Goal: Information Seeking & Learning: Find specific fact

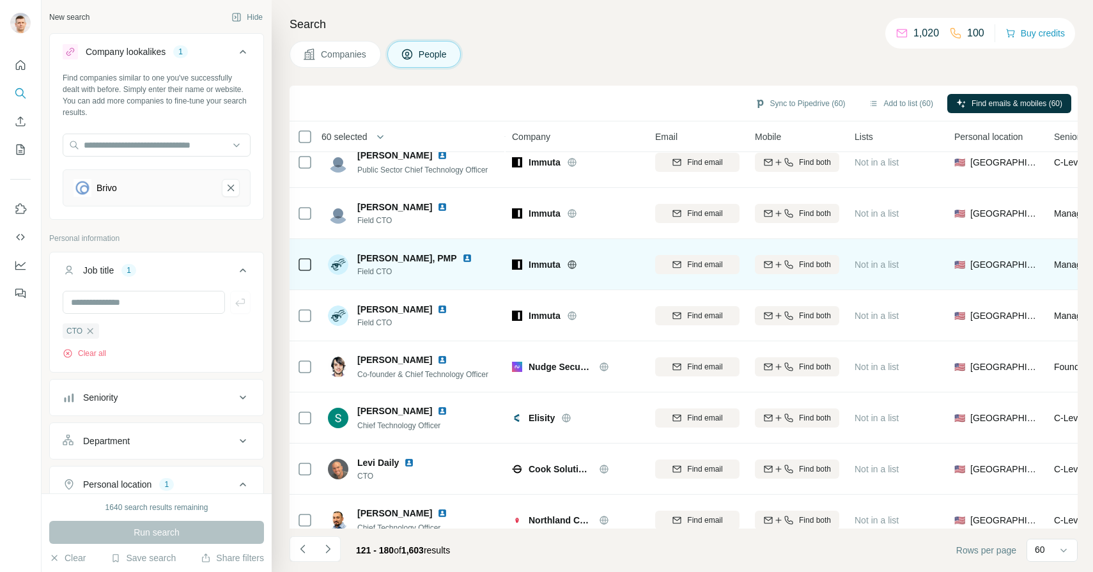
scroll to position [325, 0]
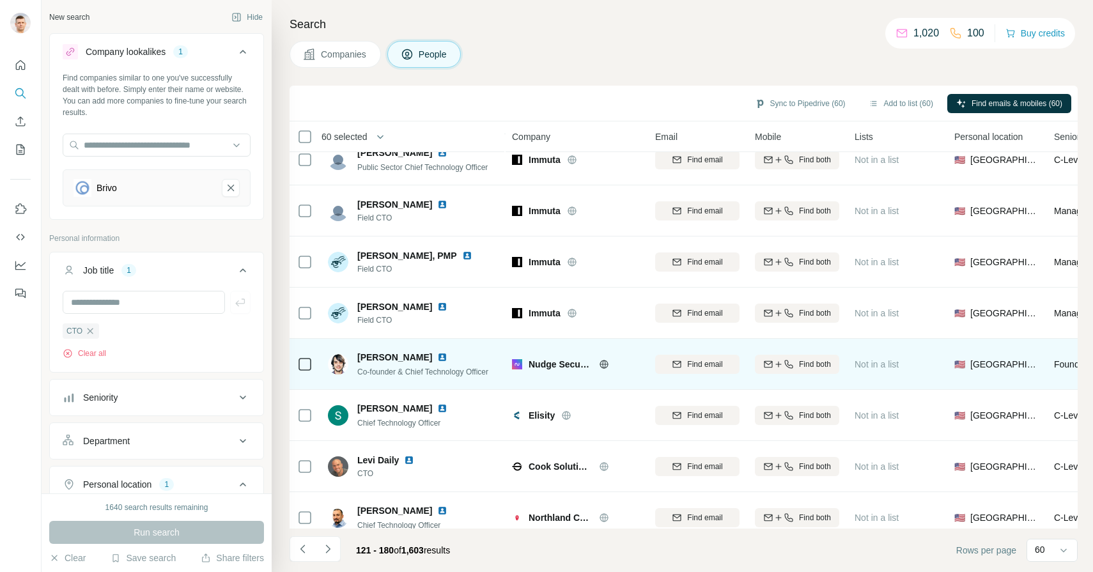
click at [437, 358] on div at bounding box center [450, 357] width 26 height 10
click at [437, 355] on img at bounding box center [442, 357] width 10 height 10
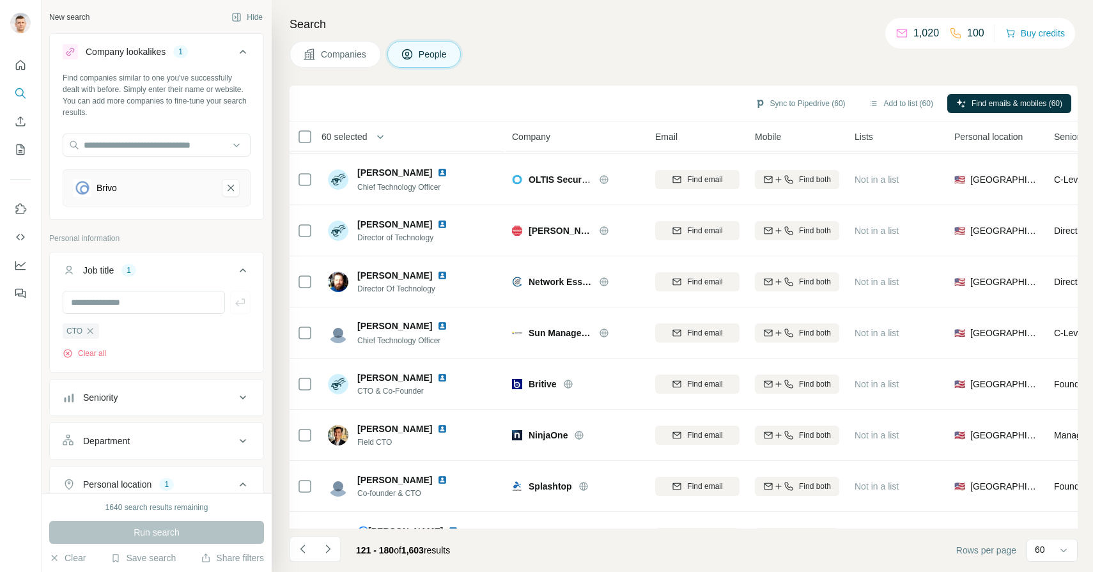
scroll to position [718, 0]
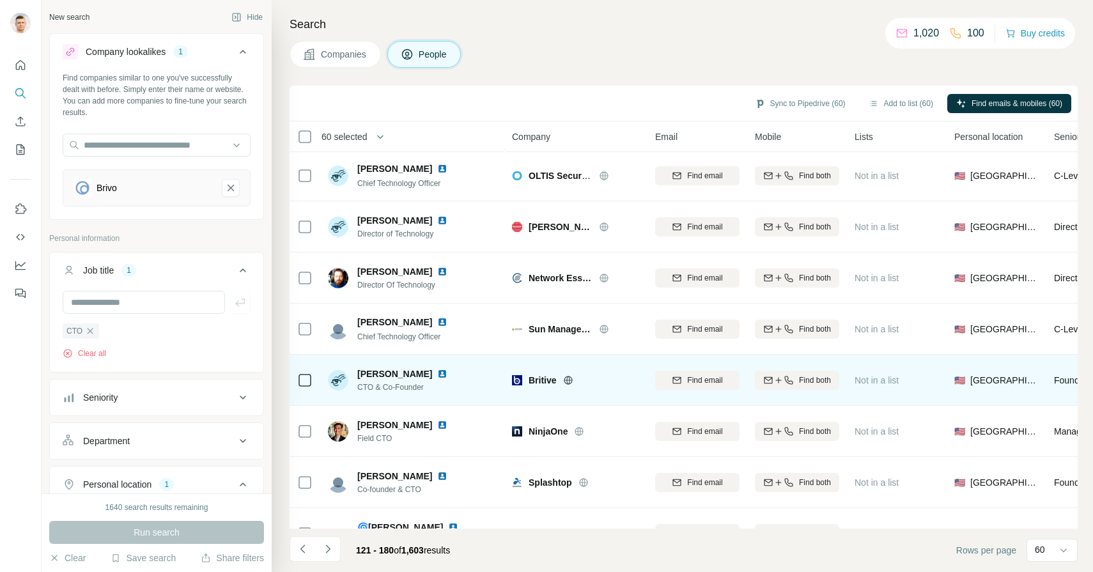
click at [437, 376] on img at bounding box center [442, 374] width 10 height 10
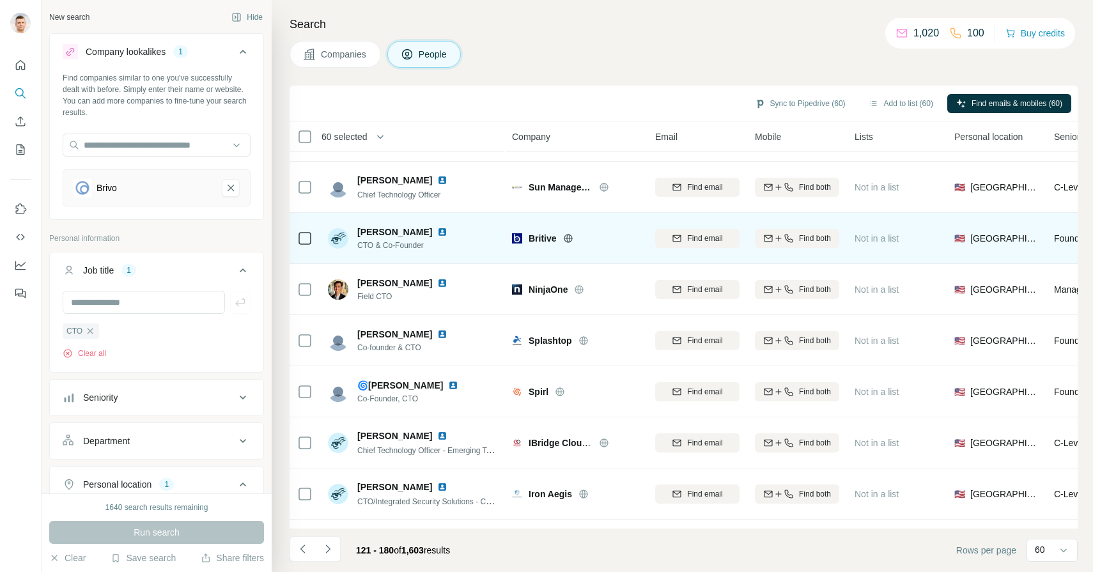
scroll to position [860, 0]
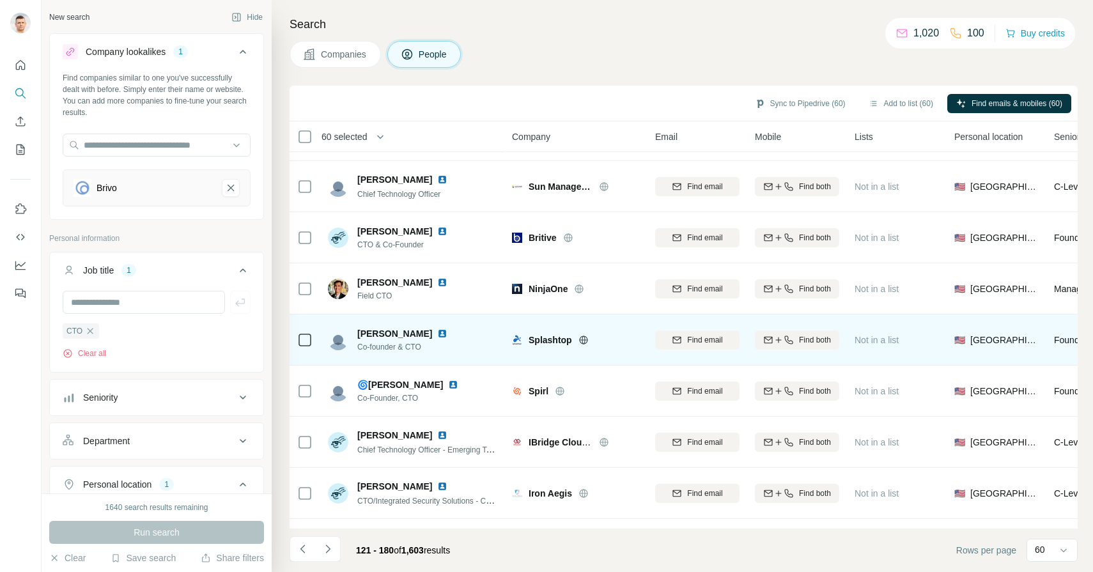
click at [437, 334] on img at bounding box center [442, 333] width 10 height 10
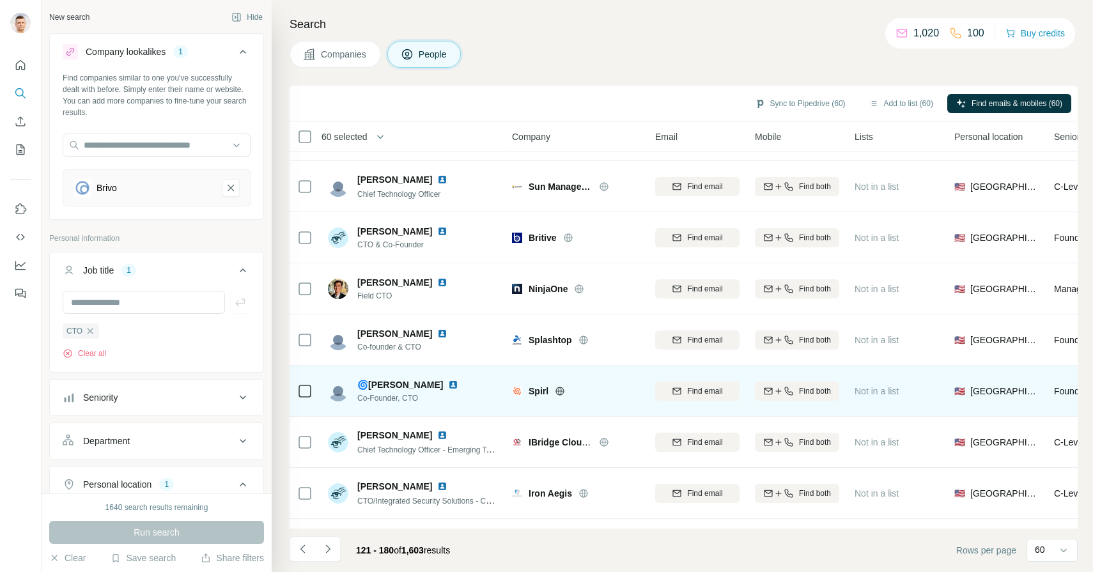
click at [448, 385] on img at bounding box center [453, 385] width 10 height 10
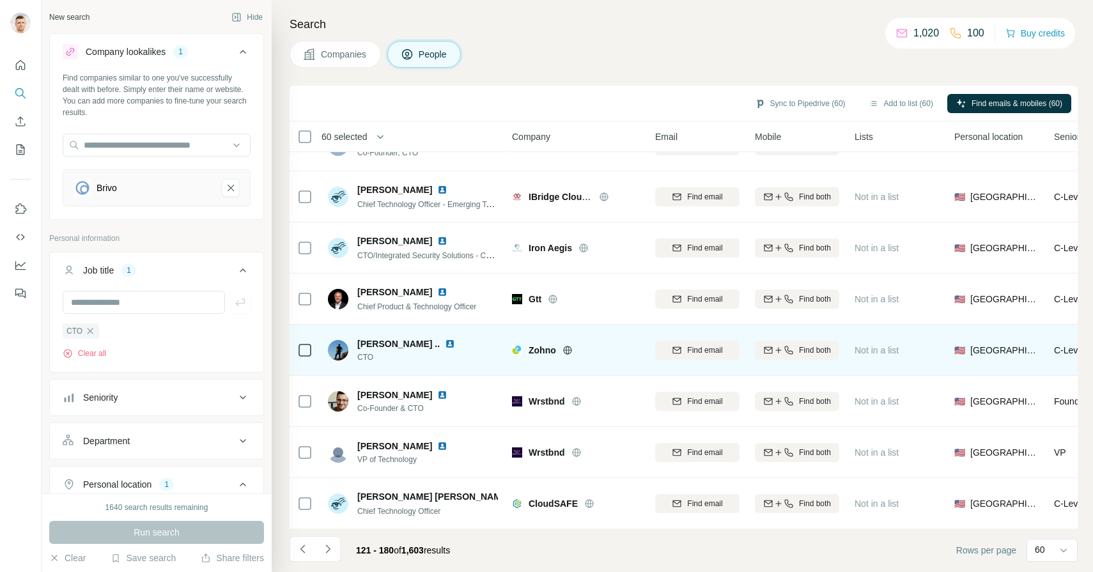
scroll to position [1107, 0]
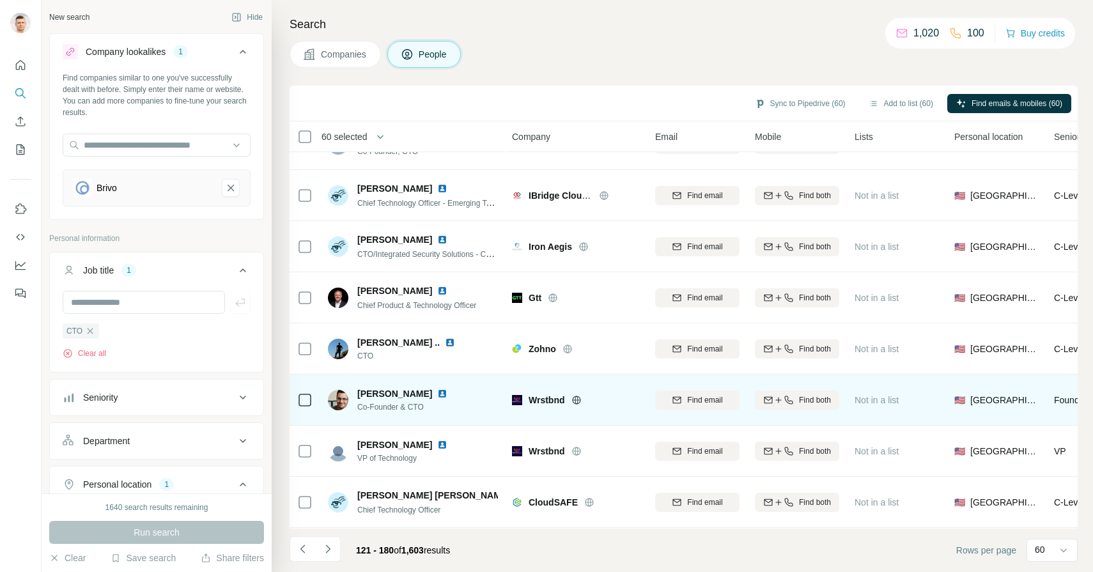
click at [447, 392] on img at bounding box center [442, 394] width 10 height 10
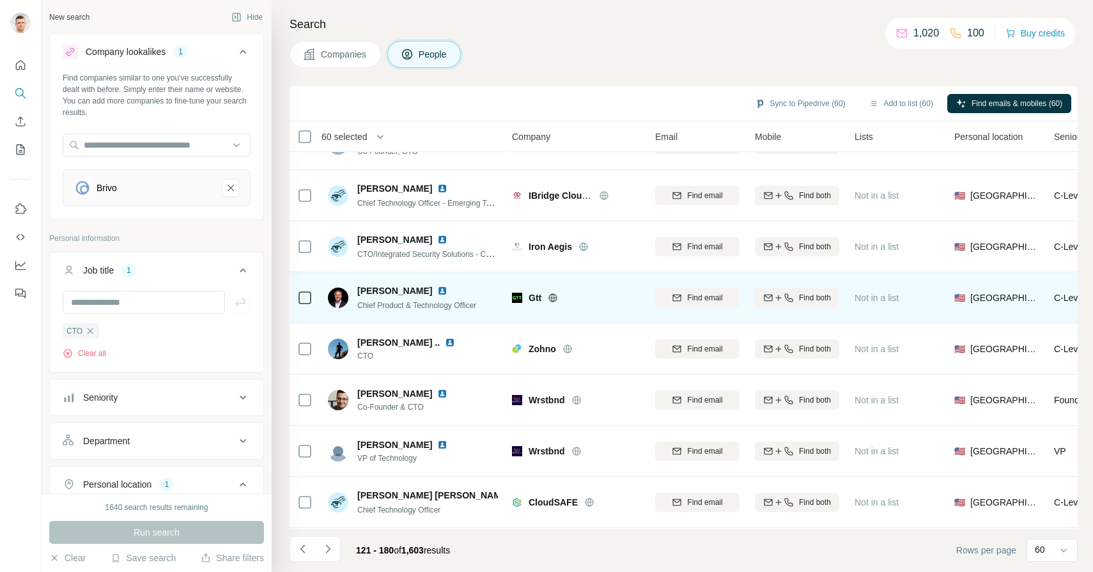
click at [437, 289] on img at bounding box center [442, 291] width 10 height 10
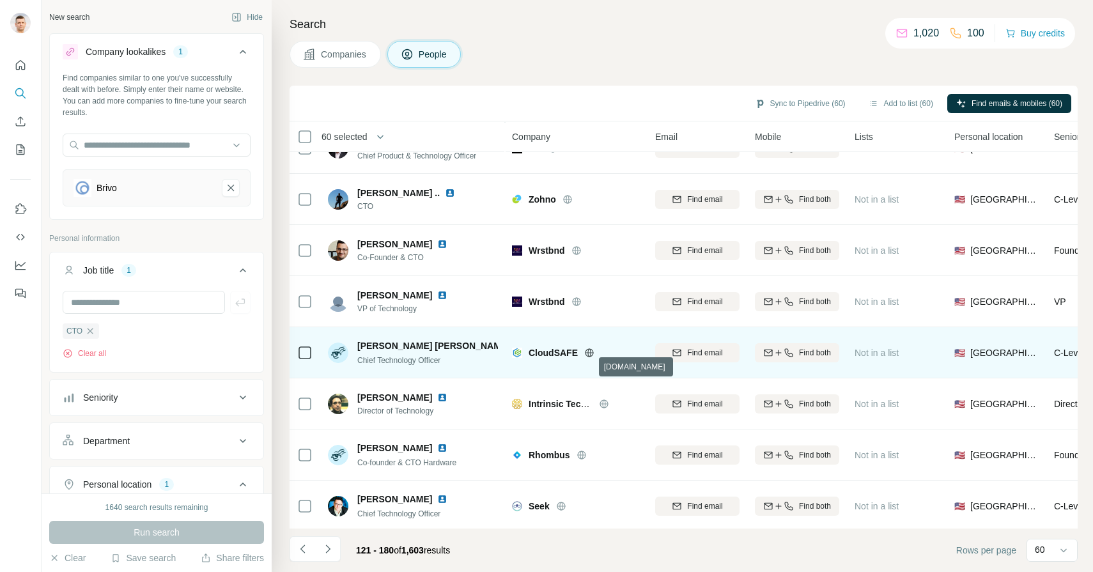
scroll to position [1258, 0]
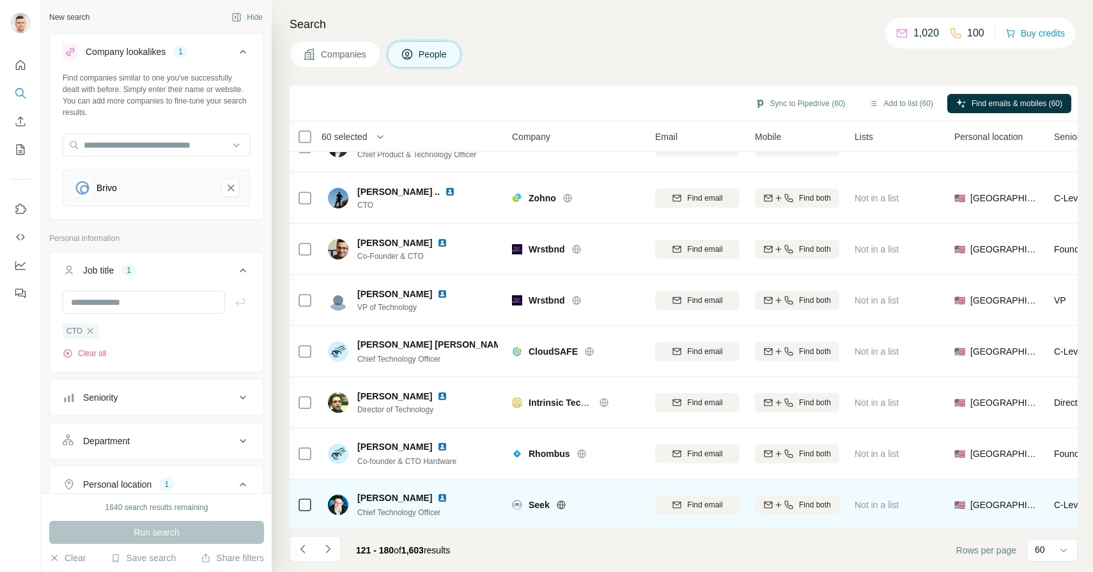
click at [437, 497] on img at bounding box center [442, 498] width 10 height 10
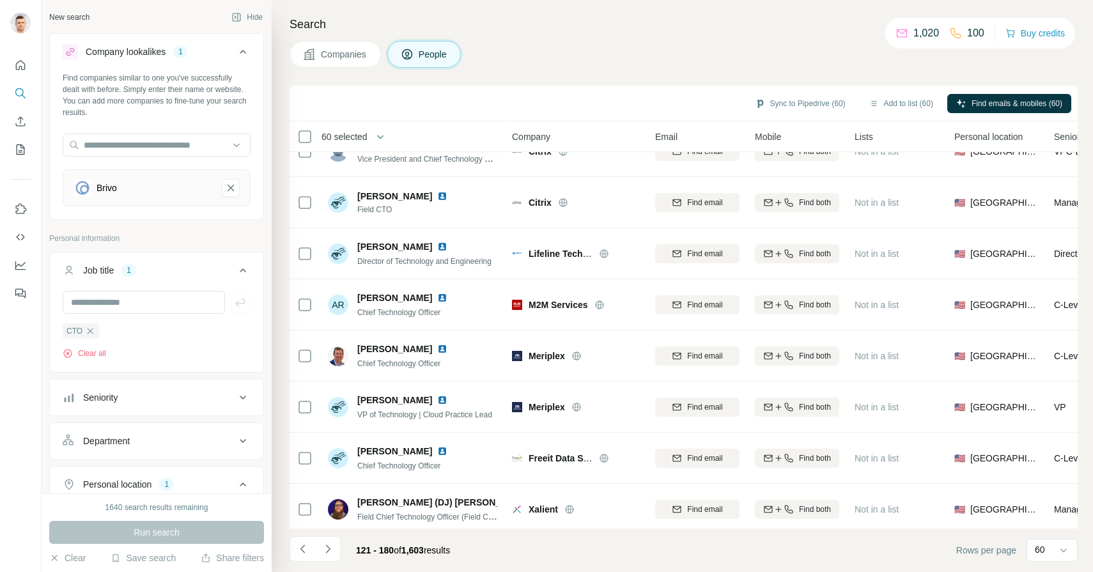
scroll to position [1920, 0]
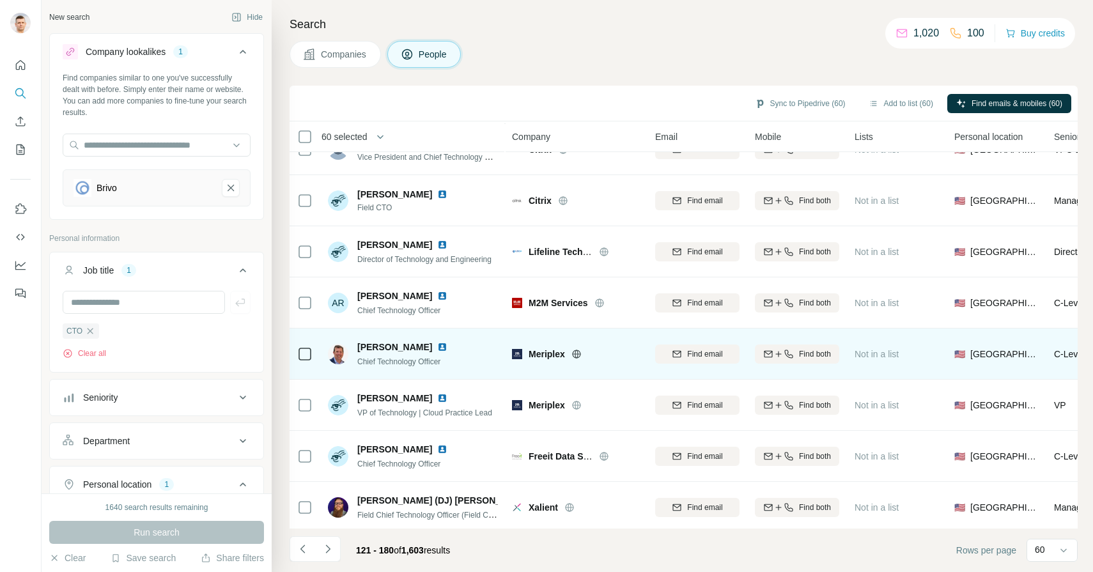
click at [437, 349] on img at bounding box center [442, 347] width 10 height 10
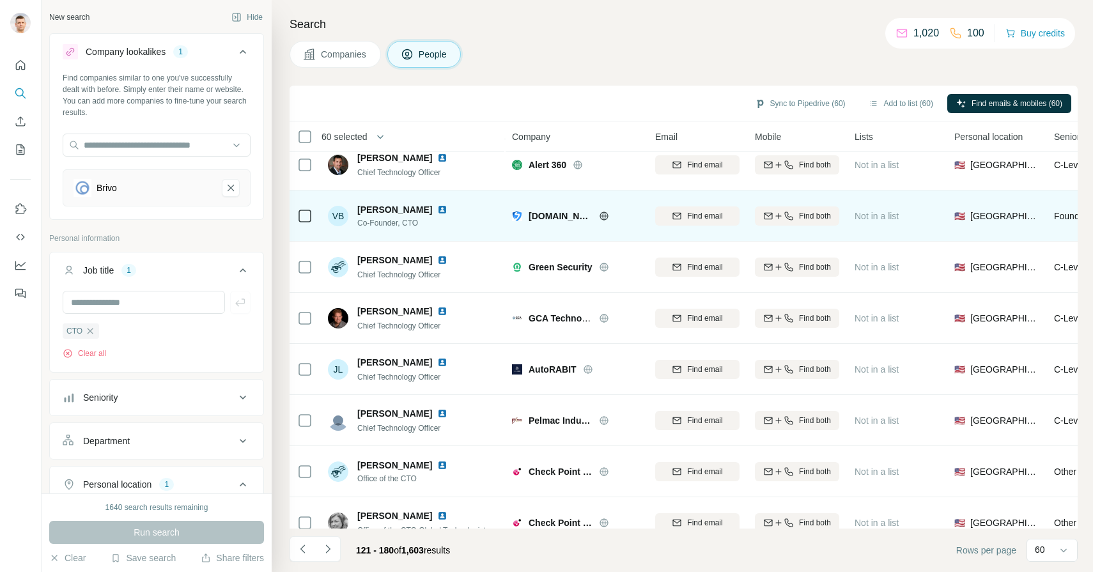
scroll to position [2691, 0]
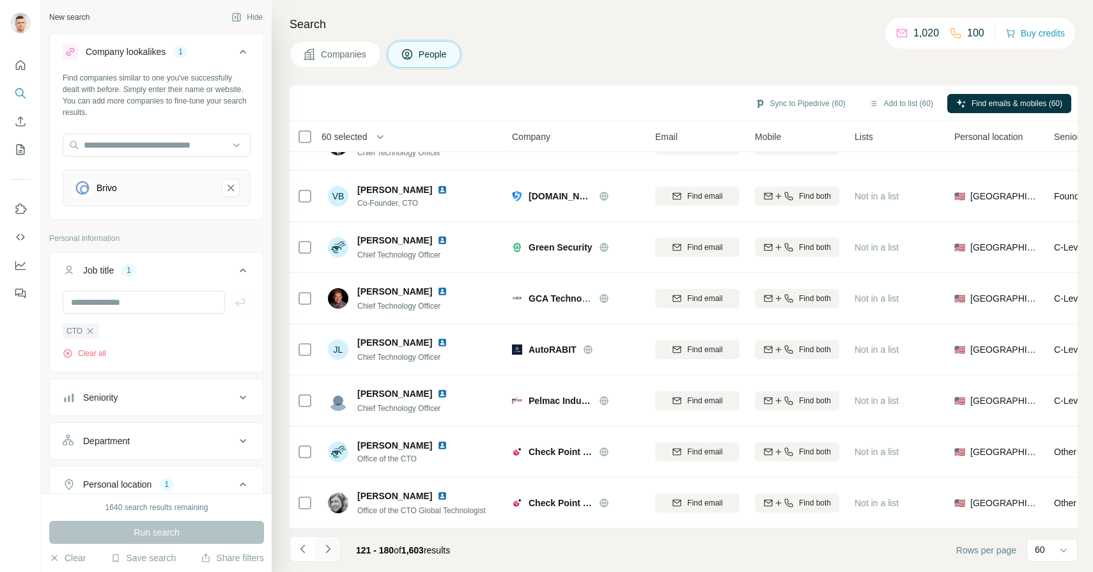
click at [333, 545] on icon "Navigate to next page" at bounding box center [327, 549] width 13 height 13
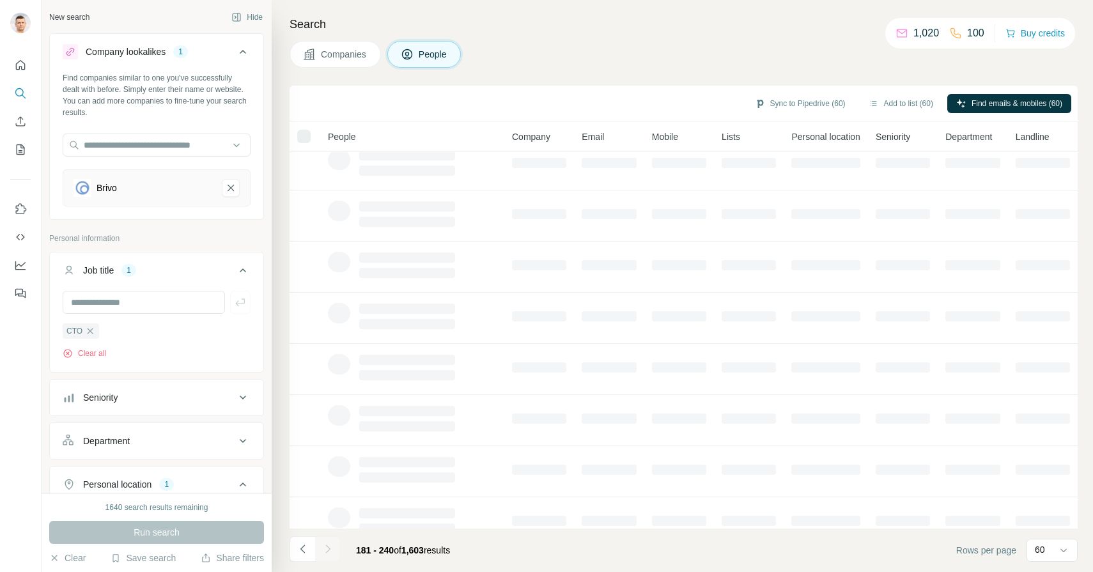
scroll to position [0, 0]
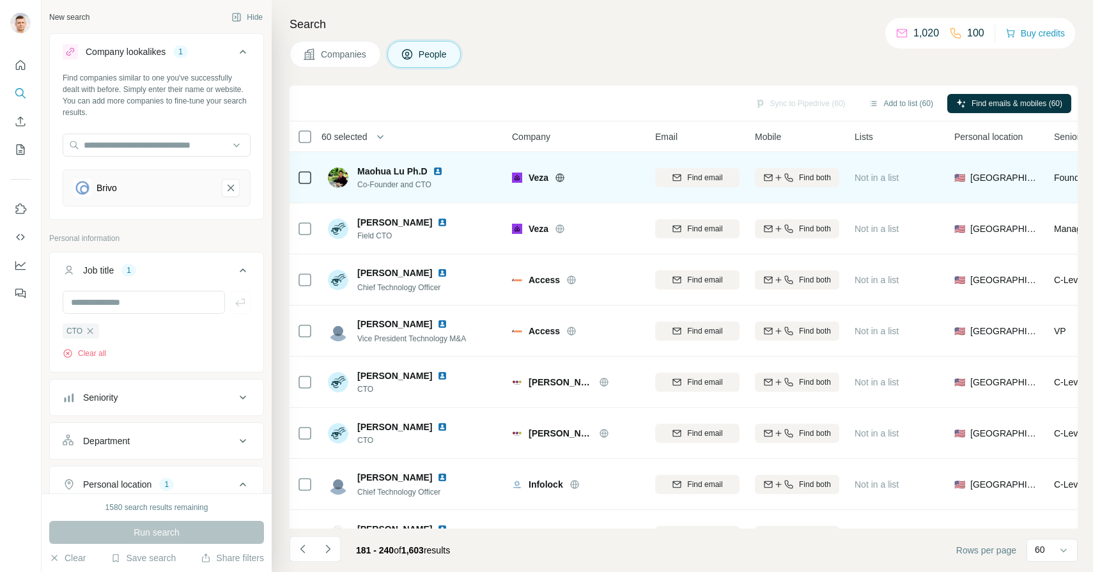
click at [440, 170] on img at bounding box center [438, 171] width 10 height 10
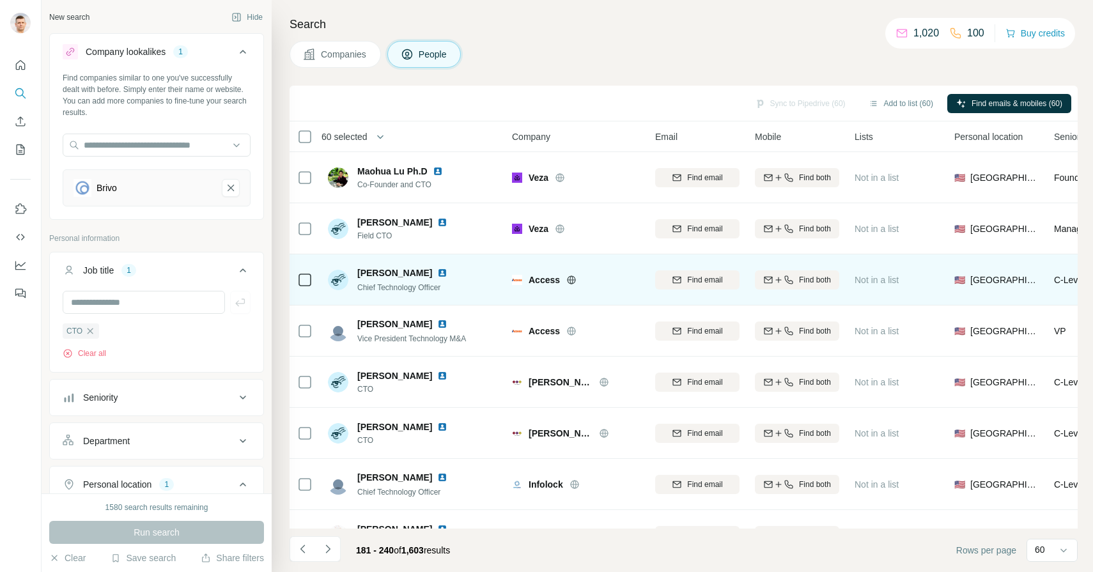
click at [437, 274] on img at bounding box center [442, 273] width 10 height 10
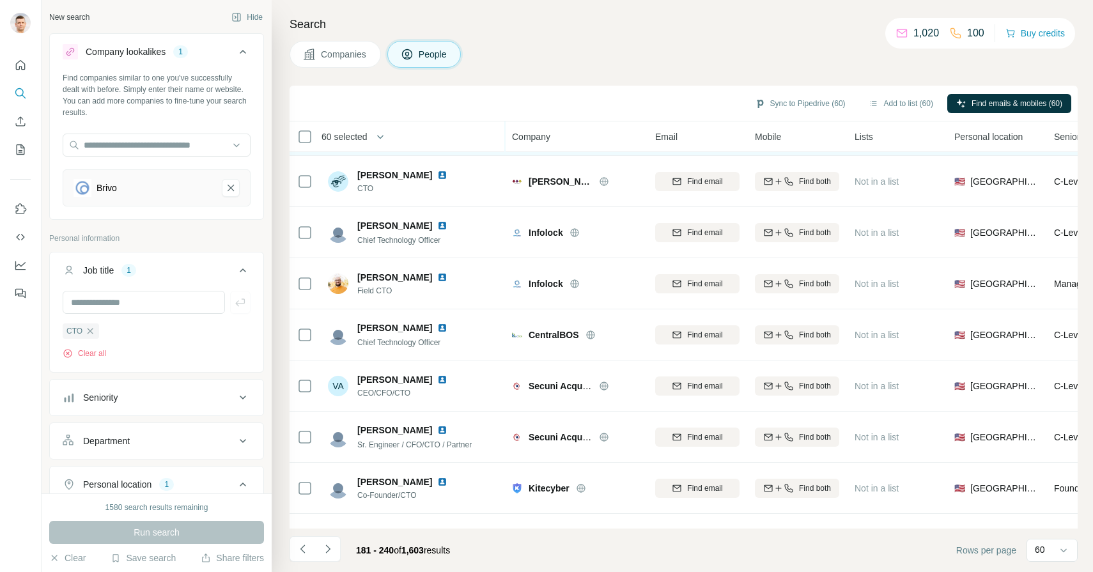
scroll to position [253, 0]
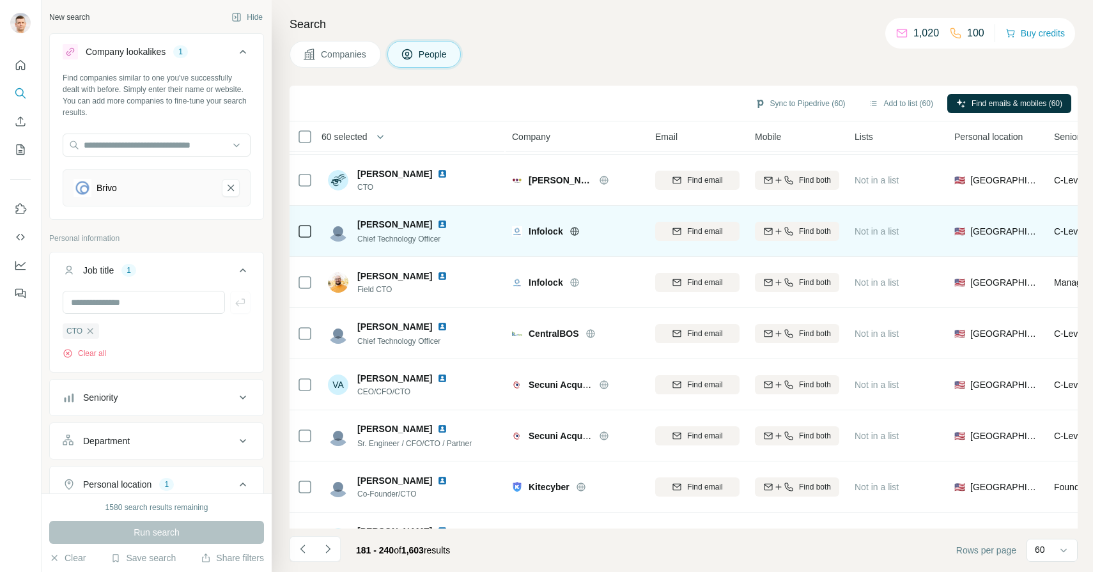
click at [437, 226] on img at bounding box center [442, 224] width 10 height 10
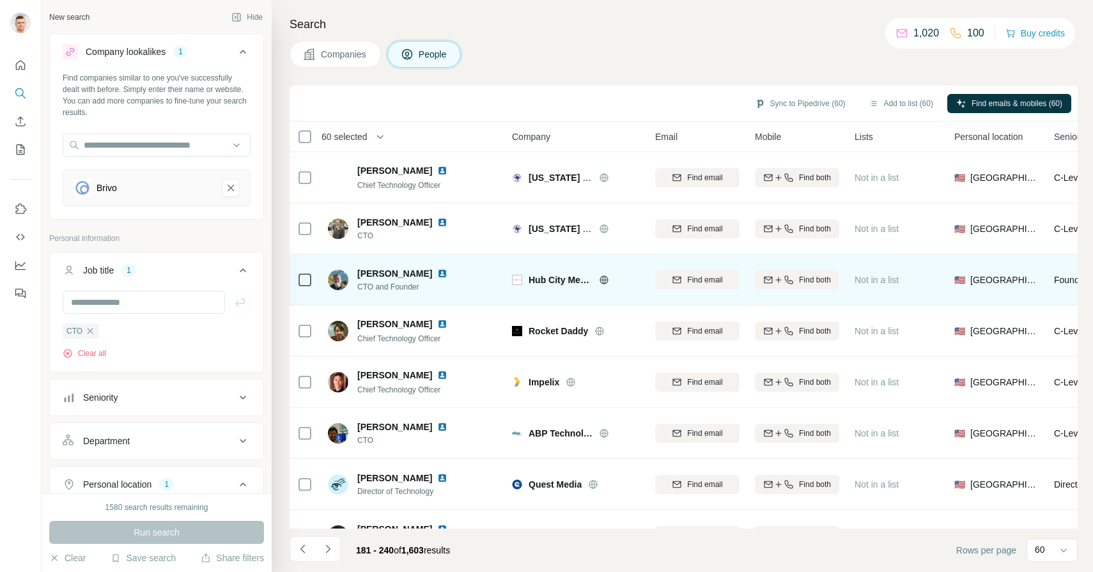
scroll to position [1180, 0]
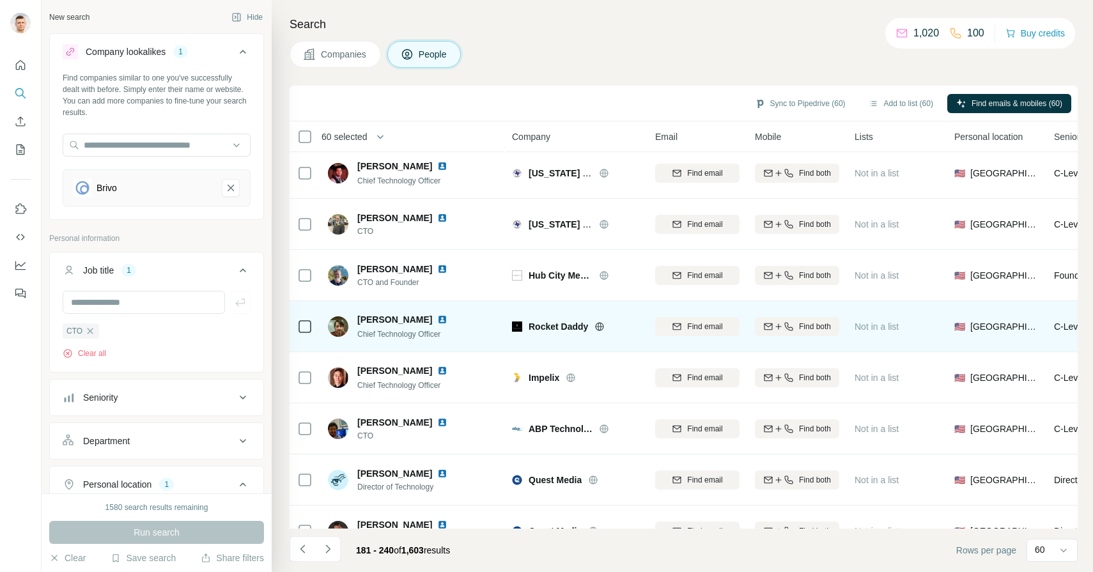
click at [437, 321] on img at bounding box center [442, 319] width 10 height 10
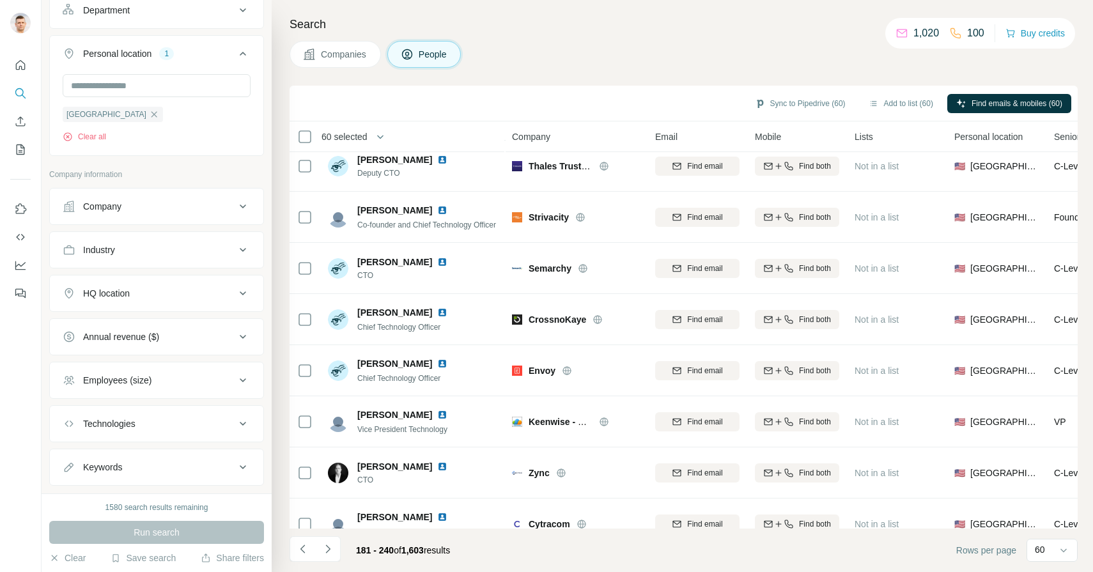
scroll to position [451, 0]
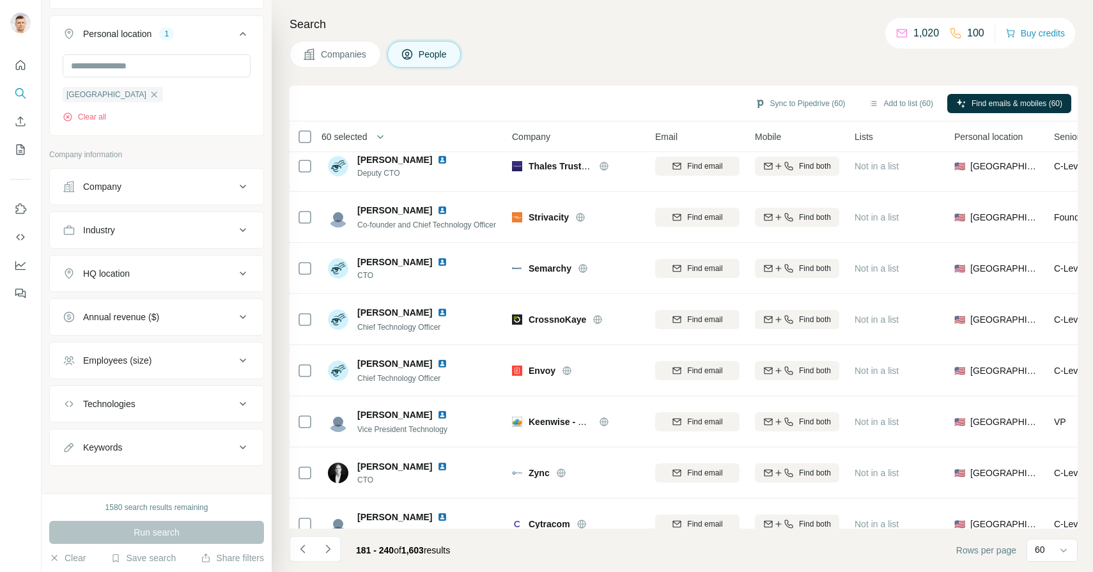
click at [243, 194] on icon at bounding box center [242, 186] width 15 height 15
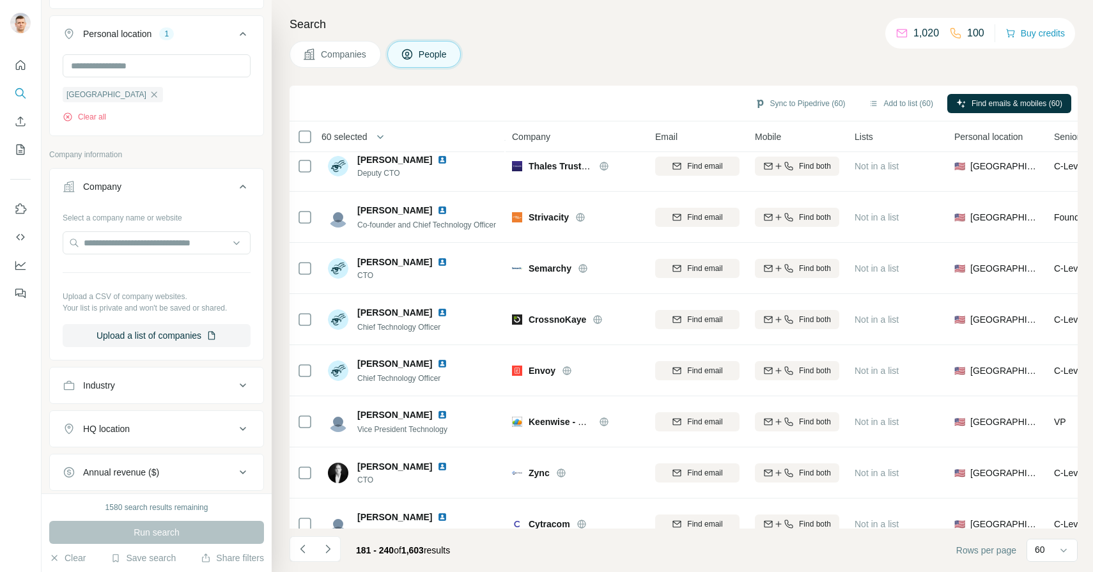
click at [247, 384] on icon at bounding box center [242, 385] width 15 height 15
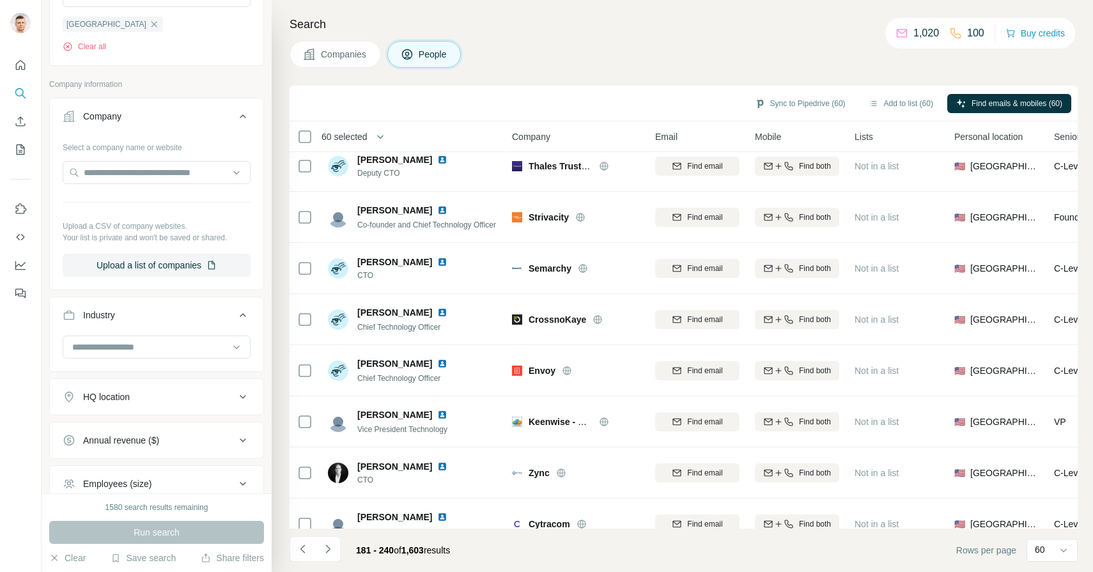
scroll to position [522, 0]
click at [233, 347] on icon at bounding box center [236, 346] width 13 height 13
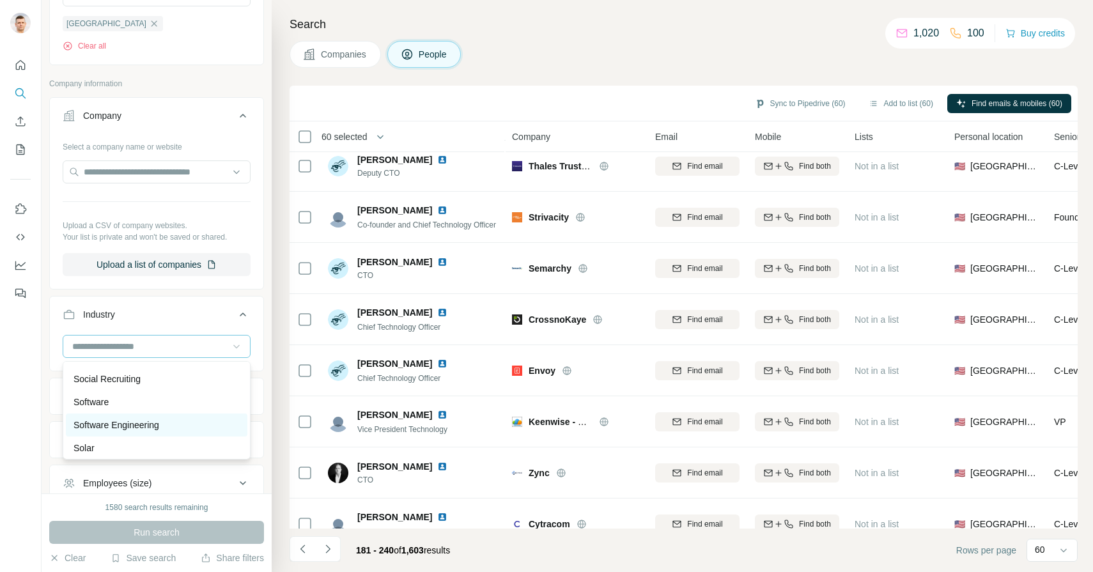
click at [120, 428] on p "Software Engineering" at bounding box center [116, 425] width 86 height 13
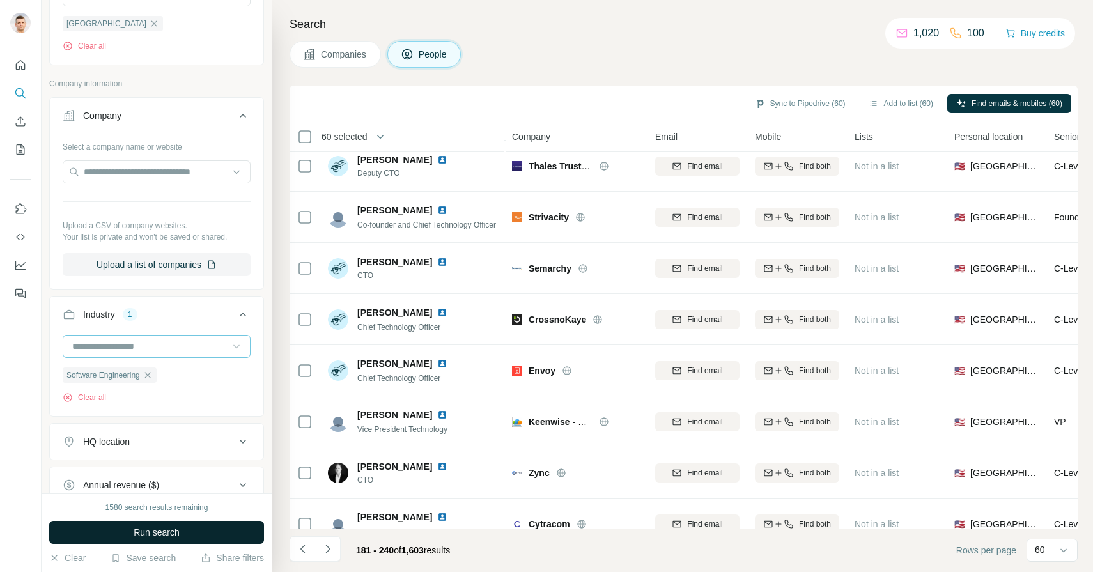
click at [167, 532] on span "Run search" at bounding box center [157, 532] width 46 height 13
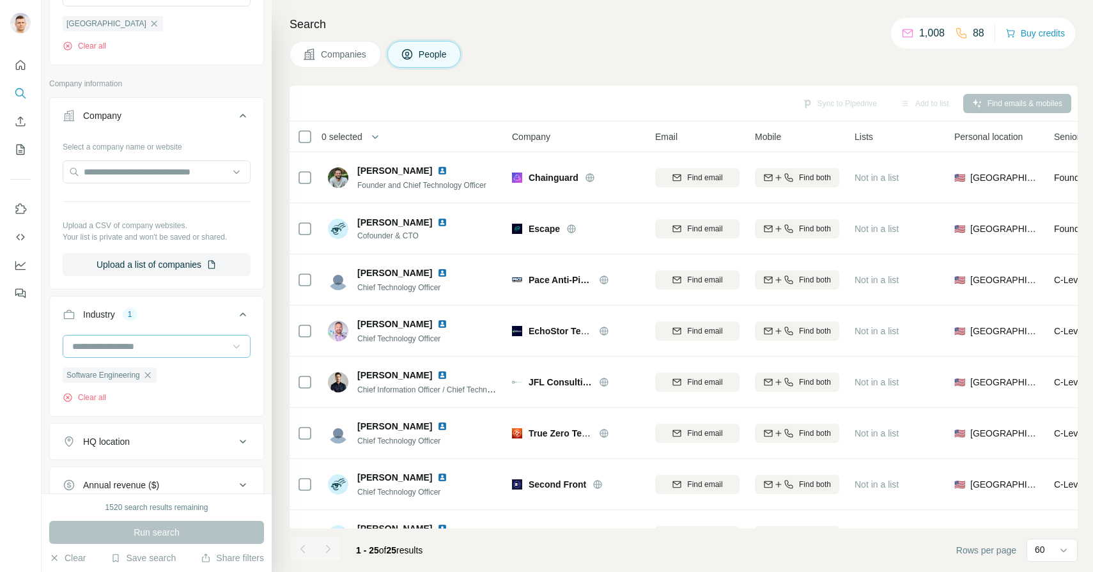
click at [238, 350] on icon at bounding box center [236, 346] width 13 height 13
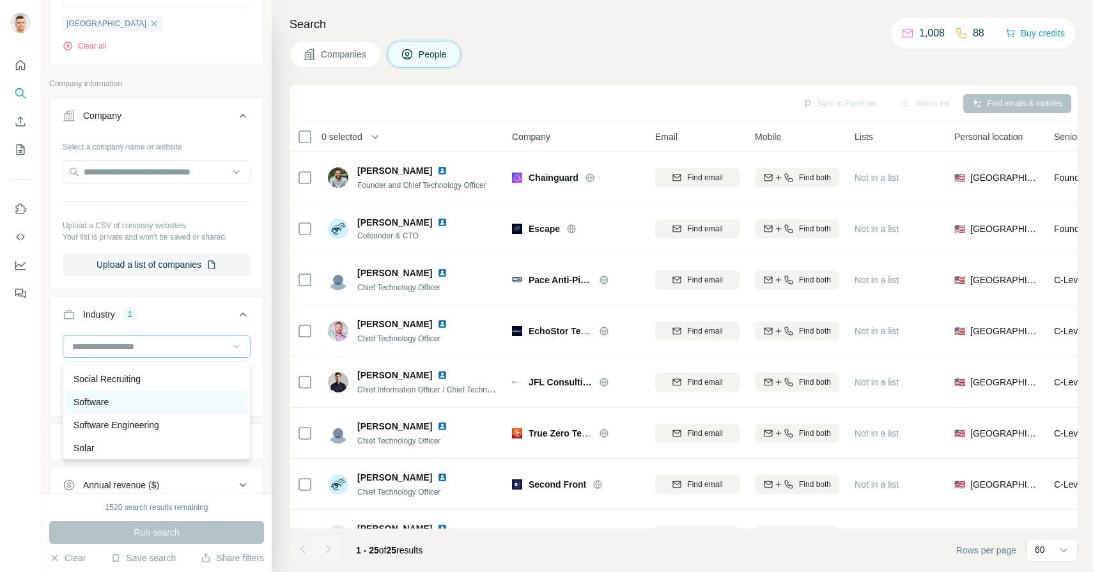
click at [195, 396] on div "Software" at bounding box center [156, 402] width 166 height 13
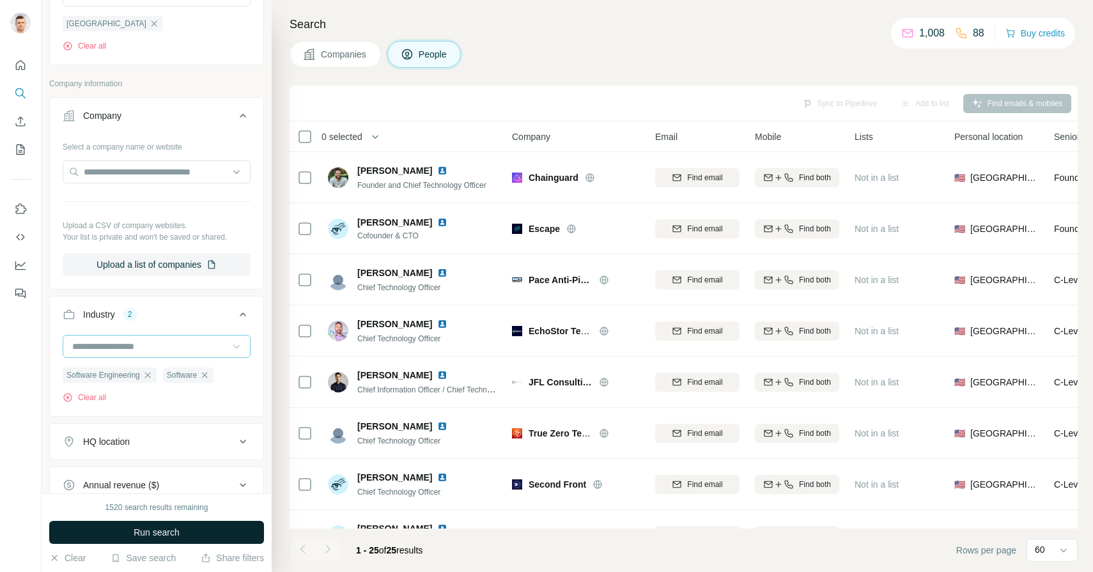
click at [195, 530] on button "Run search" at bounding box center [156, 532] width 215 height 23
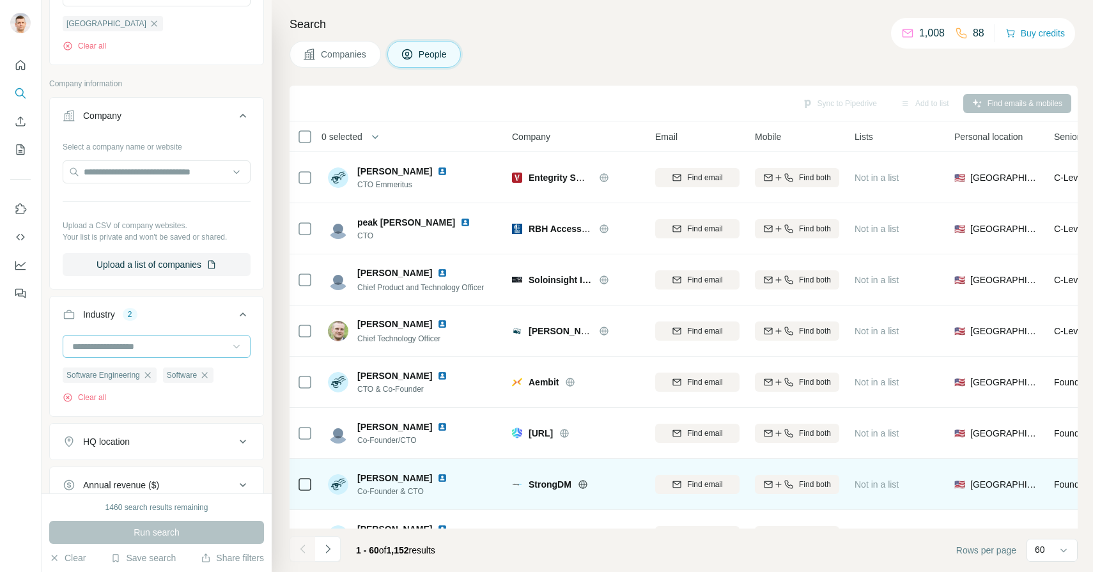
click at [440, 479] on img at bounding box center [442, 478] width 10 height 10
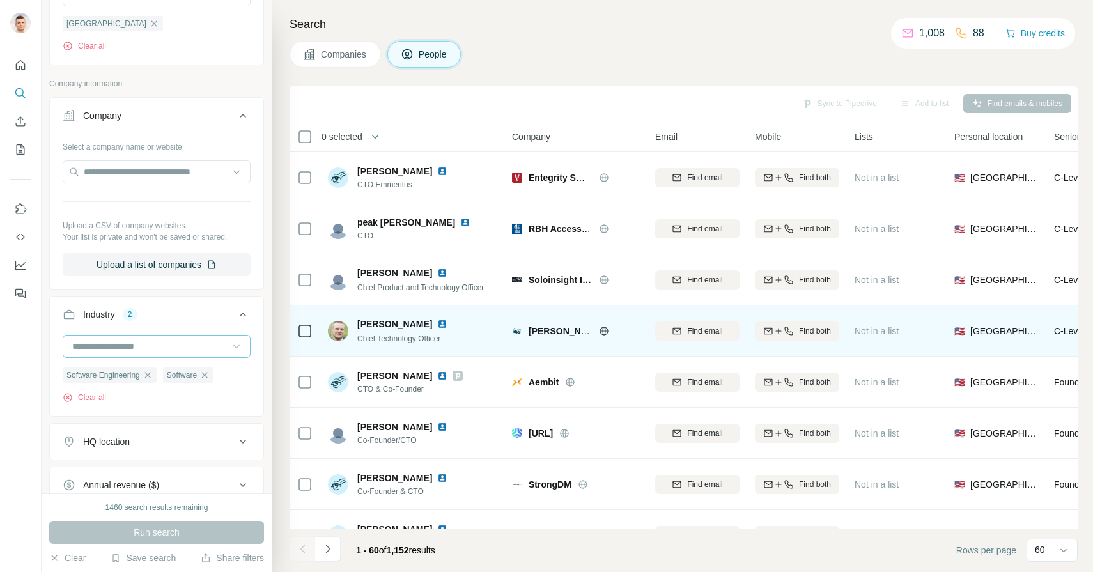
click at [447, 323] on img at bounding box center [442, 324] width 10 height 10
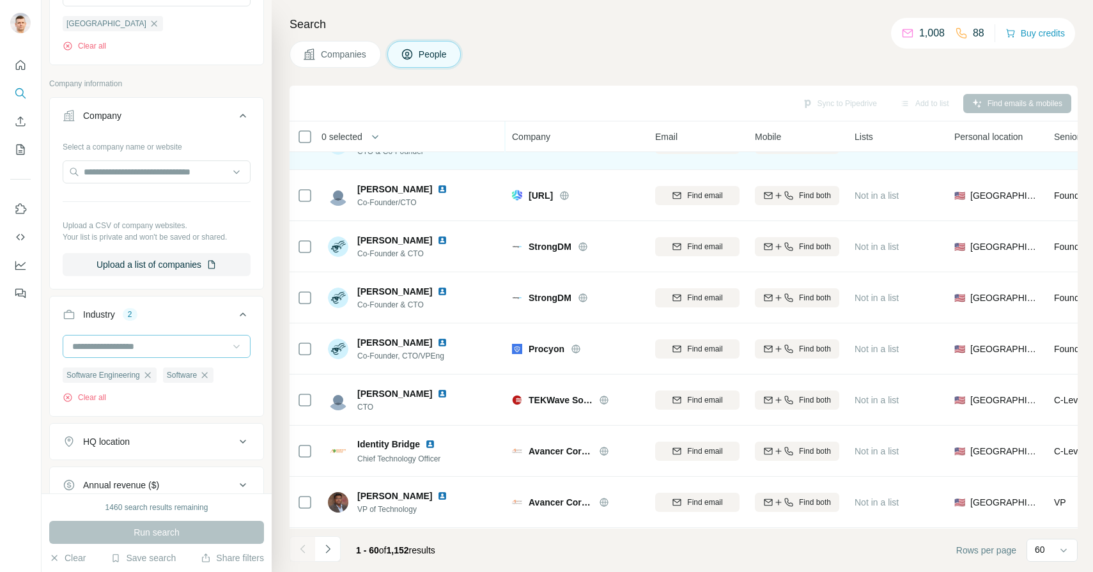
scroll to position [238, 0]
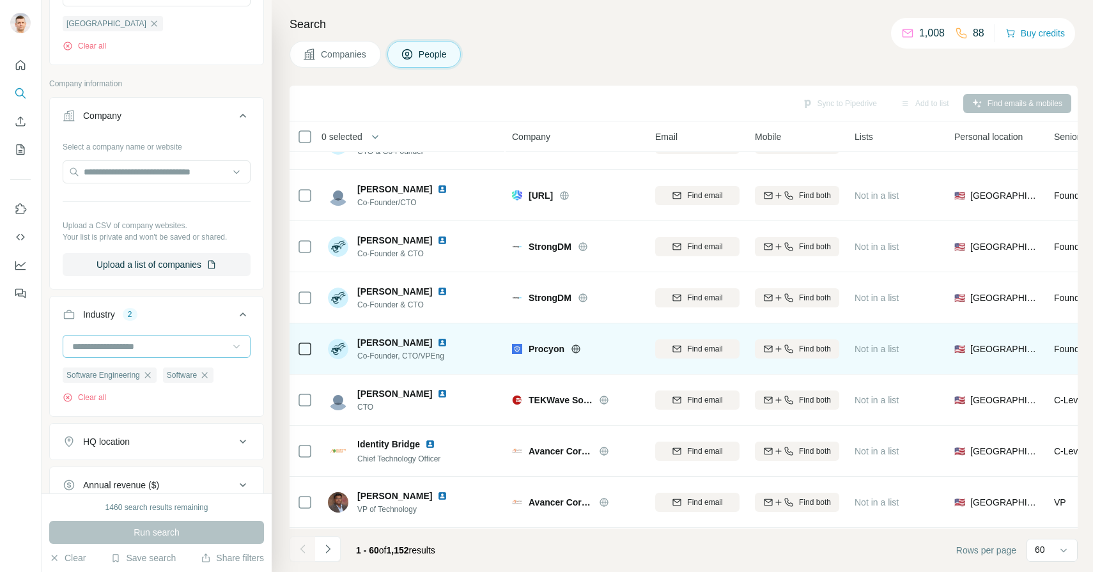
click at [437, 343] on img at bounding box center [442, 342] width 10 height 10
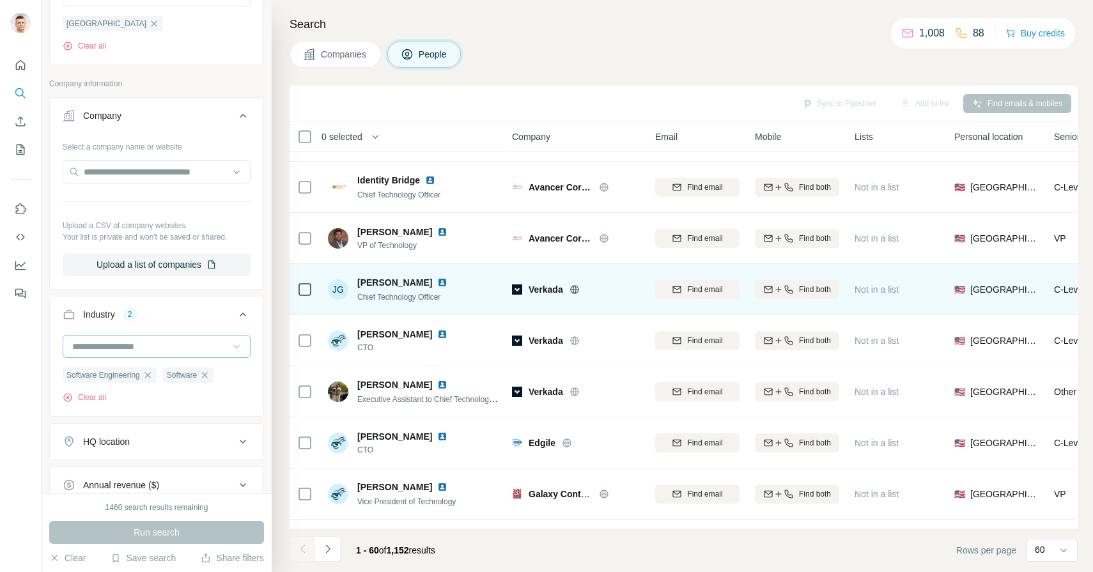
scroll to position [516, 0]
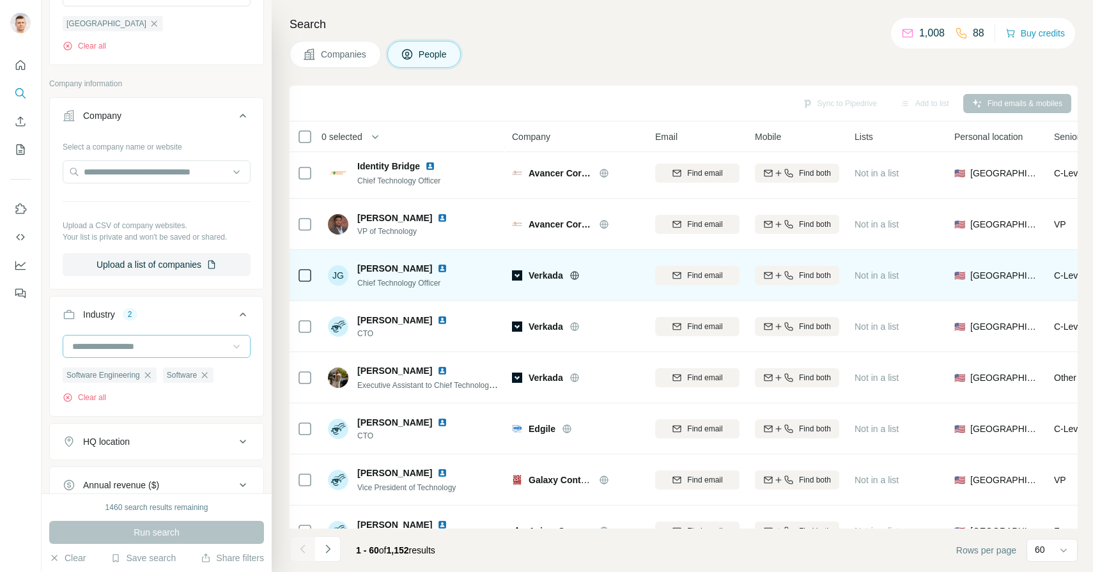
click at [437, 268] on img at bounding box center [442, 268] width 10 height 10
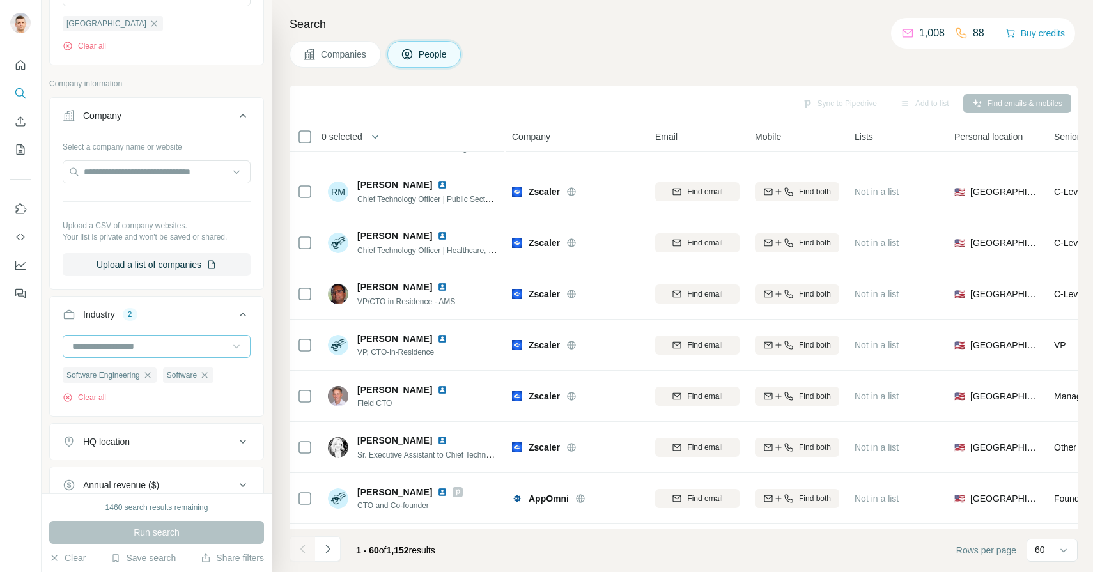
scroll to position [2691, 0]
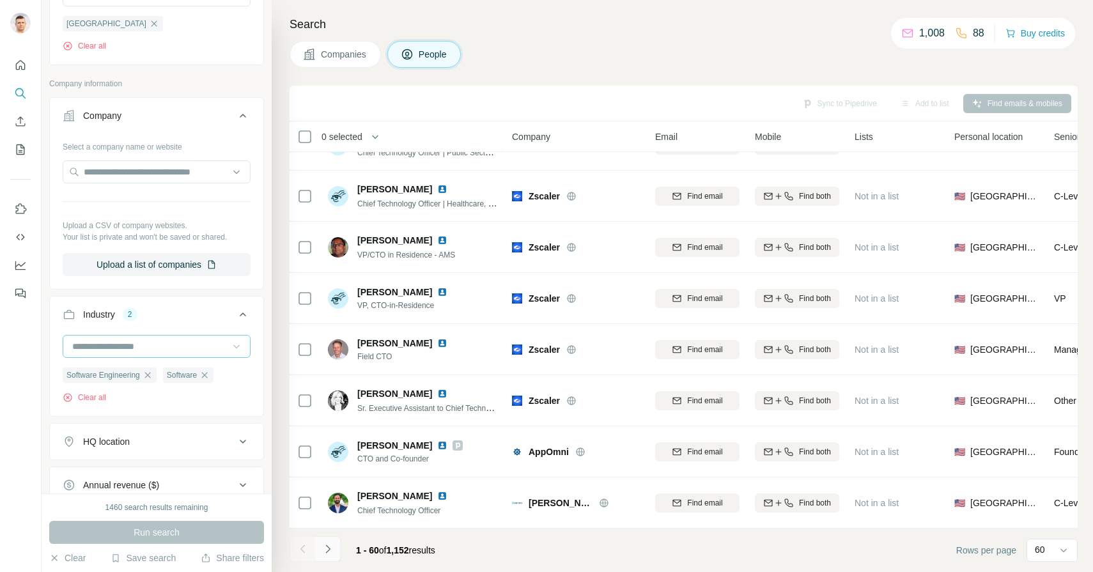
click at [331, 549] on icon "Navigate to next page" at bounding box center [327, 549] width 13 height 13
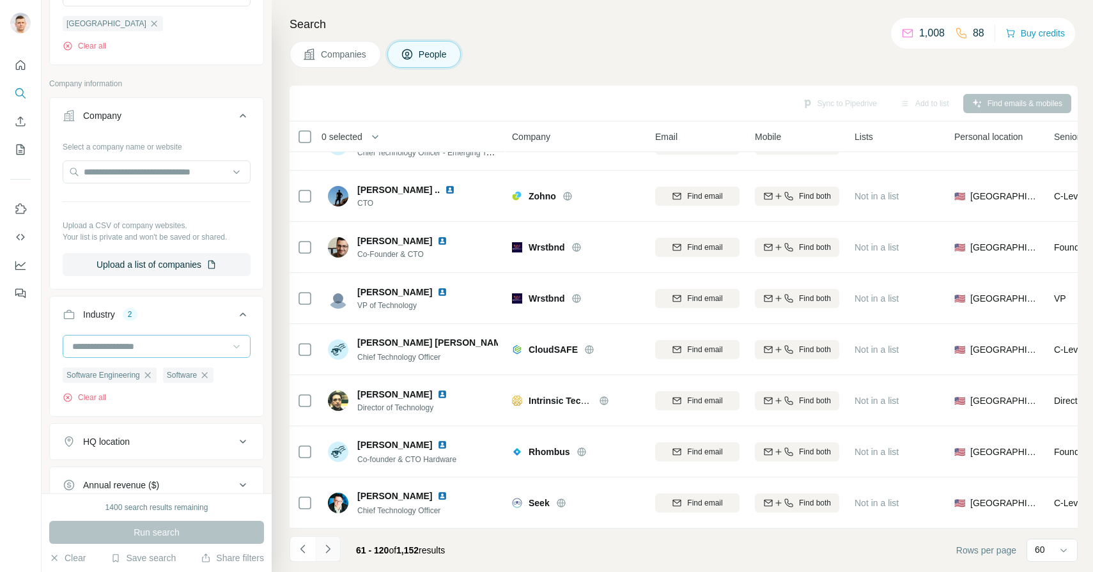
click at [326, 547] on icon "Navigate to next page" at bounding box center [327, 549] width 13 height 13
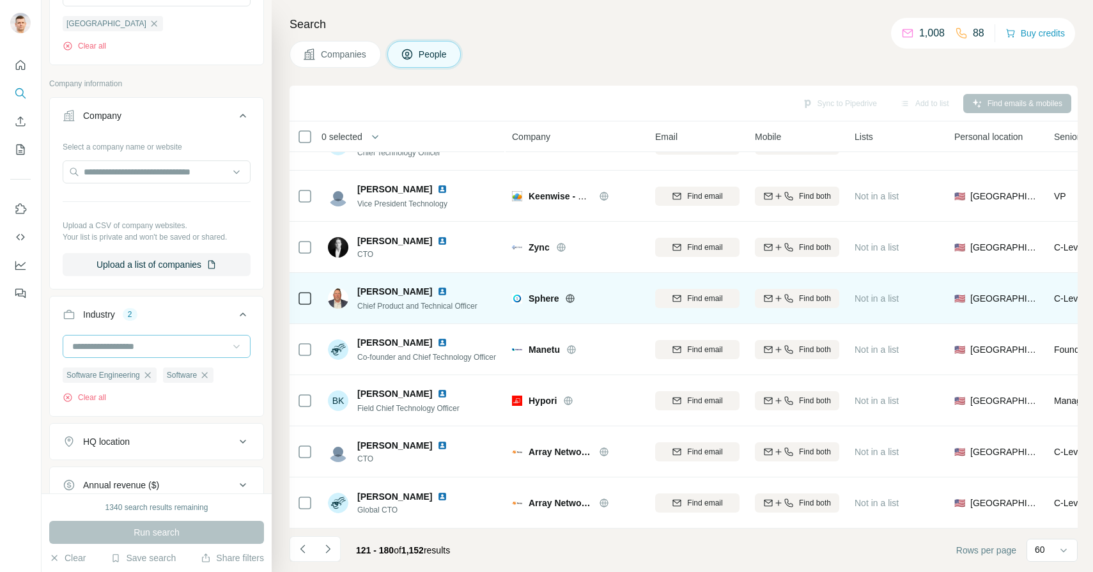
click at [437, 292] on img at bounding box center [442, 291] width 10 height 10
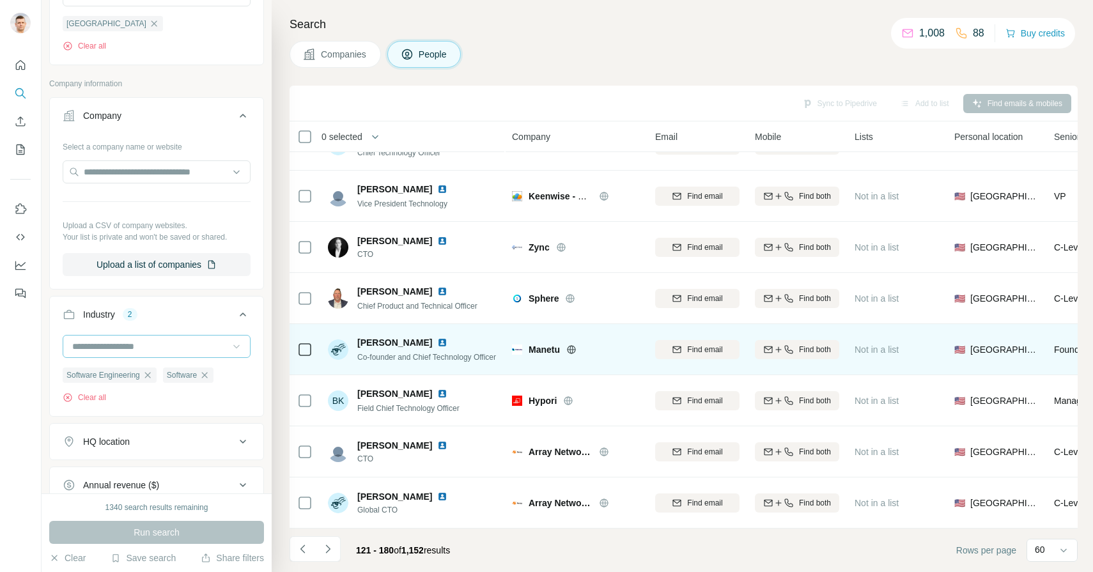
click at [437, 343] on img at bounding box center [442, 342] width 10 height 10
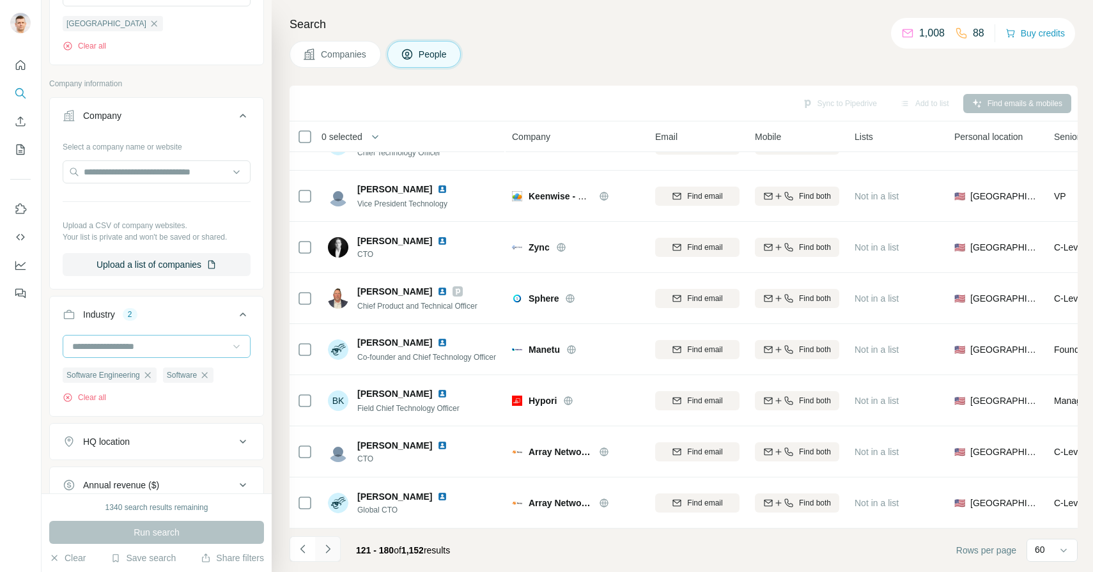
click at [332, 548] on icon "Navigate to next page" at bounding box center [327, 549] width 13 height 13
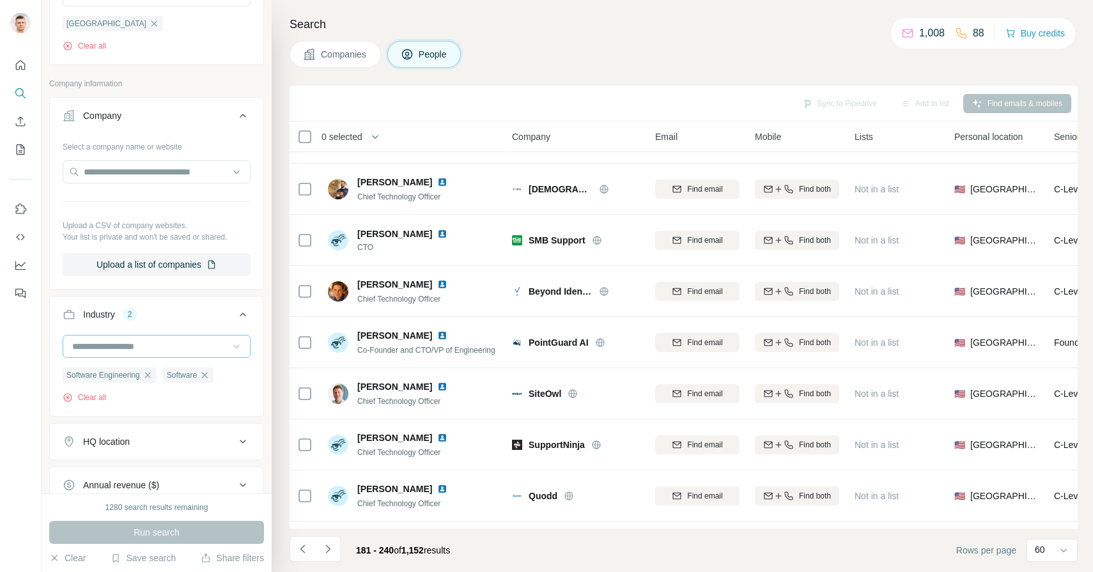
scroll to position [0, 0]
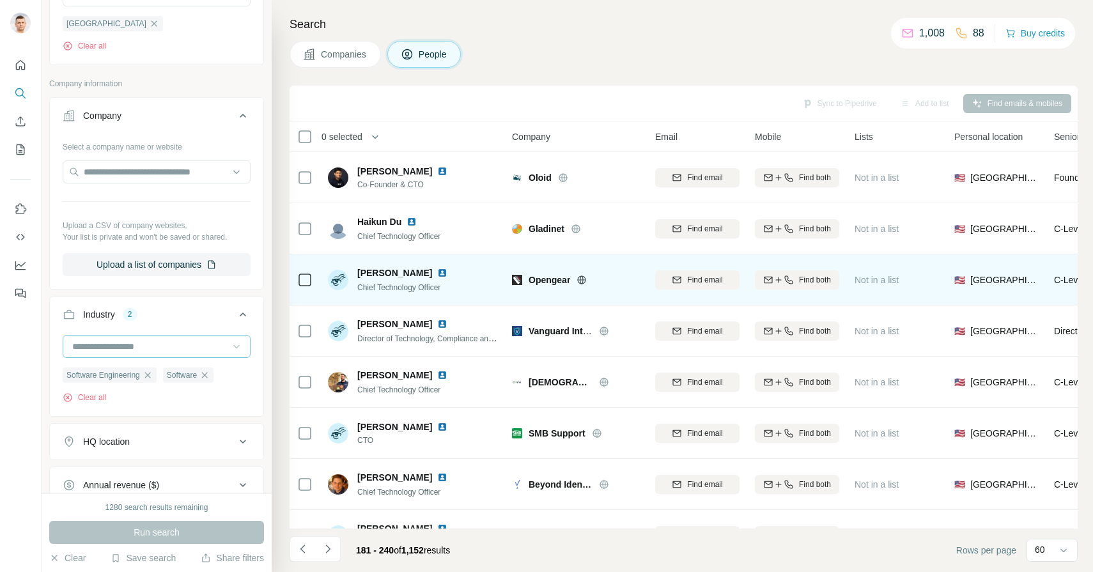
click at [440, 272] on img at bounding box center [442, 273] width 10 height 10
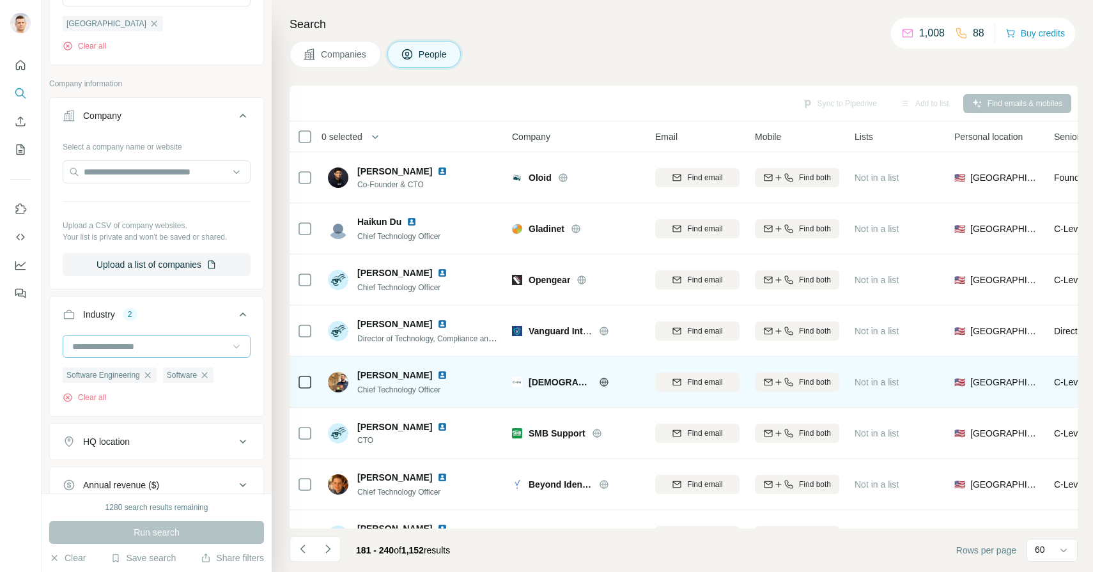
click at [437, 370] on img at bounding box center [442, 375] width 10 height 10
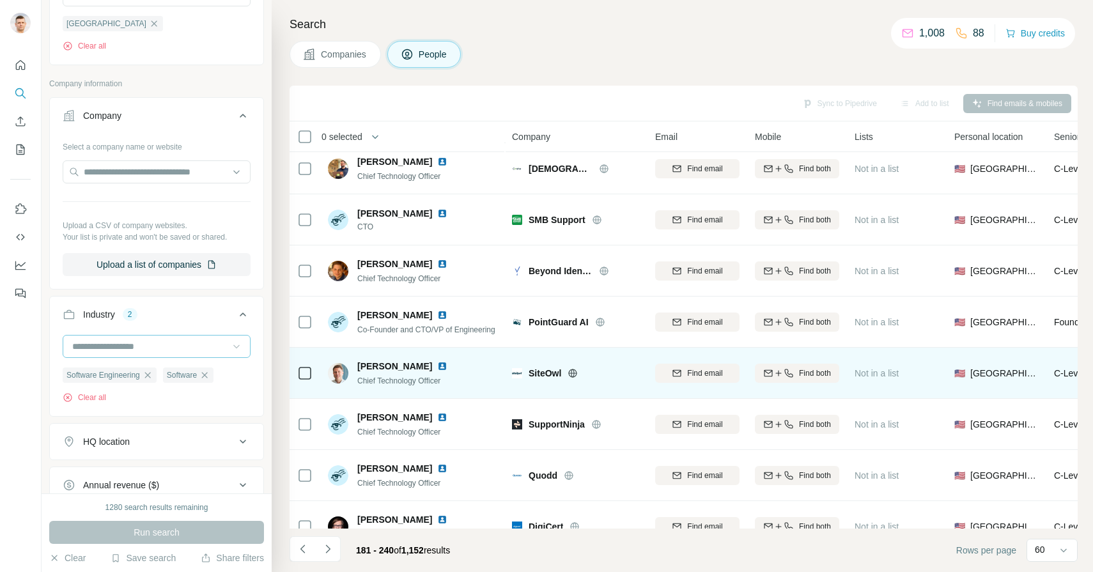
scroll to position [215, 0]
click at [437, 366] on img at bounding box center [442, 365] width 10 height 10
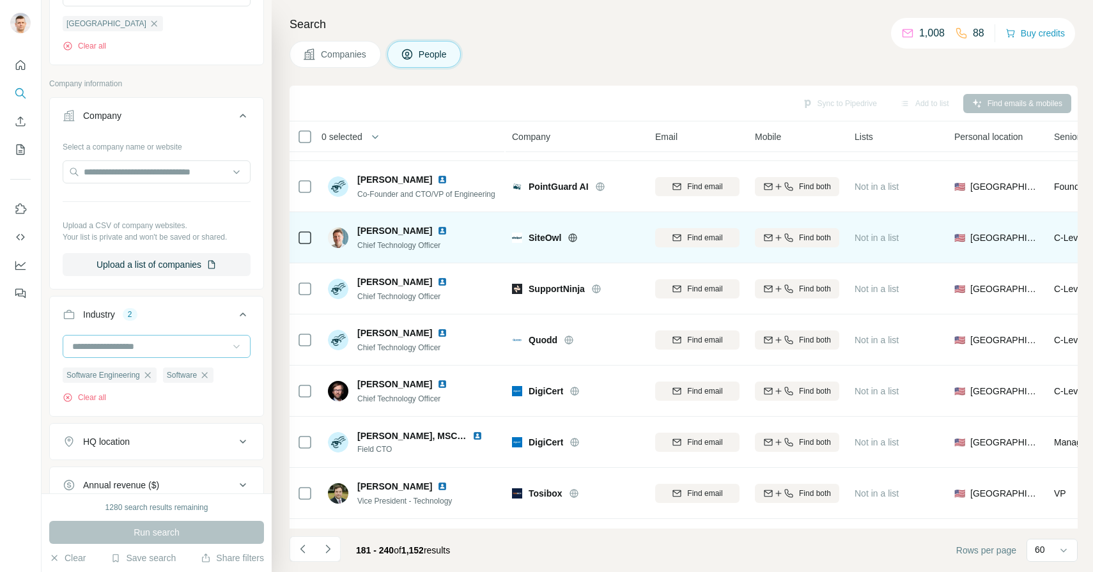
scroll to position [352, 0]
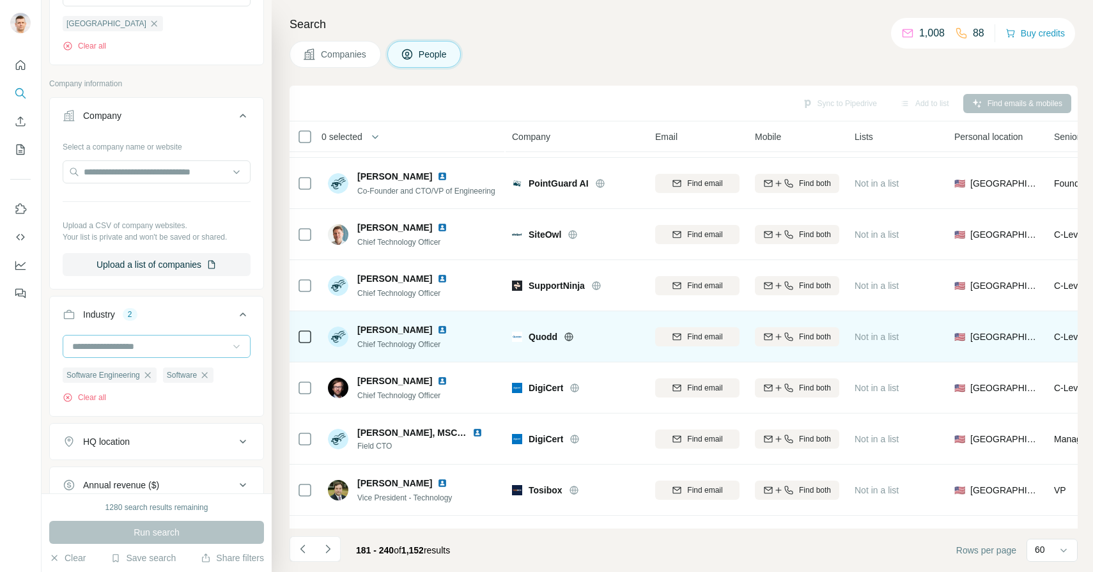
click at [437, 329] on img at bounding box center [442, 330] width 10 height 10
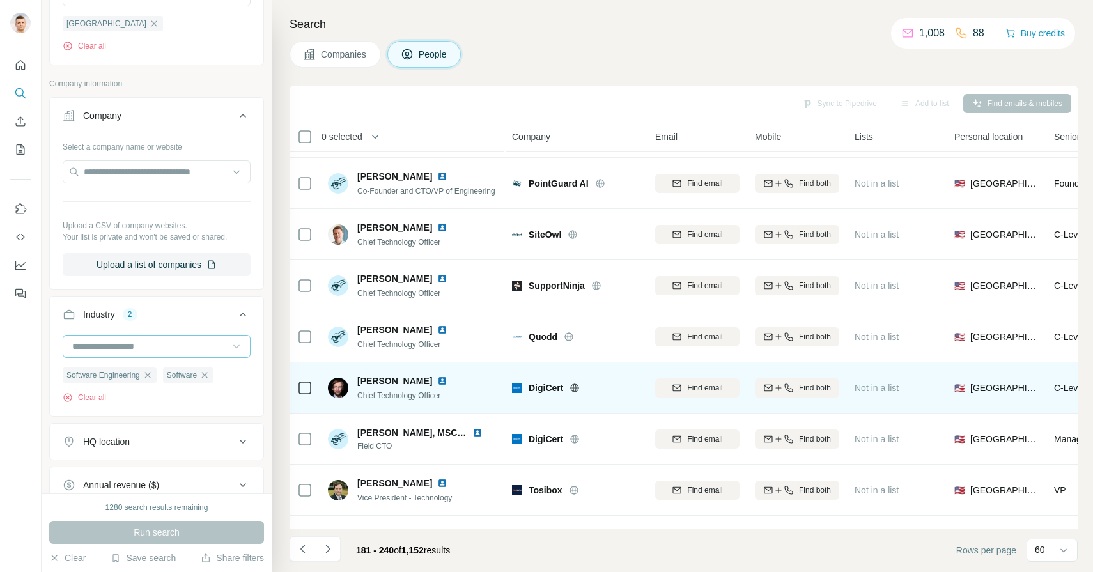
click at [437, 378] on img at bounding box center [442, 381] width 10 height 10
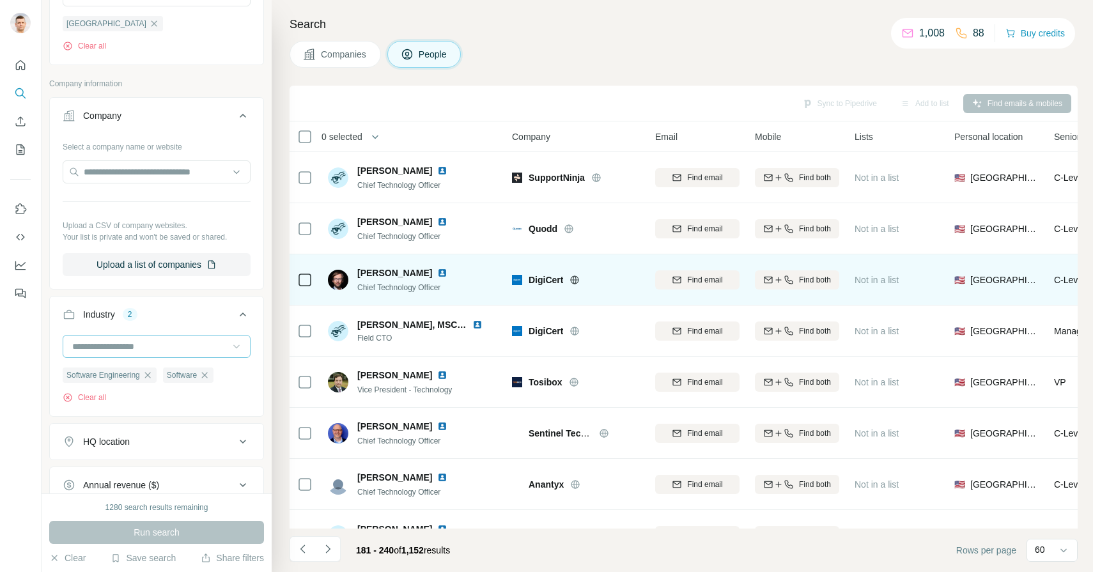
scroll to position [462, 0]
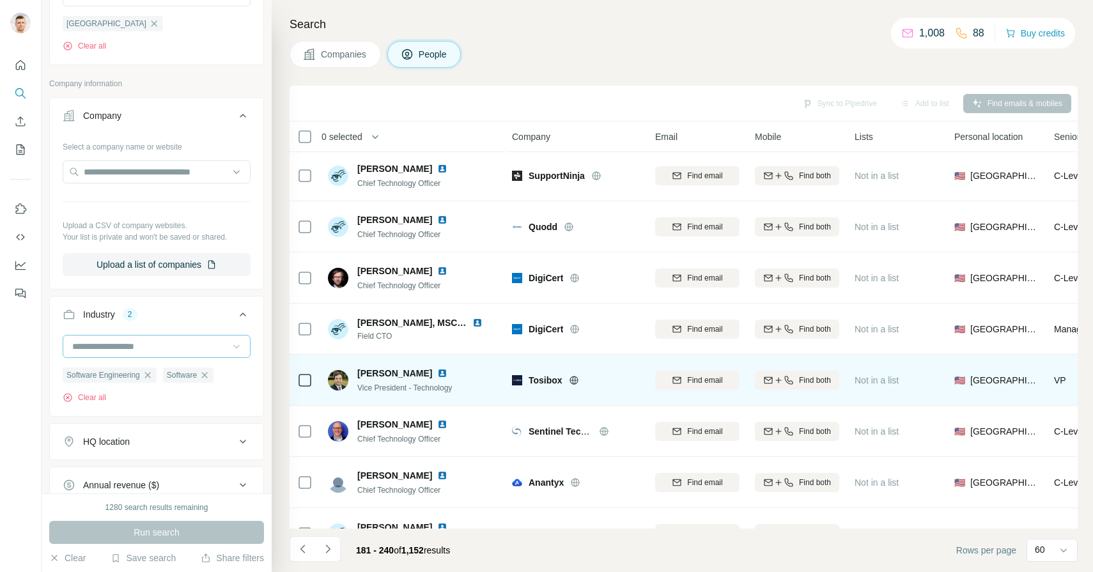
click at [437, 371] on img at bounding box center [442, 373] width 10 height 10
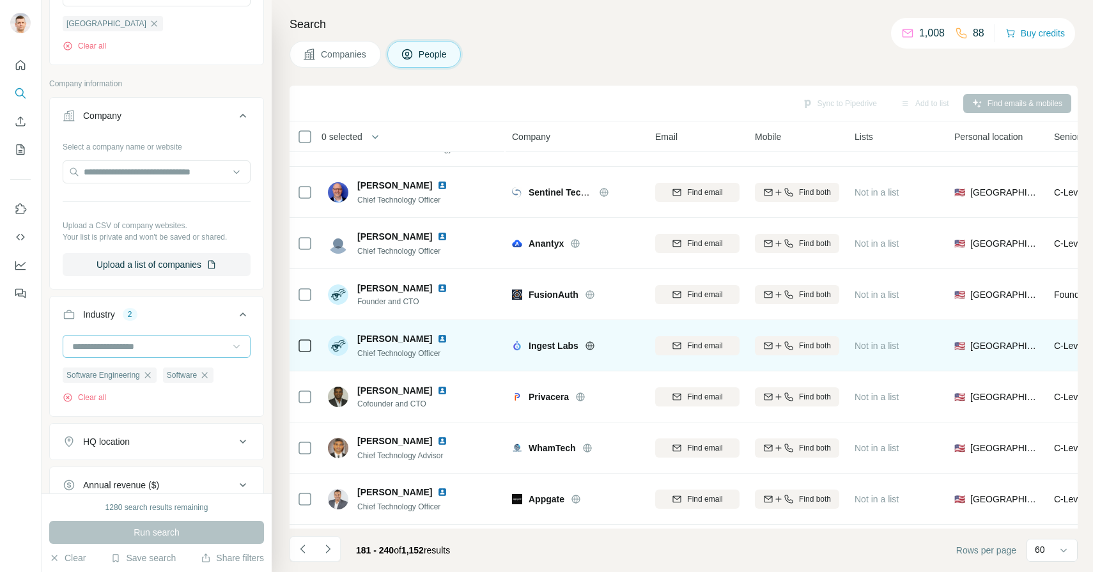
scroll to position [699, 0]
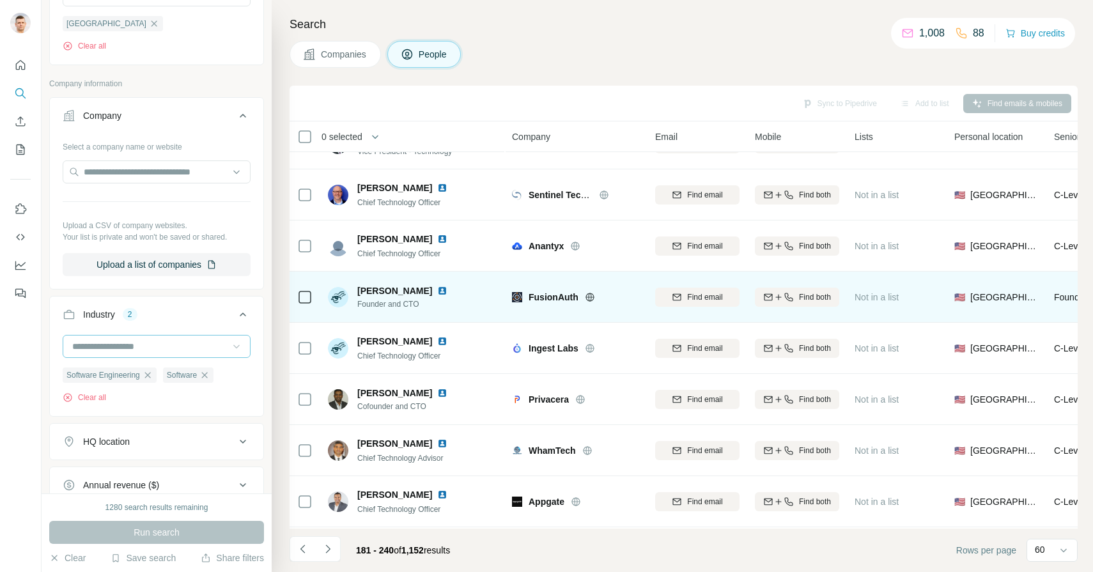
click at [437, 291] on img at bounding box center [442, 291] width 10 height 10
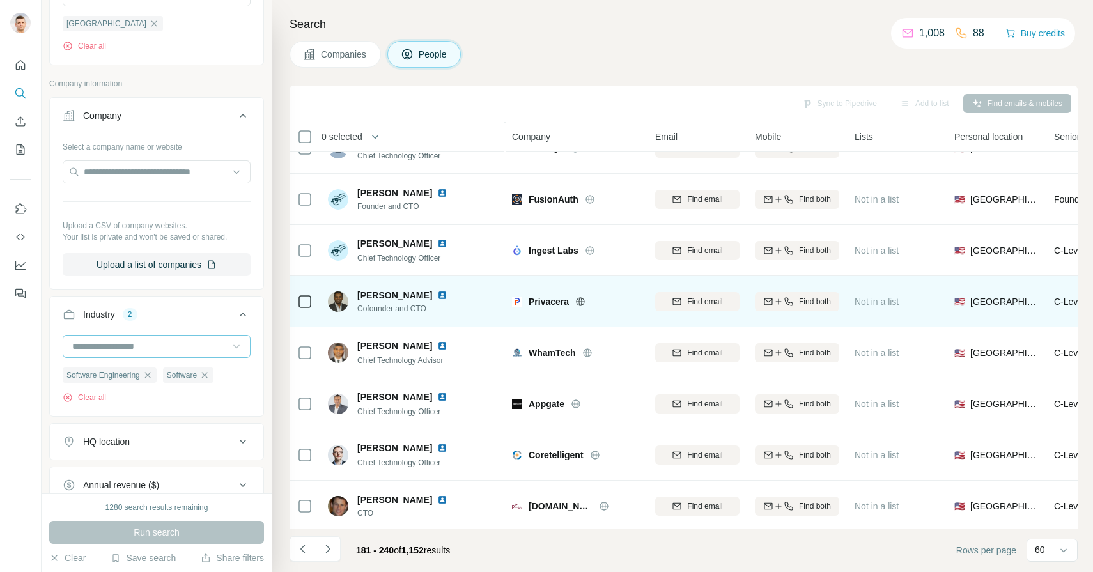
scroll to position [801, 0]
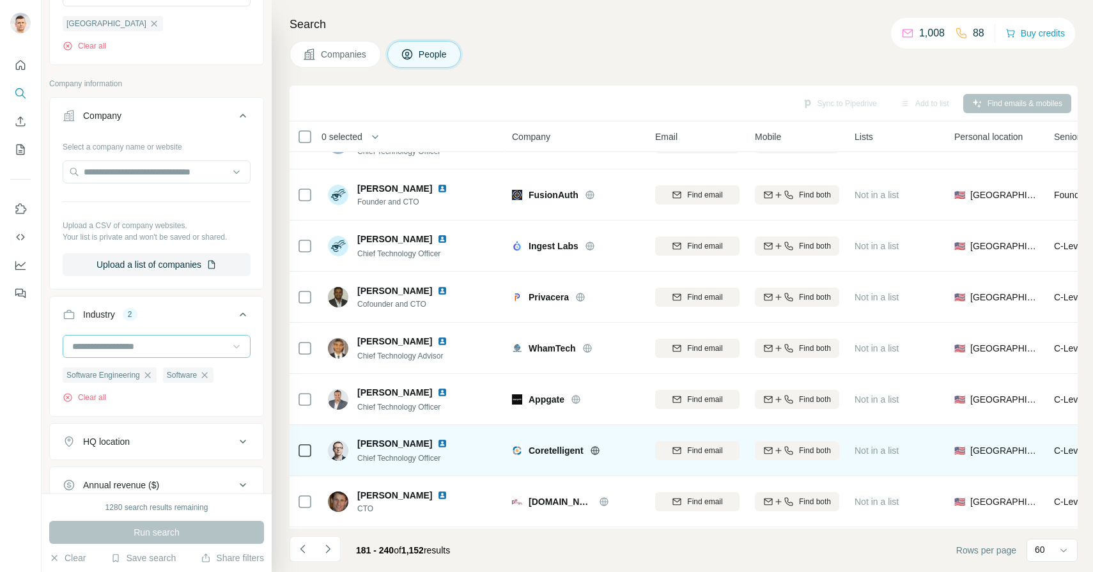
click at [437, 442] on img at bounding box center [442, 443] width 10 height 10
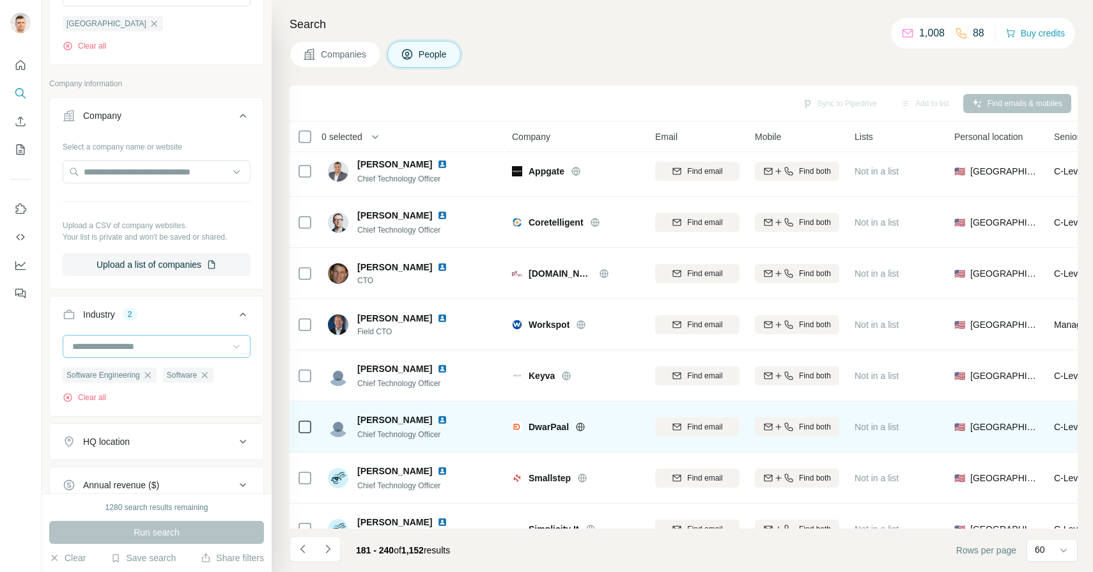
scroll to position [1049, 0]
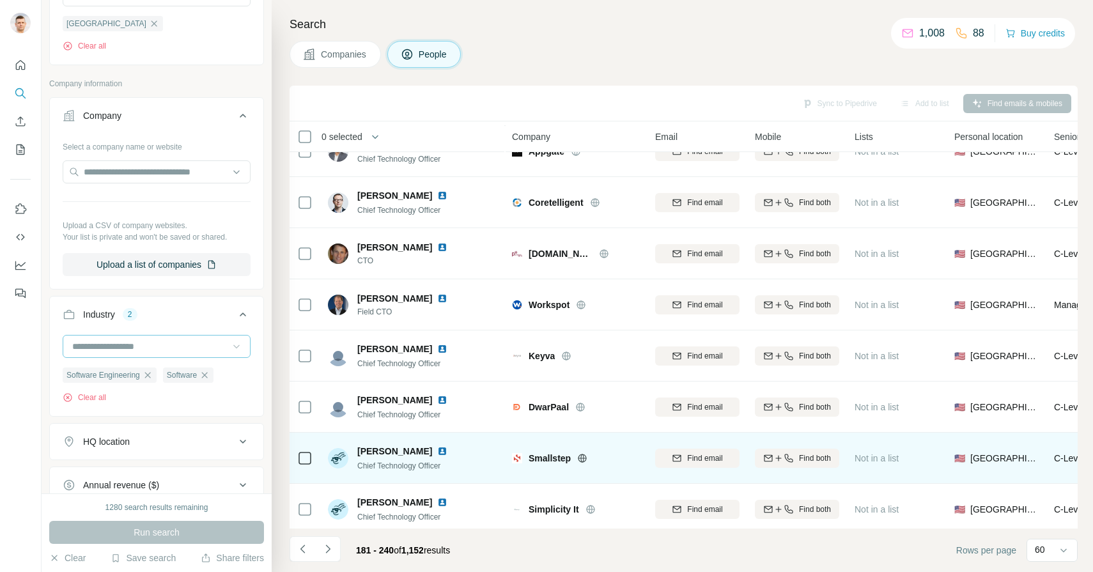
click at [437, 451] on img at bounding box center [442, 451] width 10 height 10
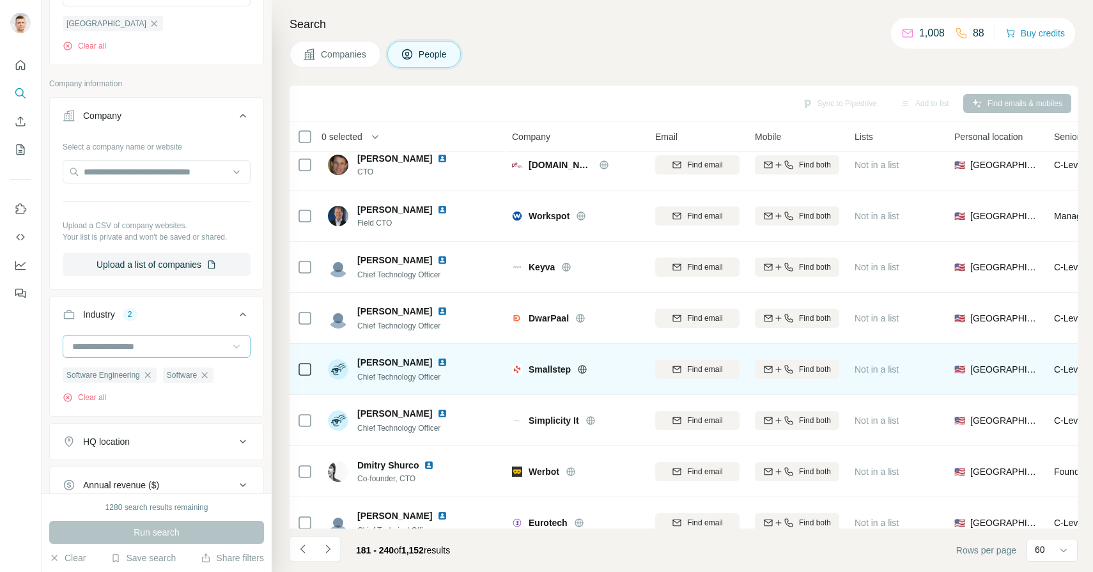
scroll to position [1138, 0]
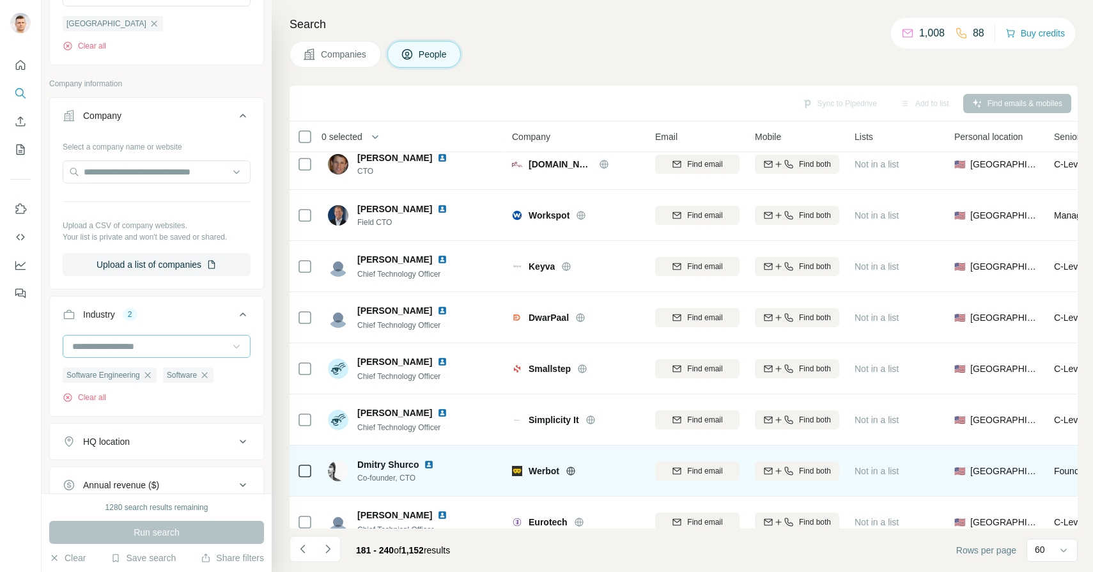
click at [429, 464] on img at bounding box center [429, 465] width 10 height 10
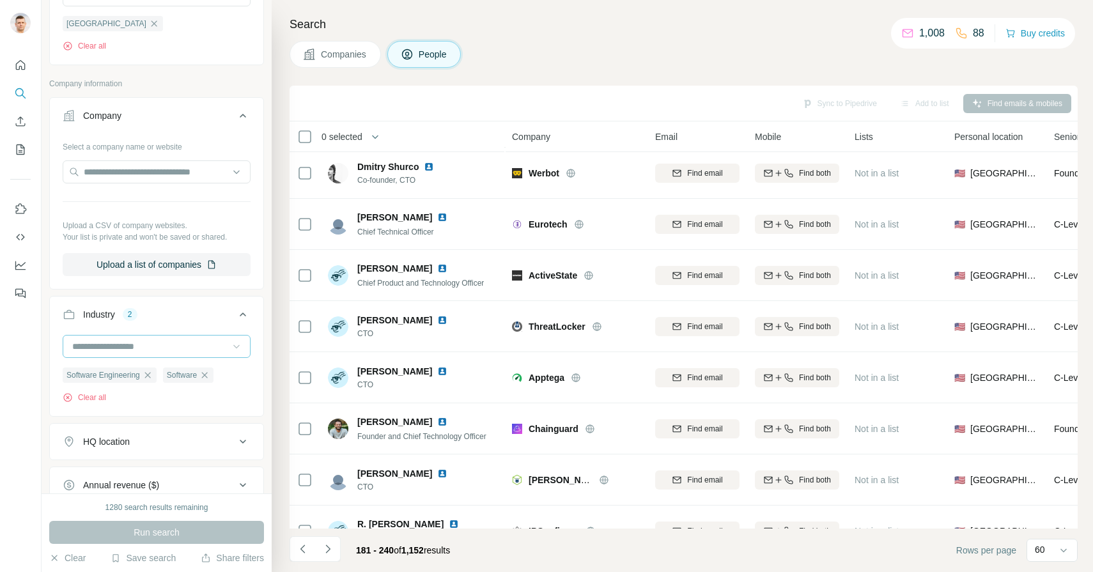
scroll to position [1439, 0]
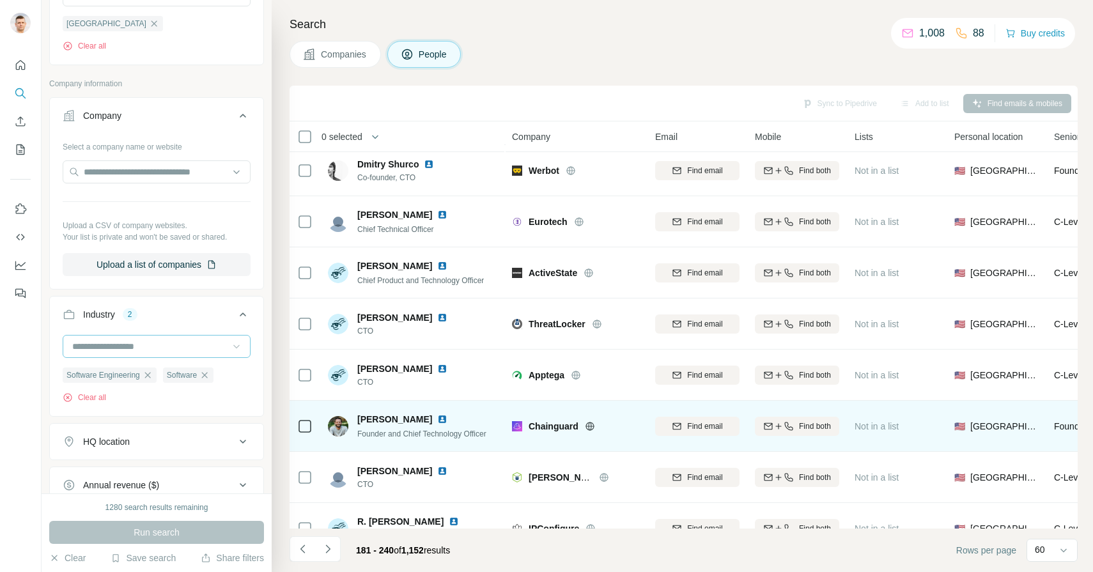
click at [437, 418] on img at bounding box center [442, 419] width 10 height 10
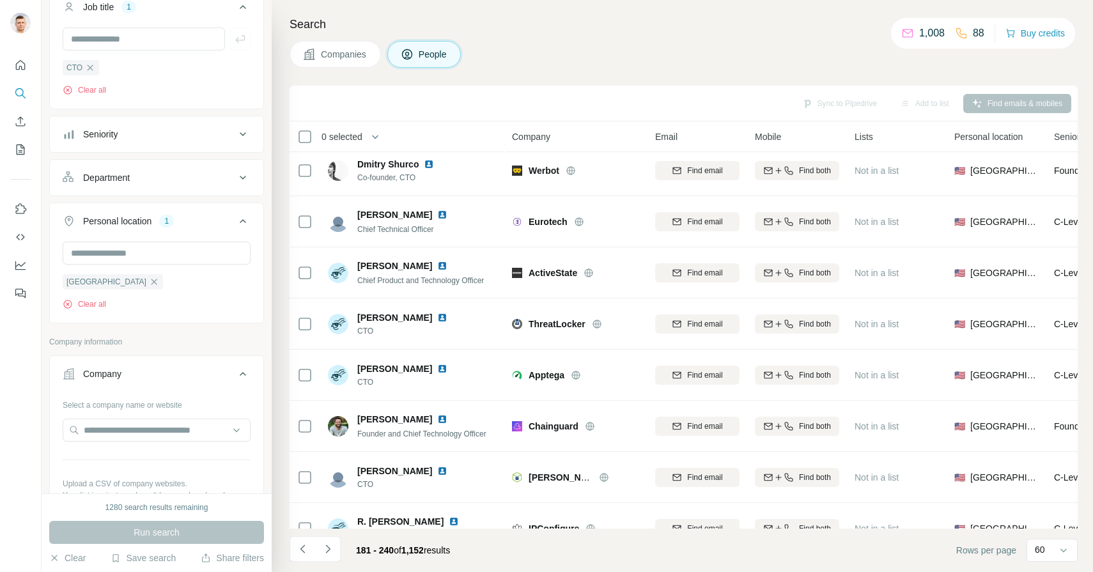
scroll to position [0, 0]
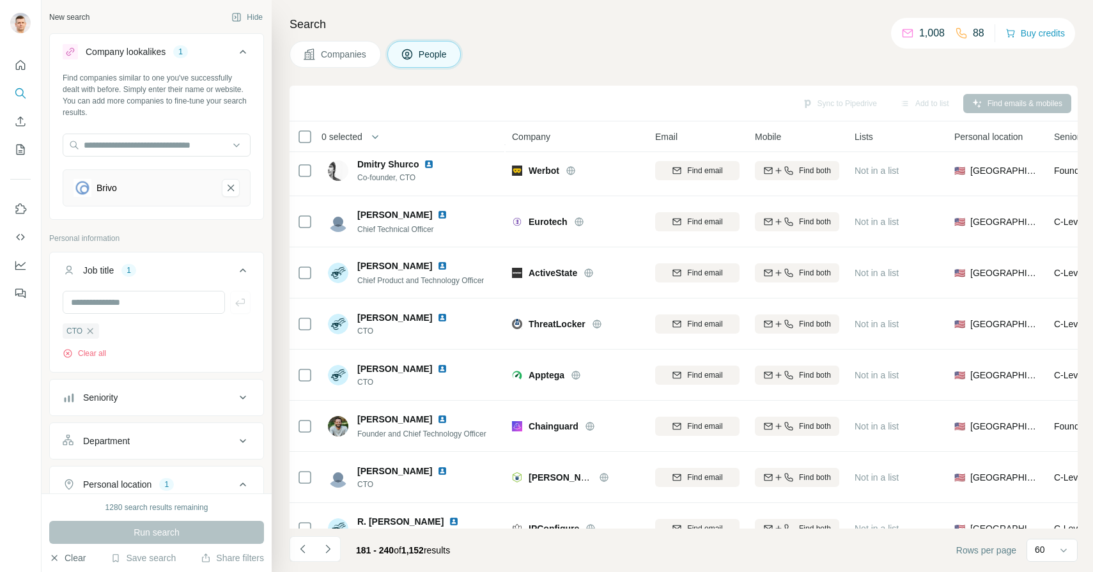
click at [73, 557] on button "Clear" at bounding box center [67, 558] width 36 height 13
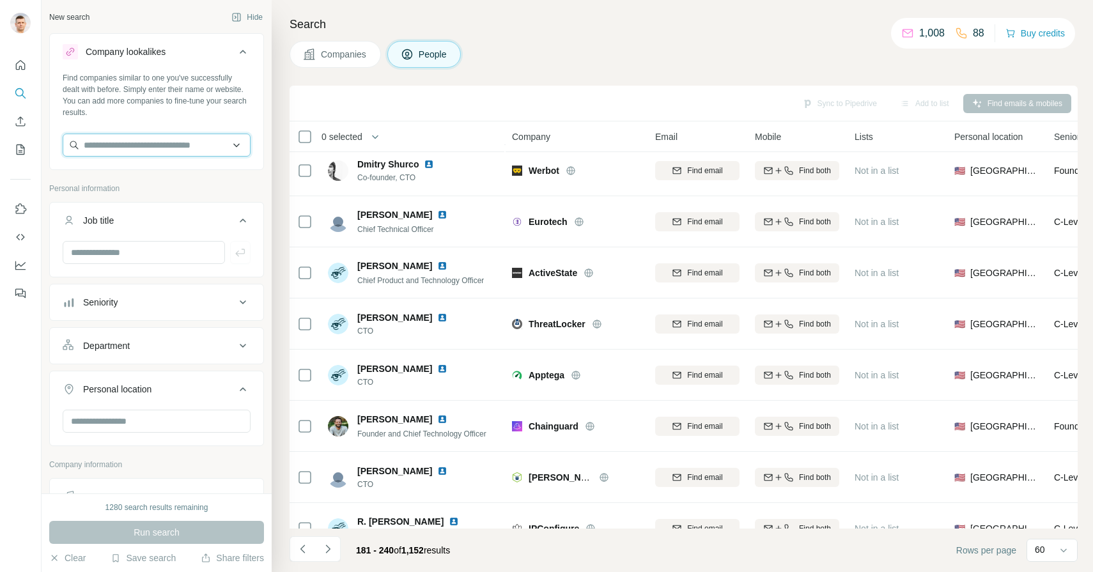
click at [193, 144] on input "text" at bounding box center [157, 145] width 188 height 23
click at [193, 141] on input "text" at bounding box center [157, 145] width 188 height 23
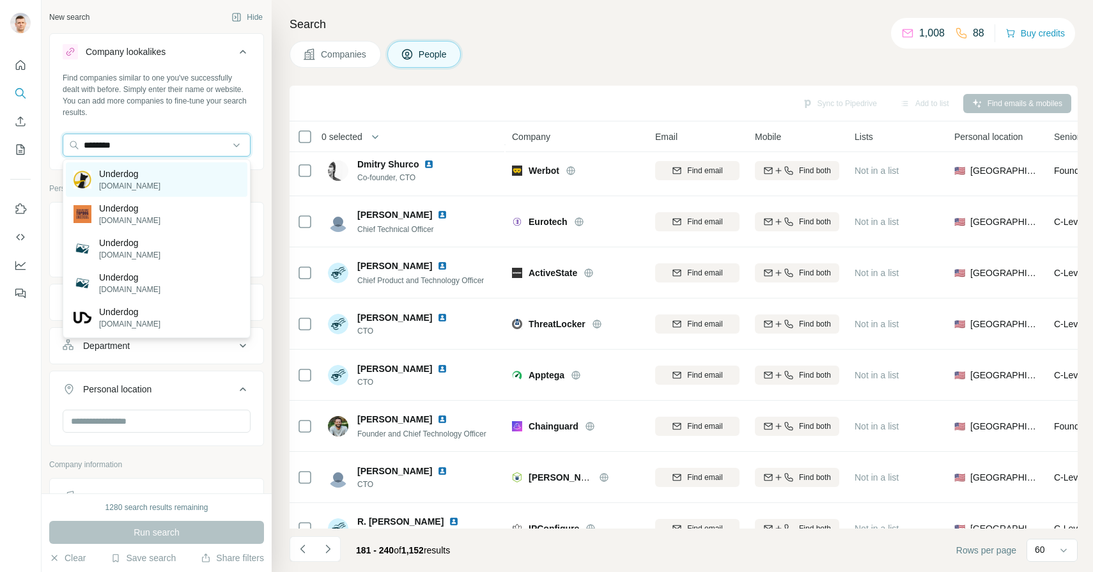
type input "********"
click at [146, 180] on p "[DOMAIN_NAME]" at bounding box center [129, 186] width 61 height 12
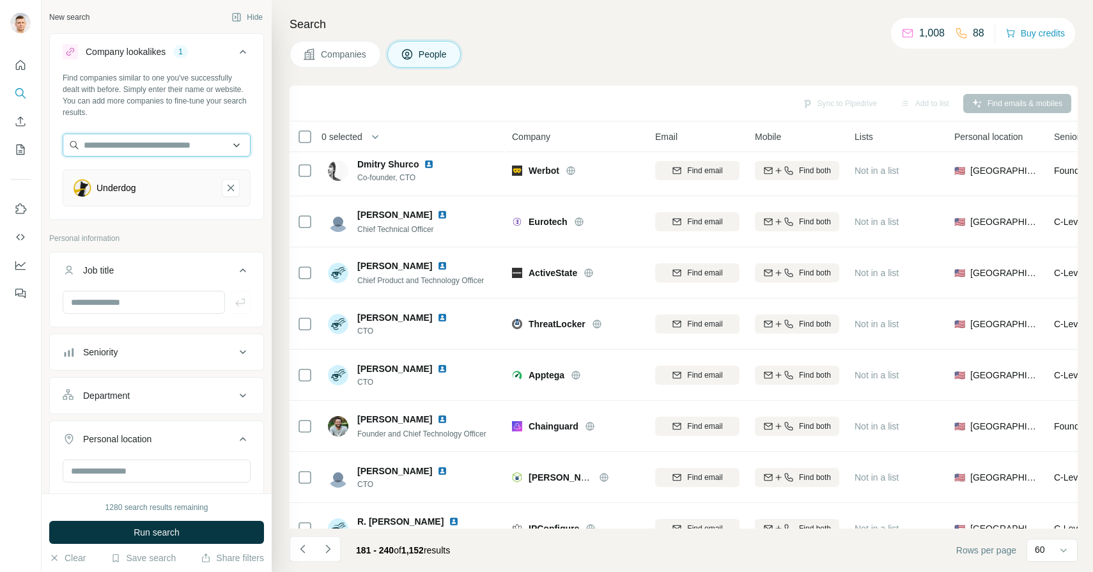
click at [150, 149] on input "text" at bounding box center [157, 145] width 188 height 23
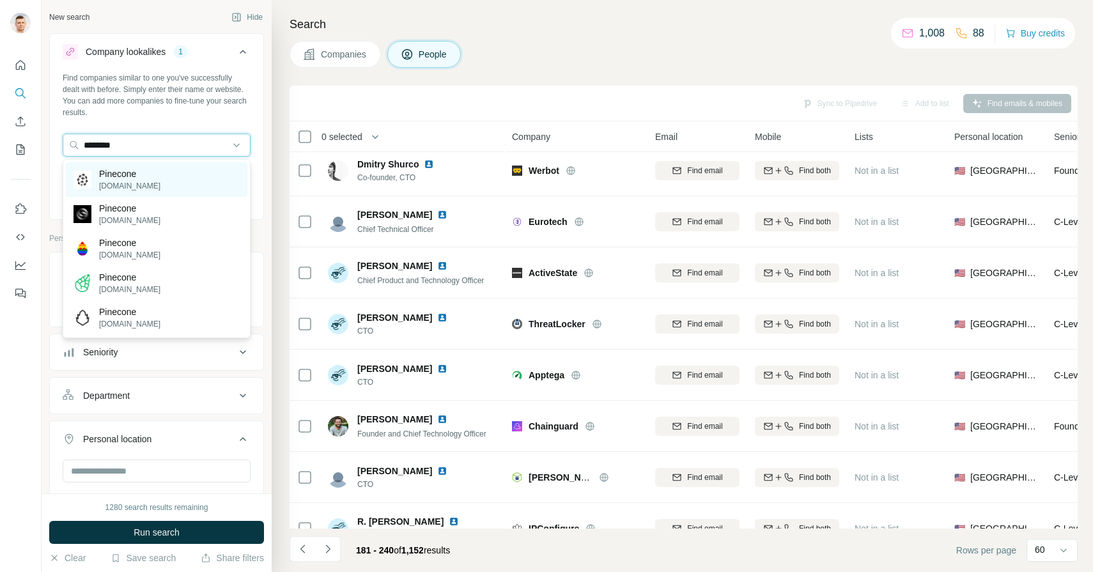
type input "********"
click at [123, 186] on p "[DOMAIN_NAME]" at bounding box center [129, 186] width 61 height 12
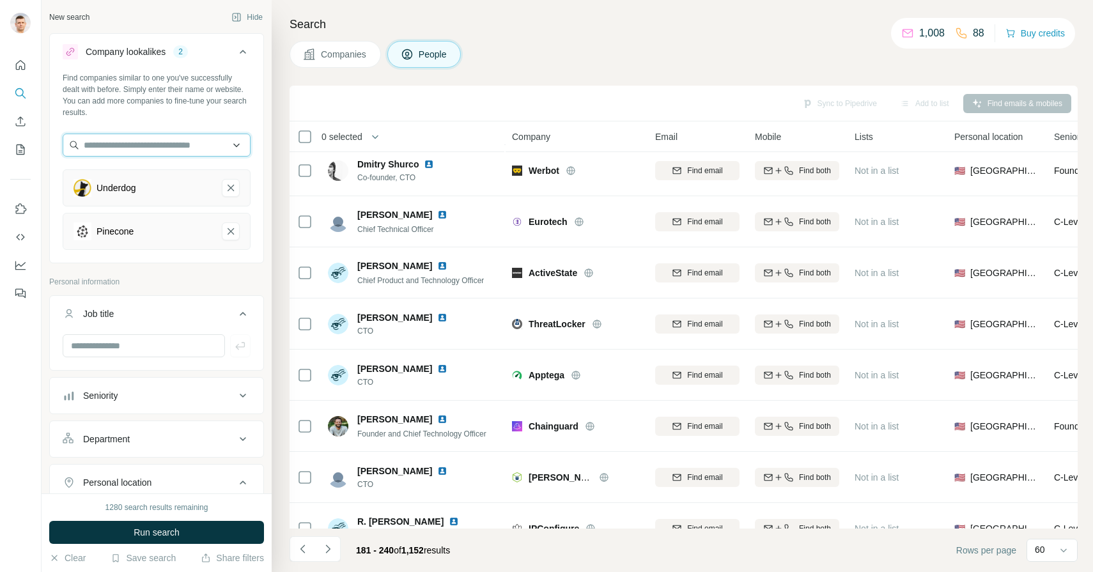
click at [117, 145] on input "text" at bounding box center [157, 145] width 188 height 23
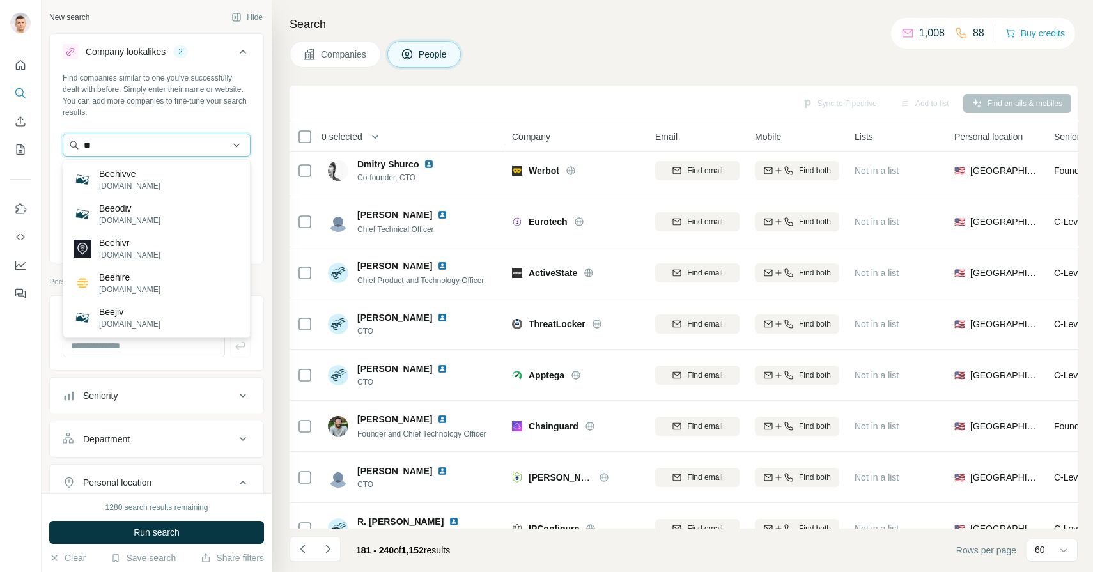
type input "*"
click at [185, 147] on input "*******" at bounding box center [157, 145] width 188 height 23
type input "*"
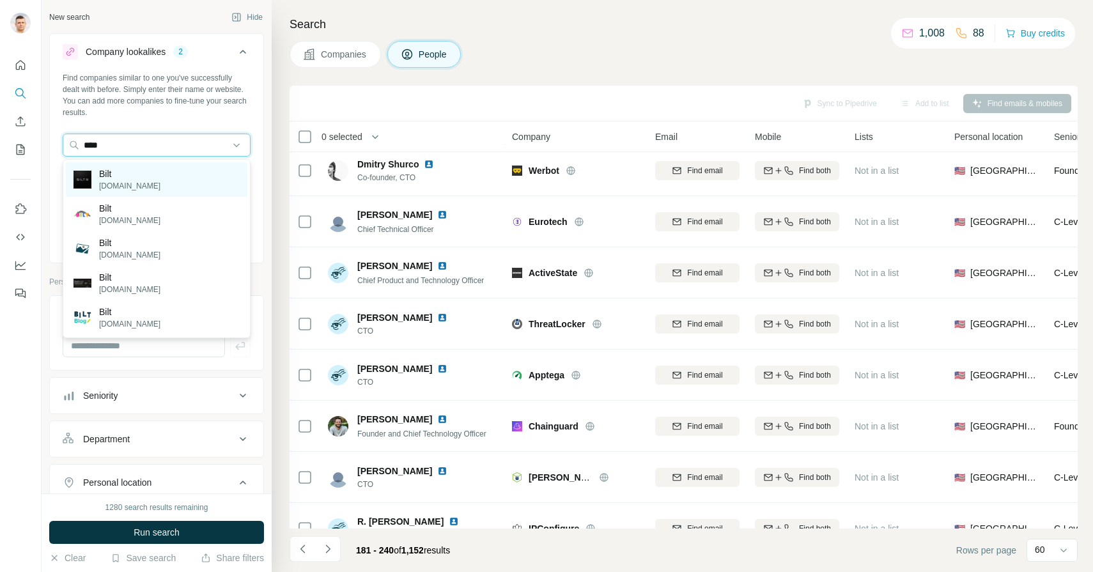
type input "****"
click at [128, 178] on p "Bilt" at bounding box center [129, 173] width 61 height 13
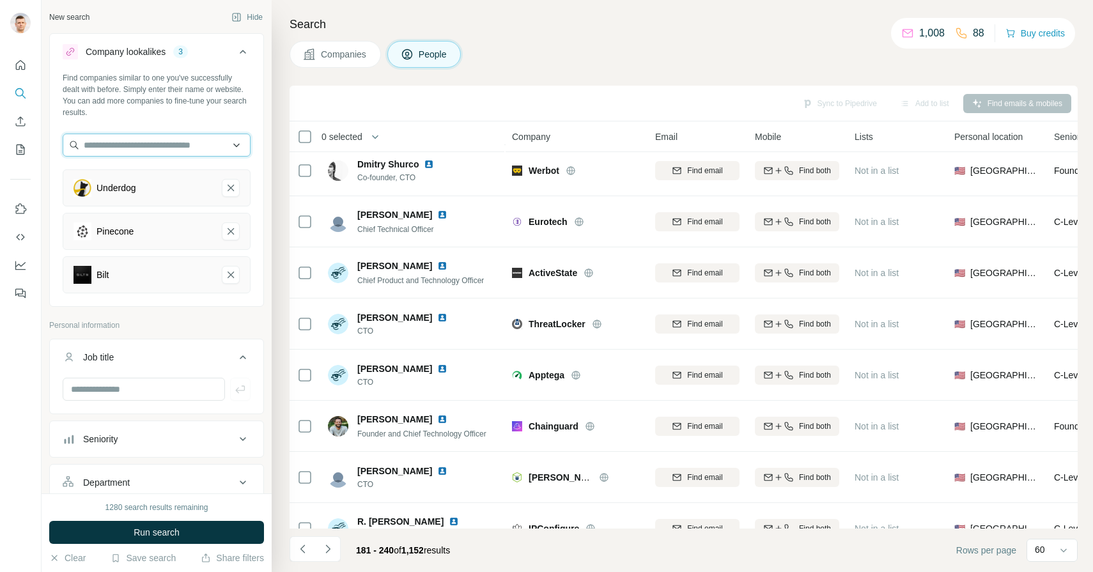
click at [175, 141] on input "text" at bounding box center [157, 145] width 188 height 23
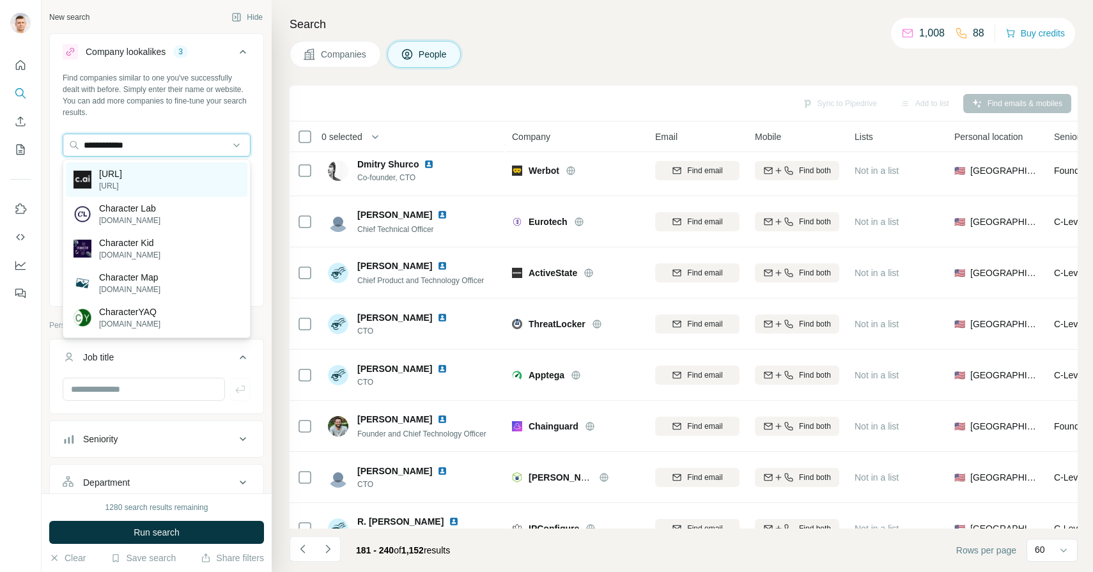
type input "**********"
click at [153, 182] on div "[URL] [URL]" at bounding box center [157, 179] width 182 height 35
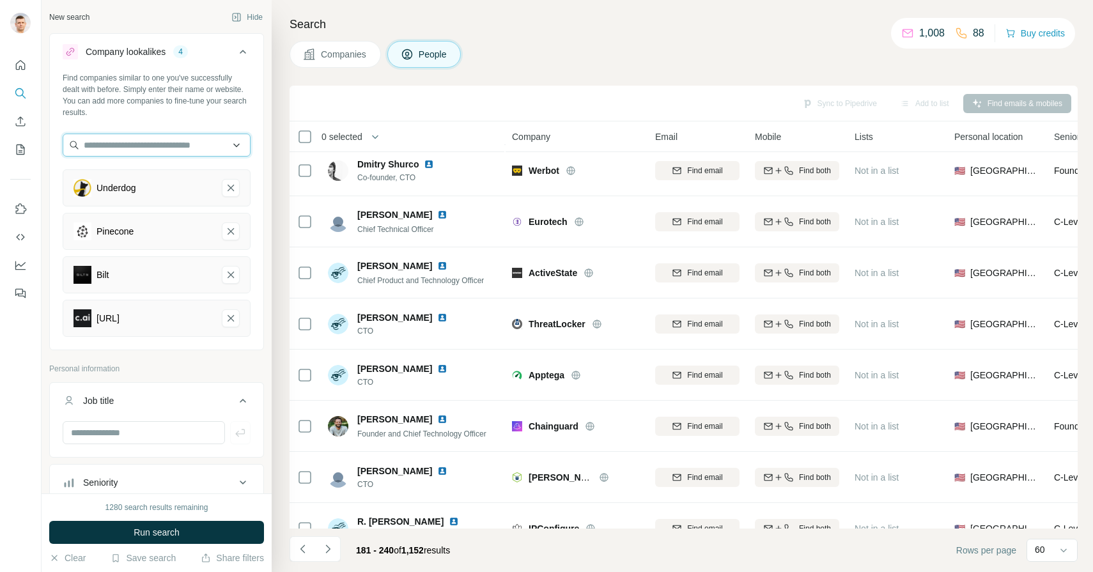
click at [117, 137] on input "text" at bounding box center [157, 145] width 188 height 23
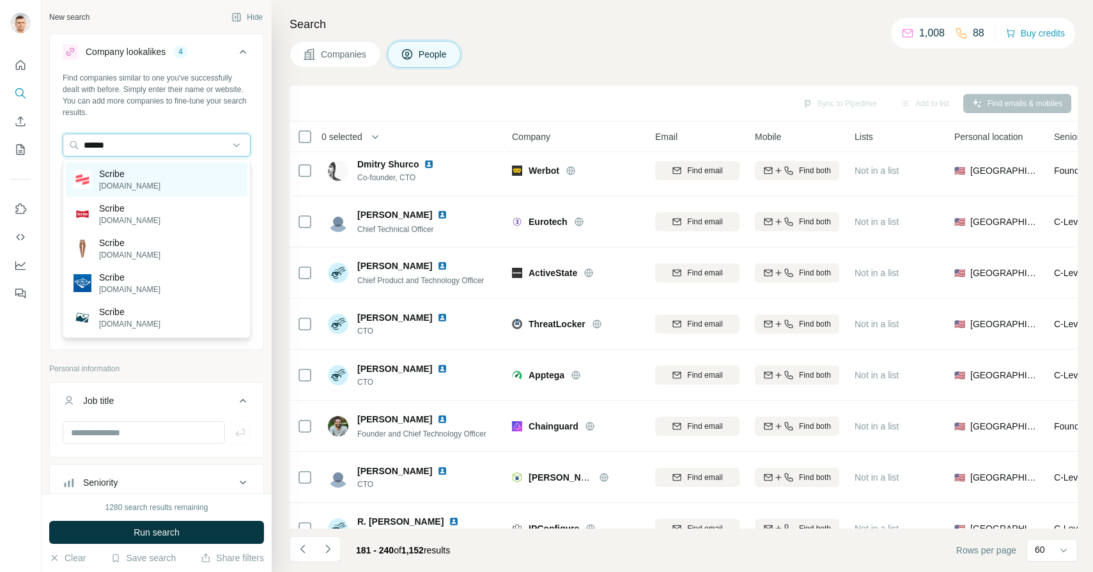
type input "******"
click at [109, 182] on p "[DOMAIN_NAME]" at bounding box center [129, 186] width 61 height 12
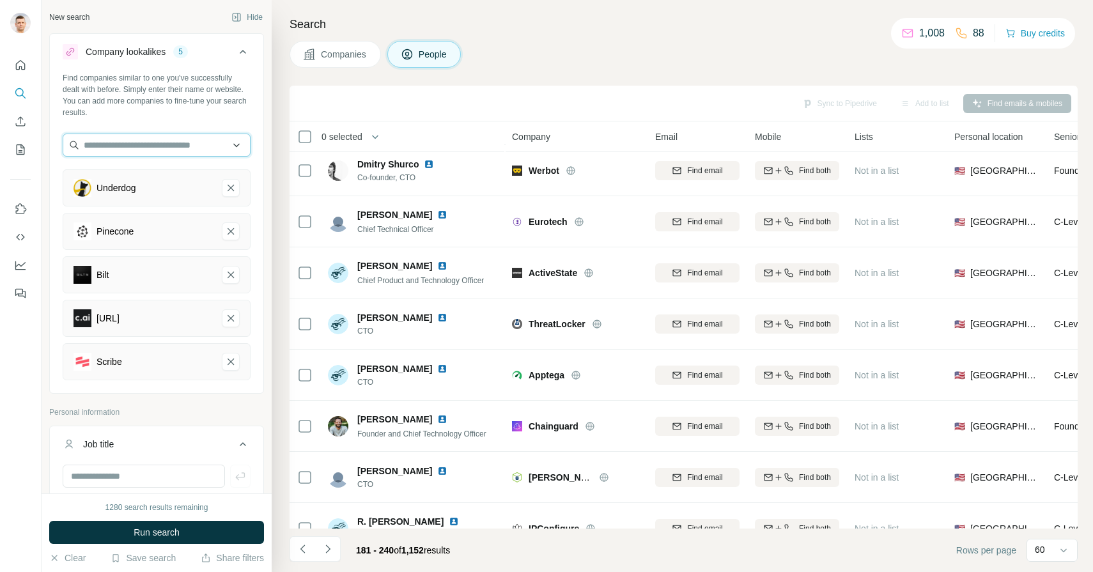
click at [169, 143] on input "text" at bounding box center [157, 145] width 188 height 23
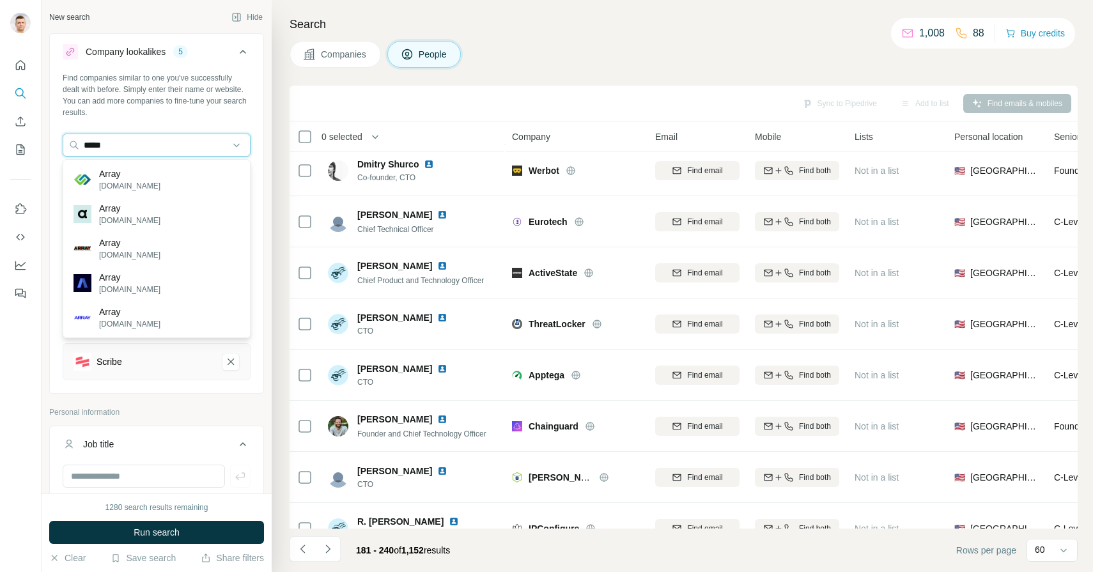
type input "*****"
click at [130, 229] on div "Array [DOMAIN_NAME]" at bounding box center [157, 214] width 182 height 35
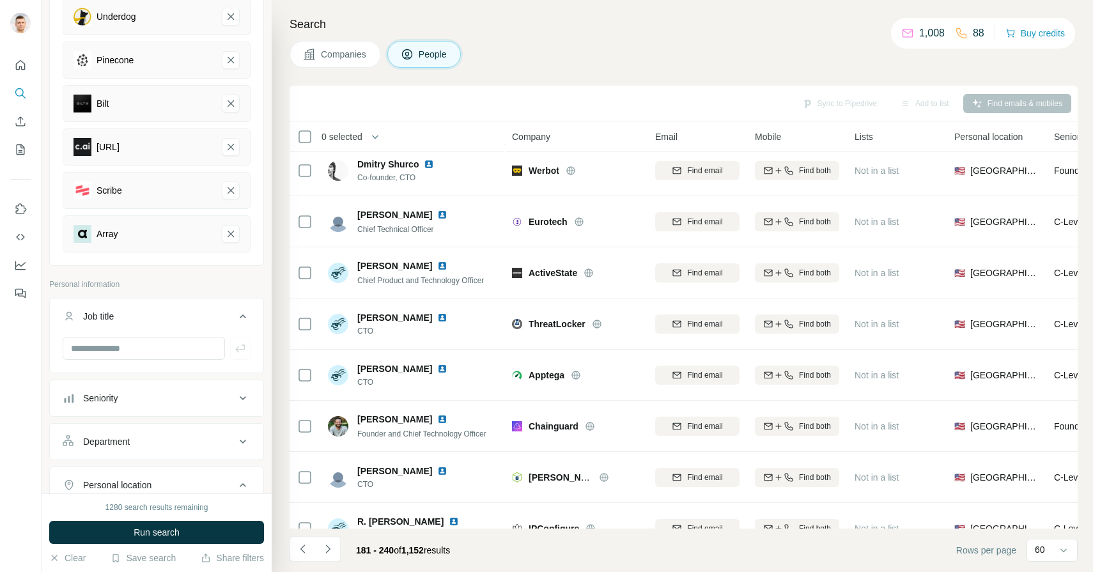
scroll to position [174, 0]
click at [185, 348] on input "text" at bounding box center [144, 345] width 162 height 23
type input "*******"
click at [243, 347] on icon "button" at bounding box center [240, 345] width 13 height 13
click at [187, 348] on input "text" at bounding box center [144, 345] width 162 height 23
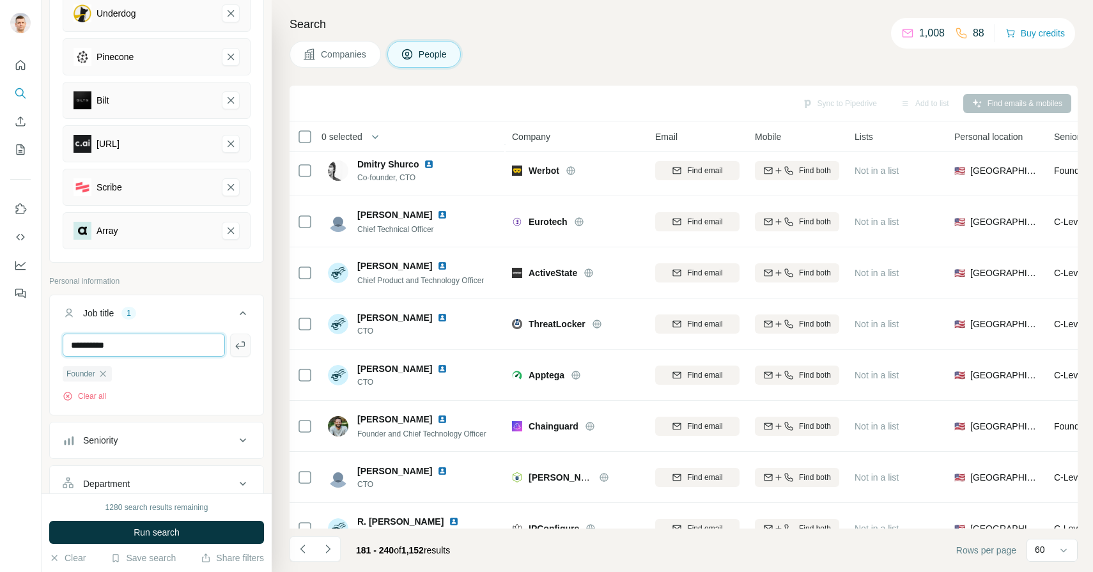
type input "**********"
click at [245, 348] on icon "button" at bounding box center [240, 345] width 13 height 13
click at [169, 342] on input "text" at bounding box center [144, 345] width 162 height 23
type input "***"
click at [235, 348] on icon "button" at bounding box center [240, 345] width 13 height 13
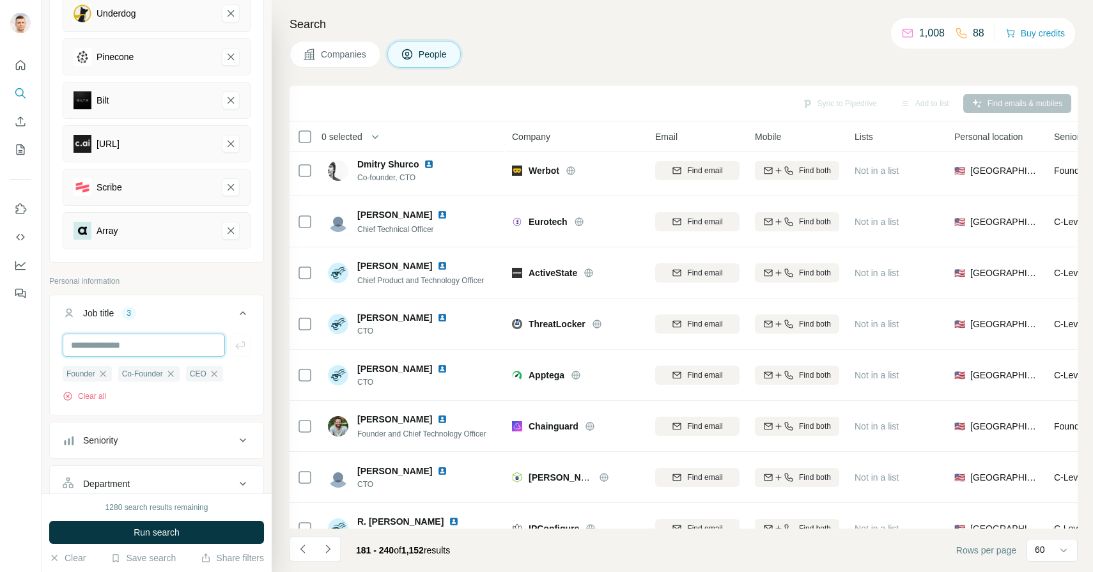
click at [174, 343] on input "text" at bounding box center [144, 345] width 162 height 23
type input "***"
click at [238, 352] on button "button" at bounding box center [240, 345] width 20 height 23
click at [162, 349] on input "text" at bounding box center [144, 345] width 162 height 23
type input "**"
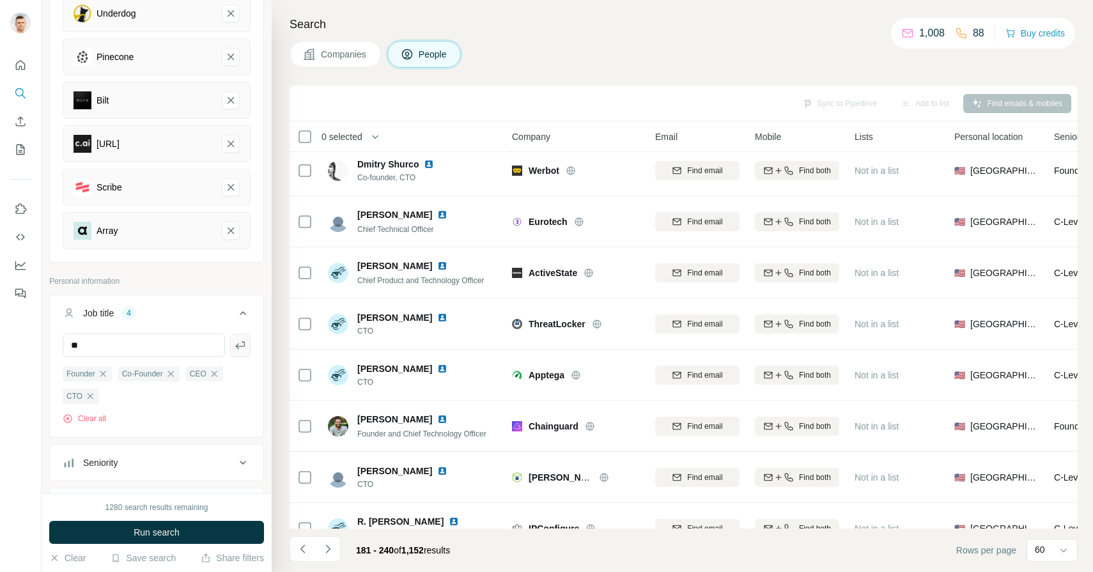
click at [243, 346] on icon "button" at bounding box center [240, 345] width 10 height 8
click at [173, 343] on input "text" at bounding box center [144, 345] width 162 height 23
type input "**********"
click at [244, 345] on icon "button" at bounding box center [240, 345] width 10 height 8
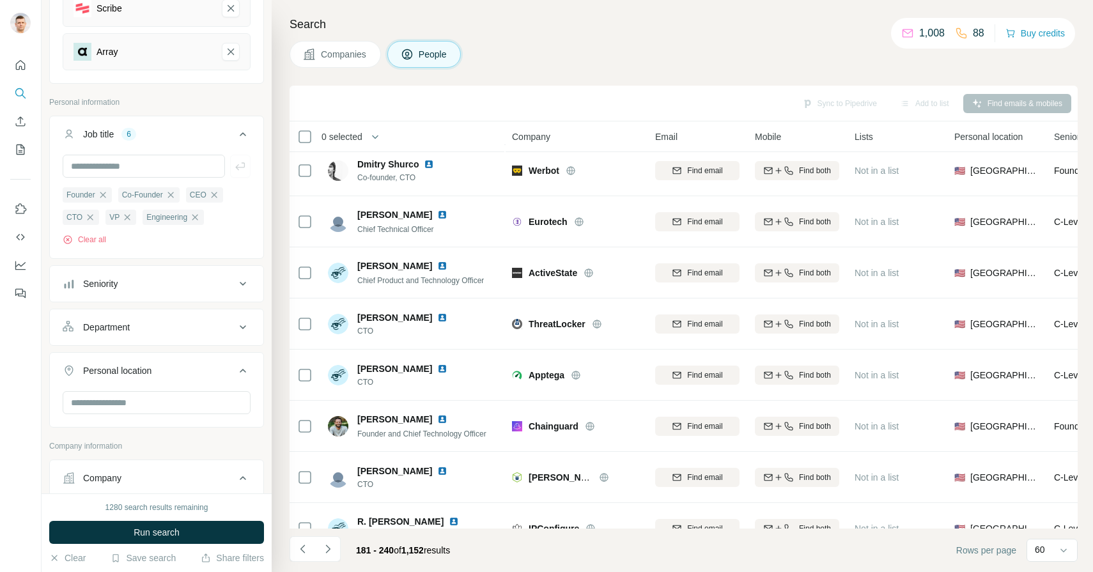
scroll to position [366, 0]
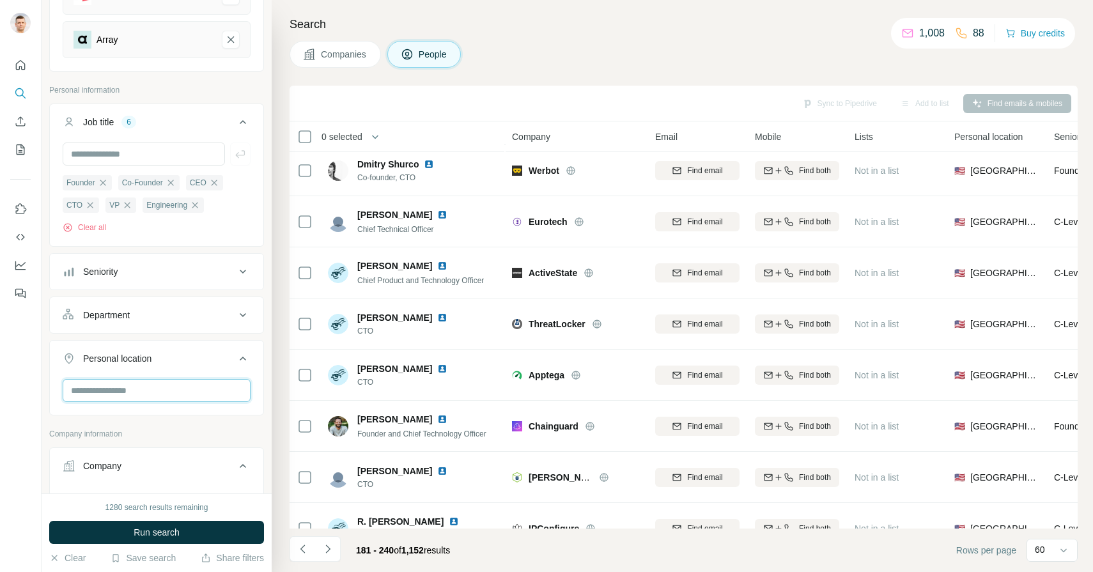
click at [196, 396] on input "text" at bounding box center [157, 390] width 188 height 23
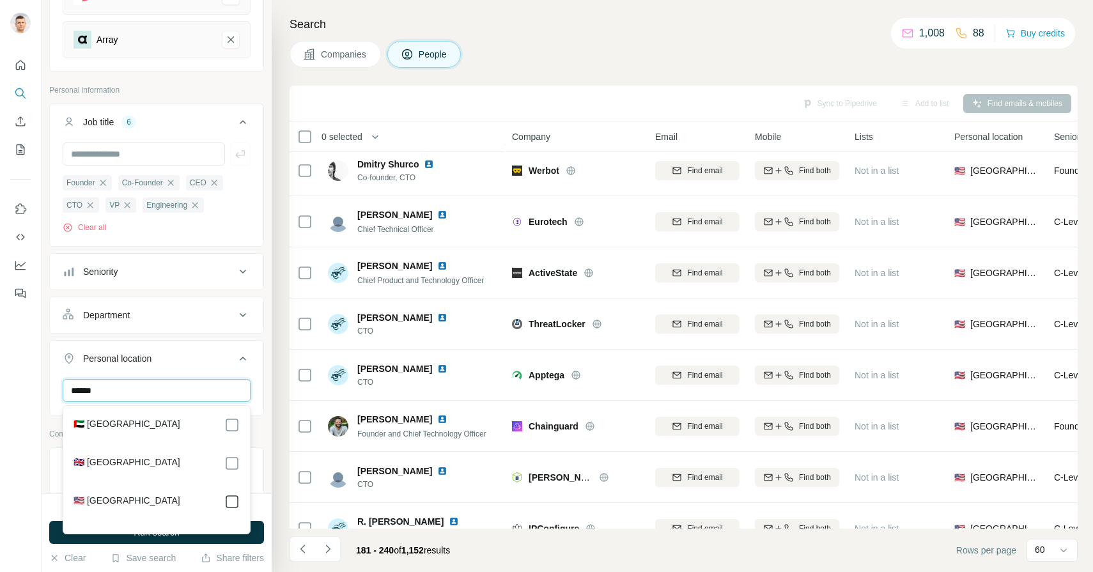
type input "******"
click at [240, 363] on icon at bounding box center [242, 358] width 15 height 15
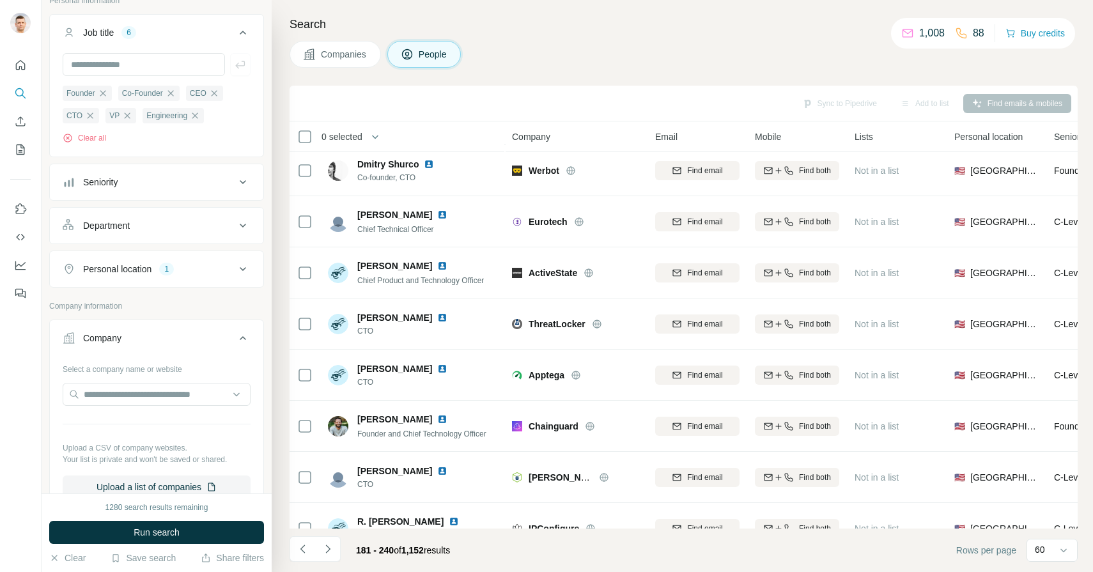
scroll to position [461, 0]
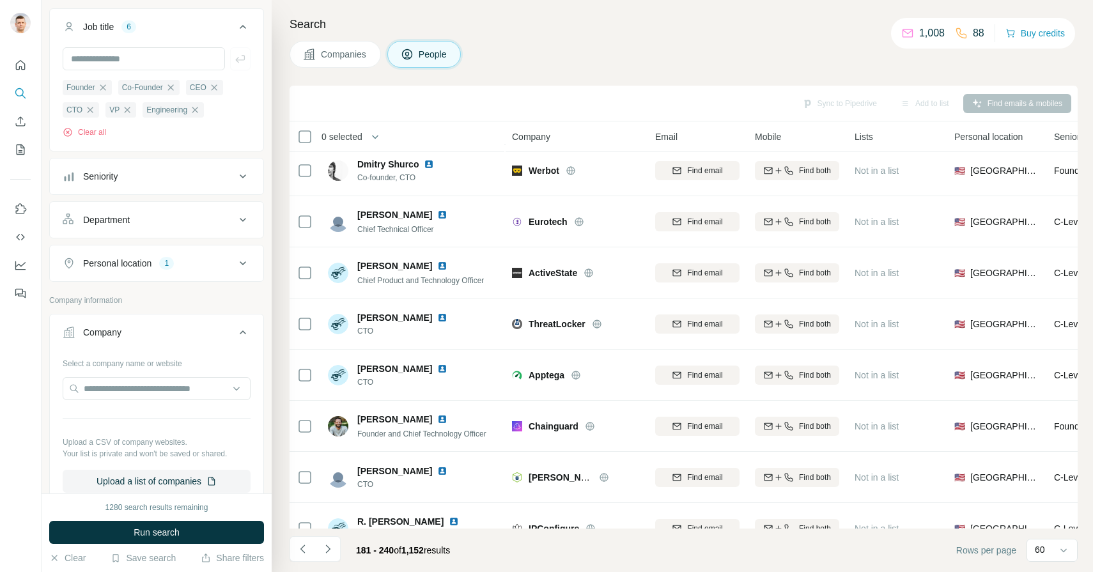
click at [245, 332] on icon at bounding box center [242, 332] width 15 height 15
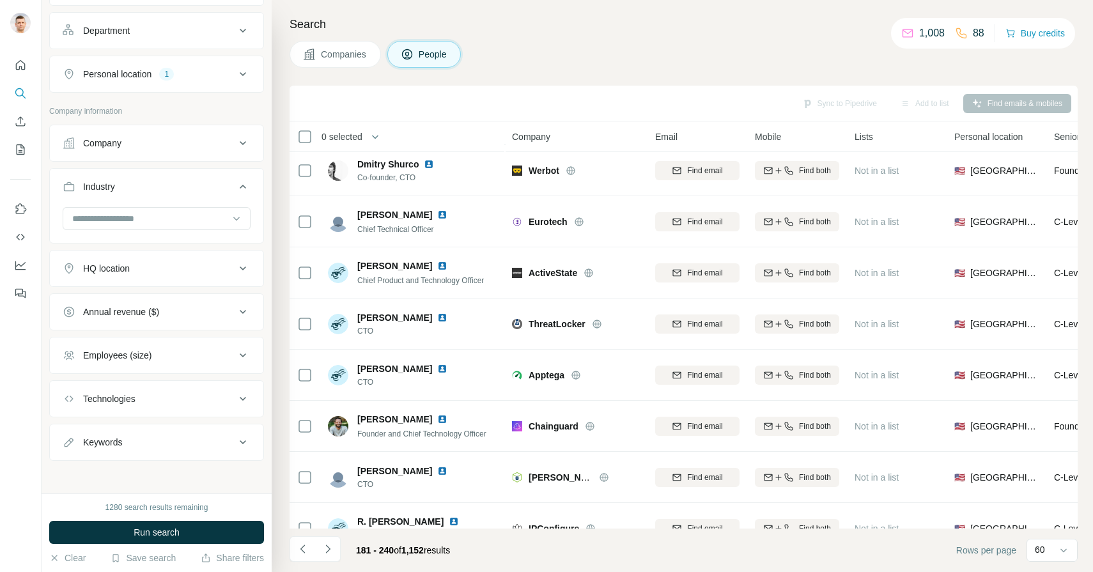
scroll to position [654, 0]
click at [245, 354] on icon at bounding box center [242, 351] width 15 height 15
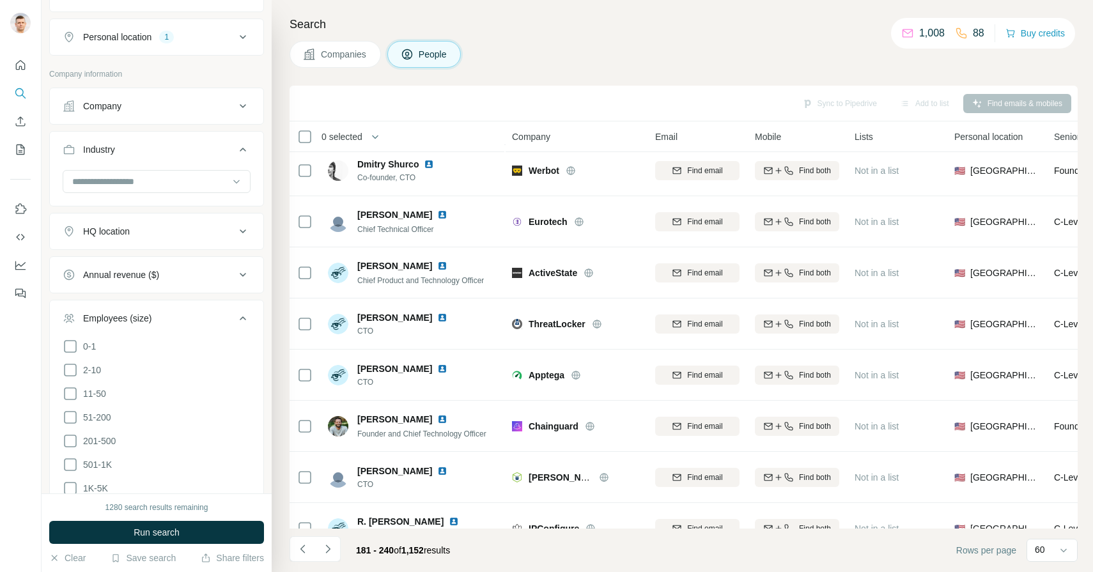
scroll to position [692, 0]
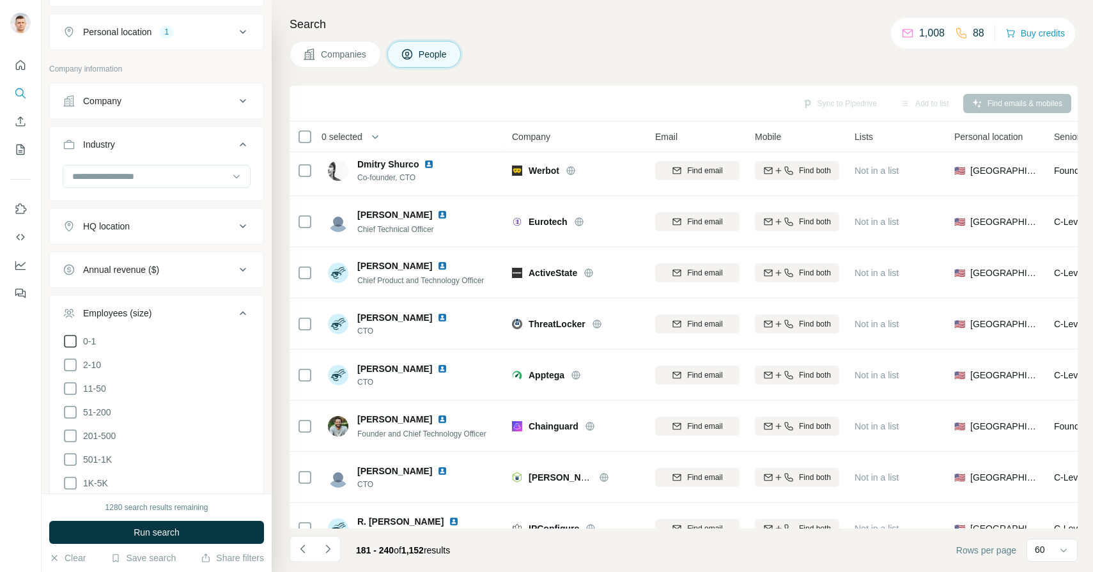
click at [71, 342] on icon at bounding box center [70, 341] width 15 height 15
click at [72, 369] on icon at bounding box center [70, 364] width 15 height 15
click at [70, 391] on icon at bounding box center [70, 388] width 15 height 15
click at [72, 410] on icon at bounding box center [70, 412] width 15 height 15
click at [70, 436] on icon at bounding box center [70, 435] width 15 height 15
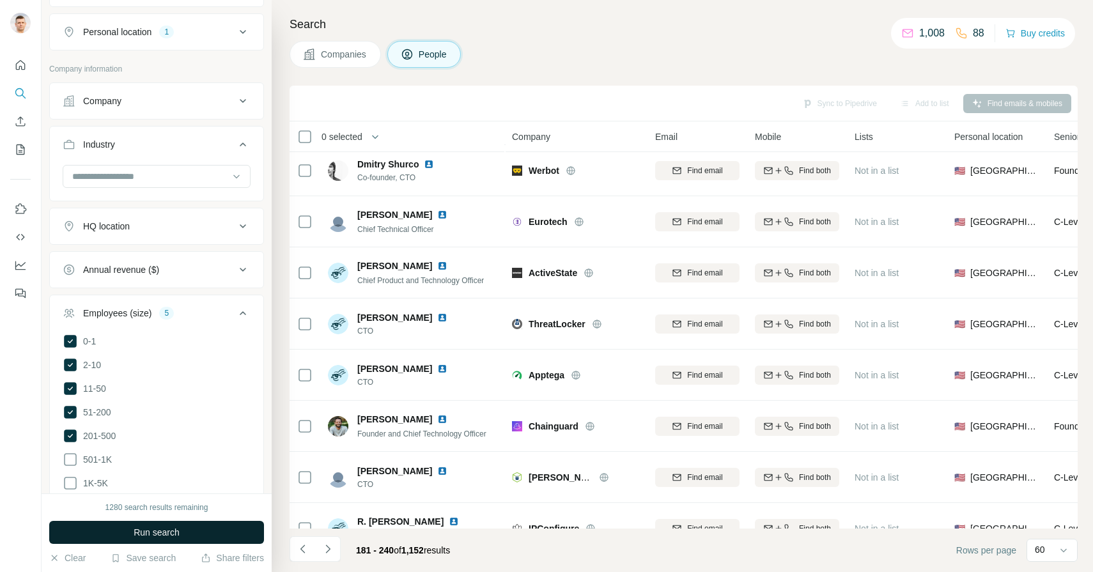
click at [150, 532] on span "Run search" at bounding box center [157, 532] width 46 height 13
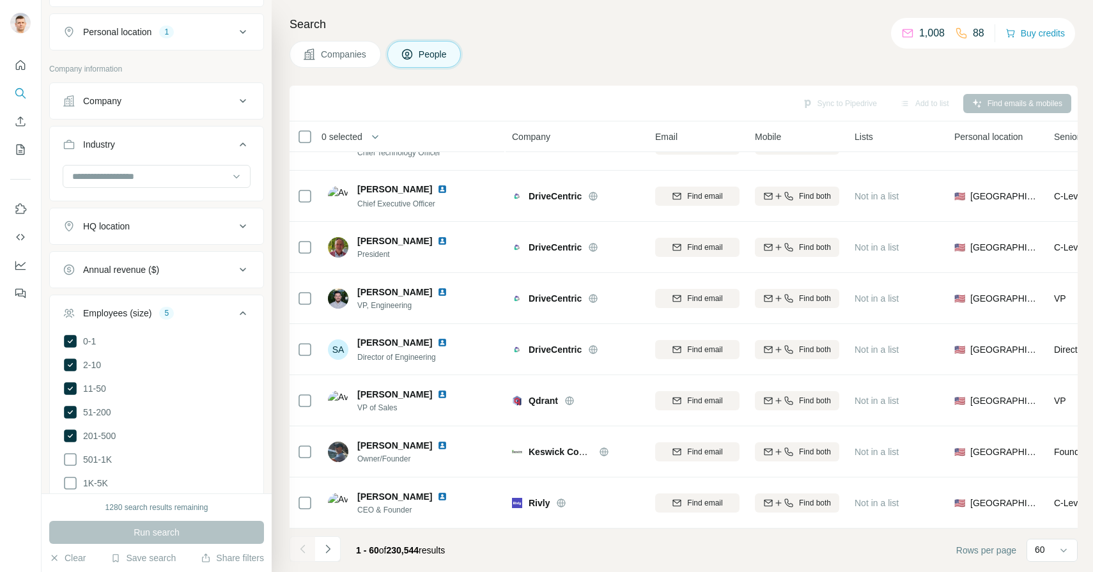
scroll to position [1439, 0]
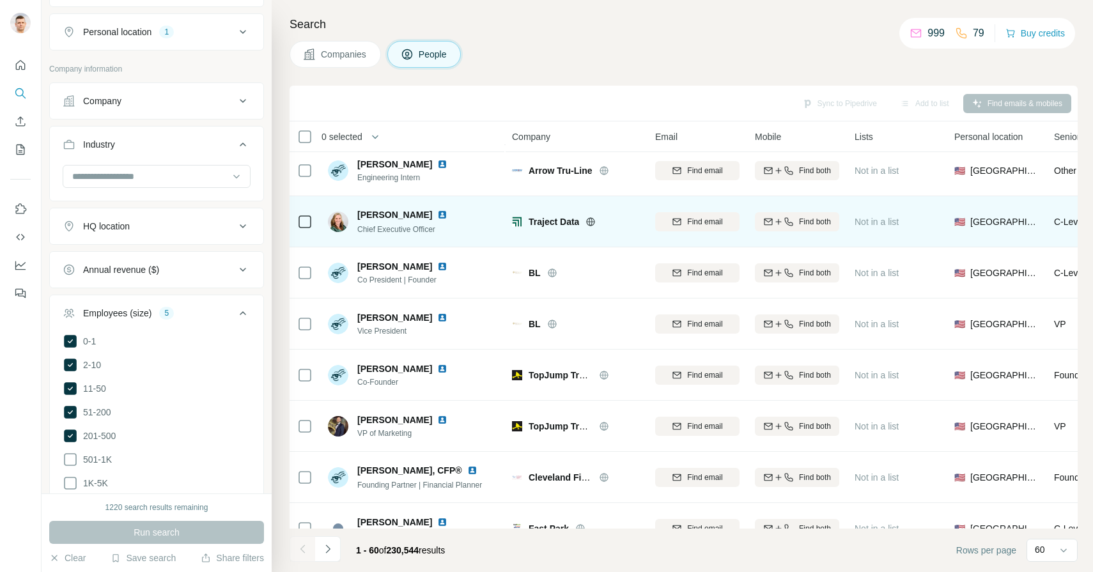
click at [437, 216] on img at bounding box center [442, 215] width 10 height 10
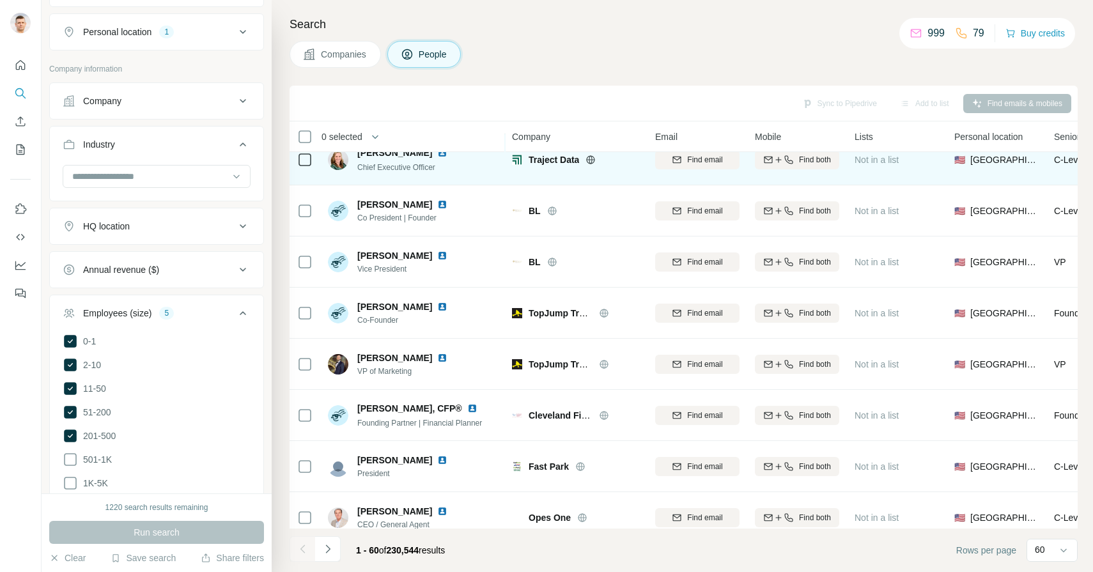
scroll to position [1501, 0]
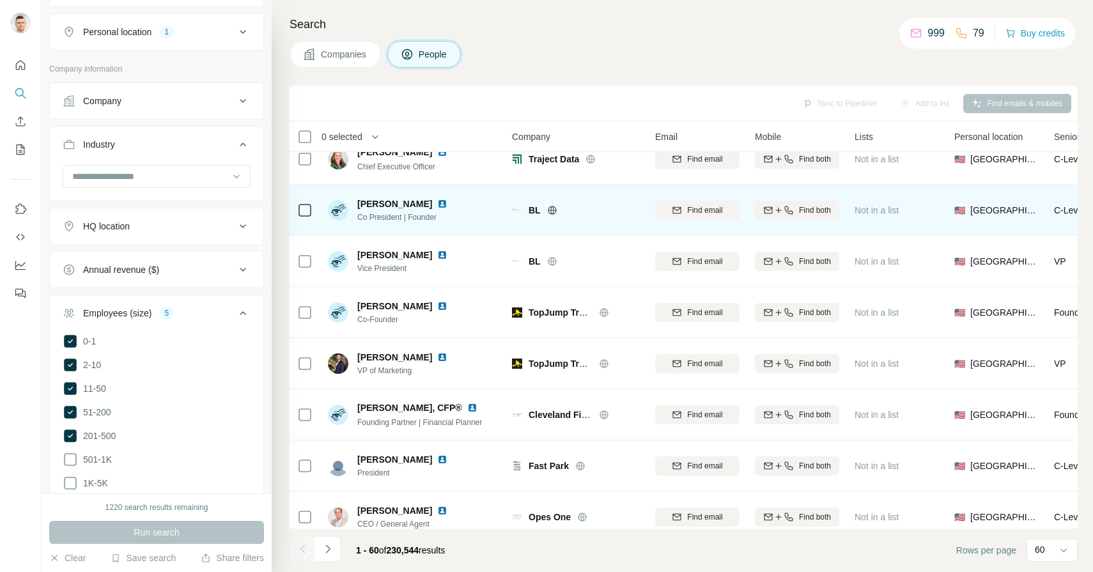
click at [437, 205] on img at bounding box center [442, 204] width 10 height 10
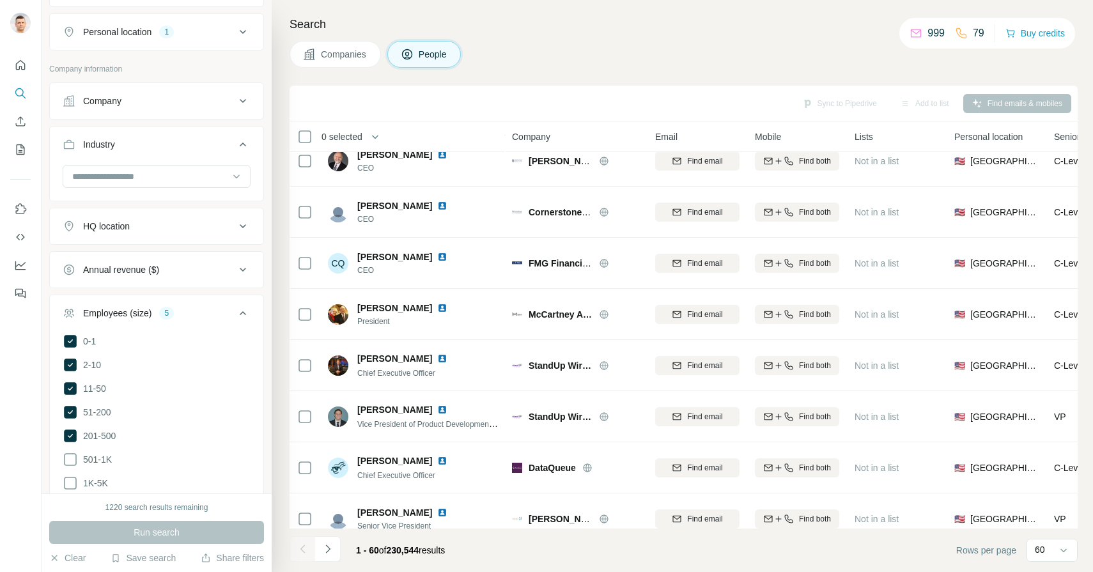
scroll to position [2011, 0]
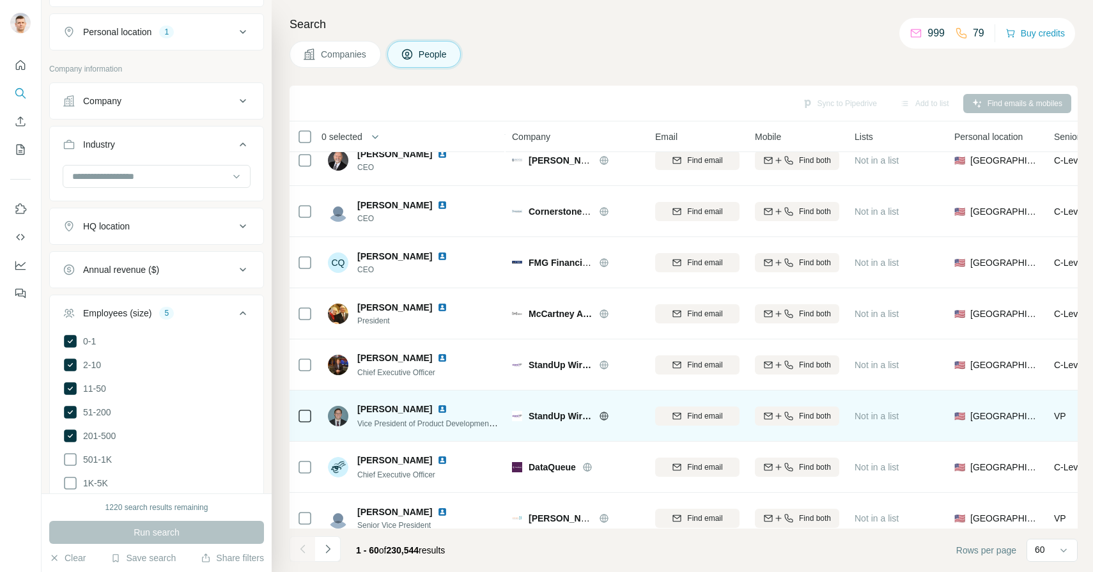
click at [445, 406] on img at bounding box center [442, 409] width 10 height 10
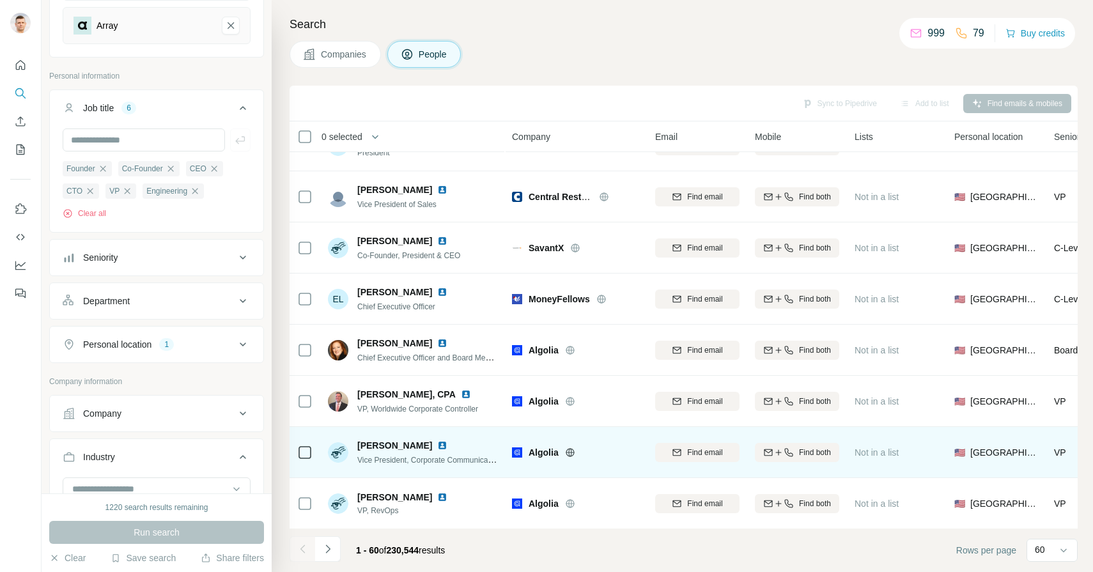
scroll to position [2691, 0]
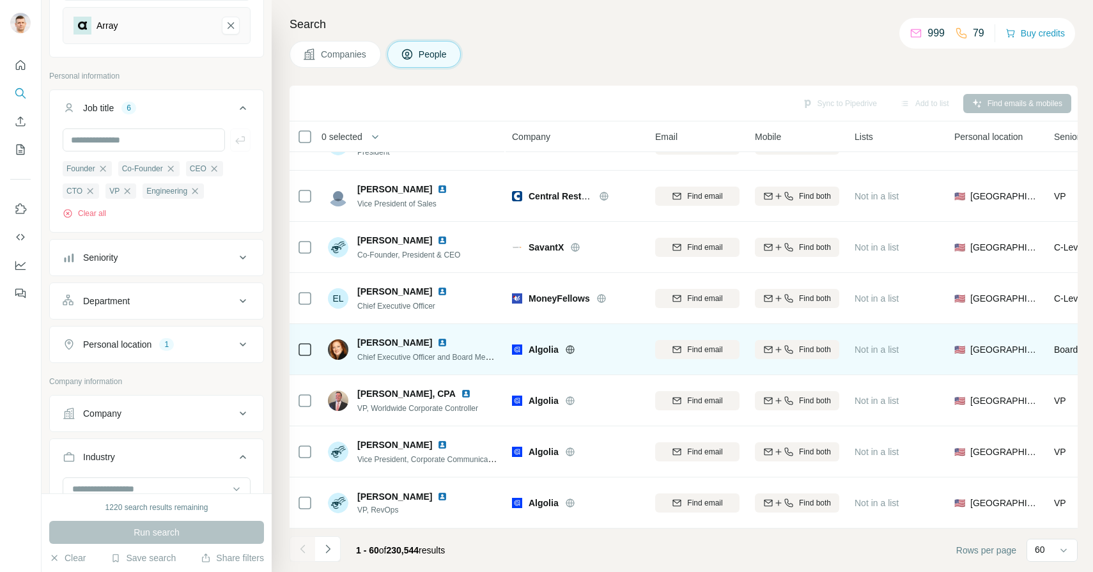
click at [444, 344] on img at bounding box center [442, 342] width 10 height 10
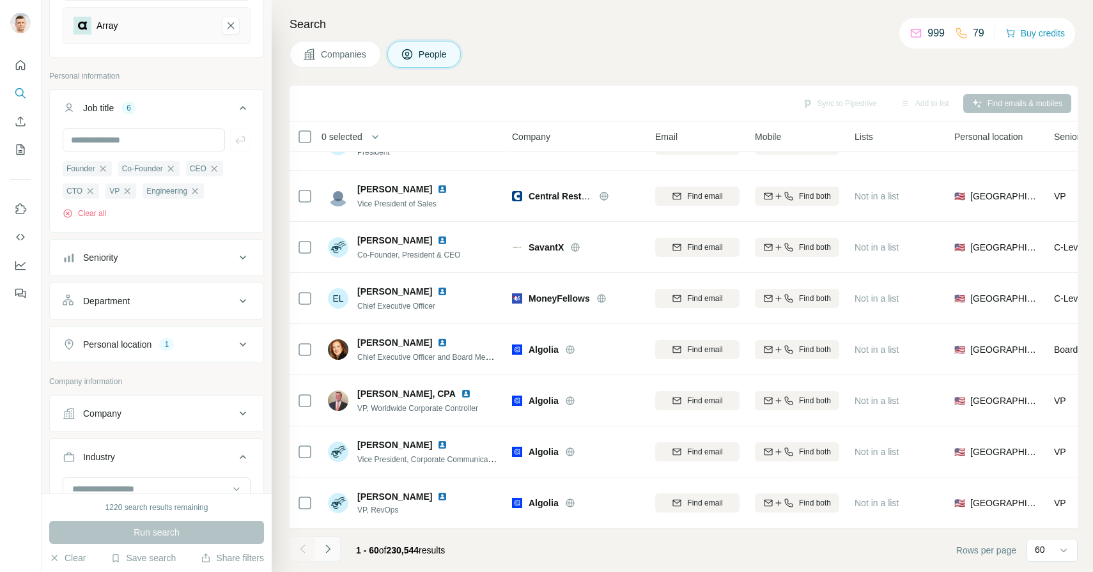
click at [332, 543] on icon "Navigate to next page" at bounding box center [327, 549] width 13 height 13
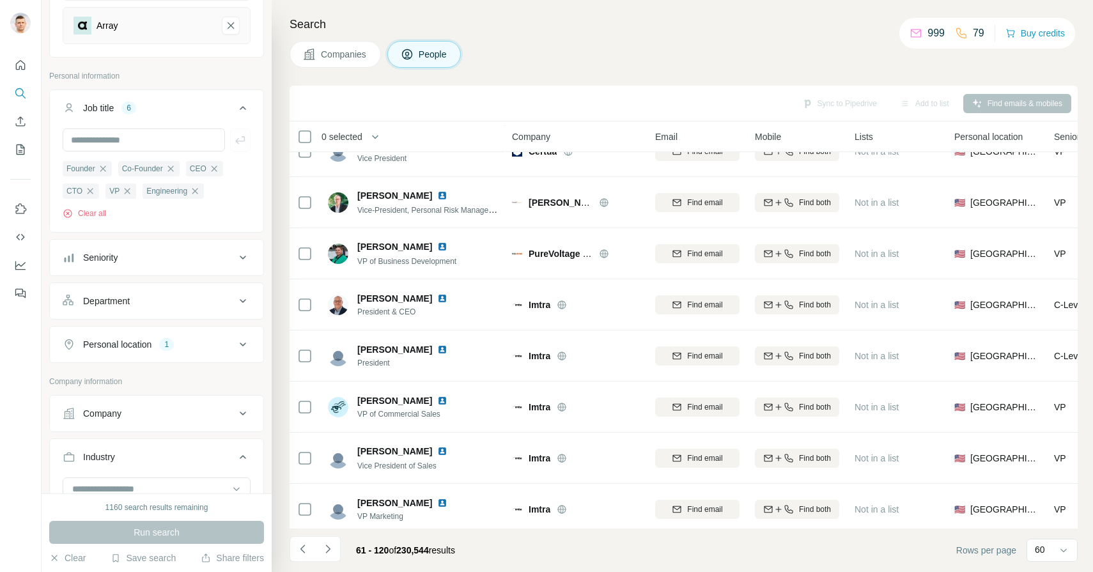
scroll to position [590, 0]
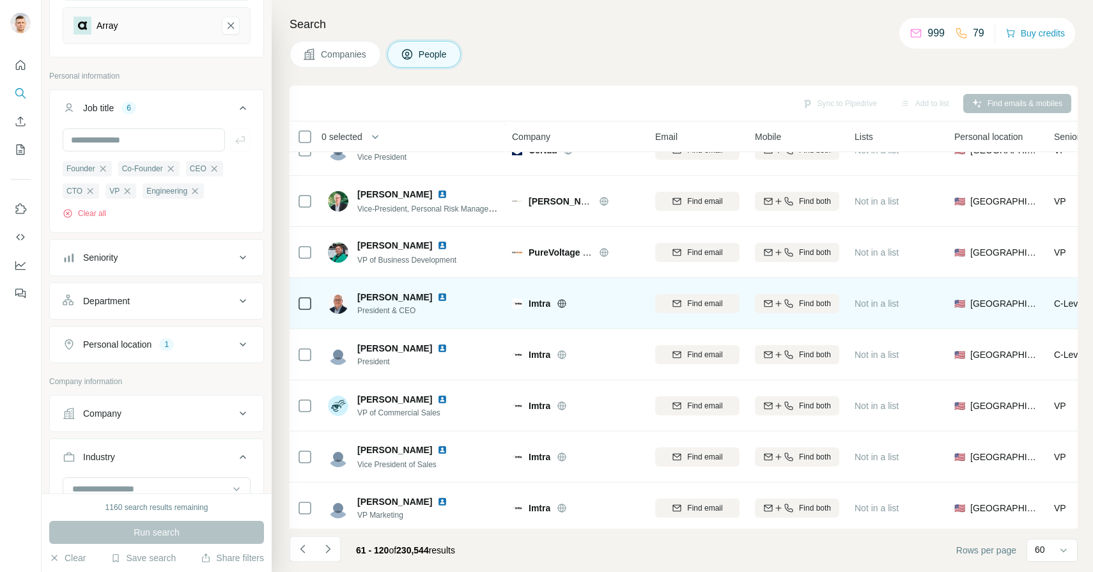
click at [437, 299] on img at bounding box center [442, 297] width 10 height 10
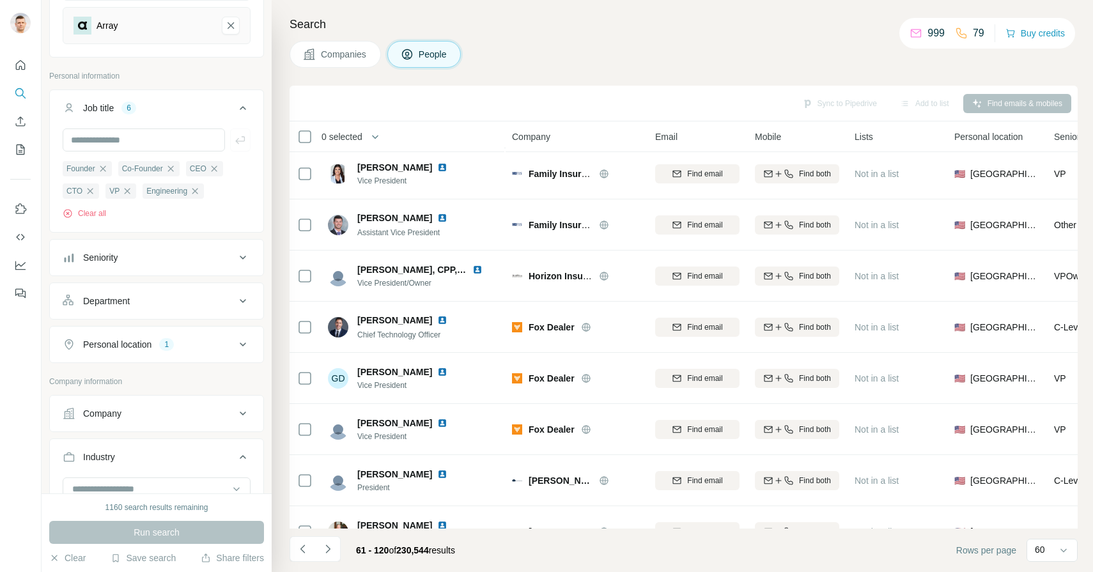
scroll to position [2104, 0]
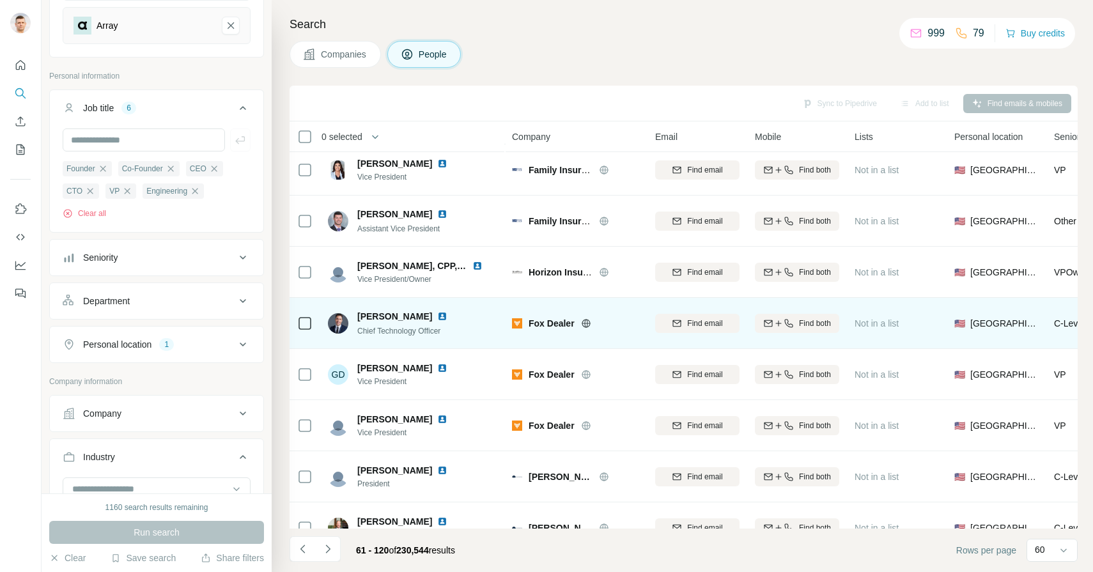
click at [437, 316] on img at bounding box center [442, 316] width 10 height 10
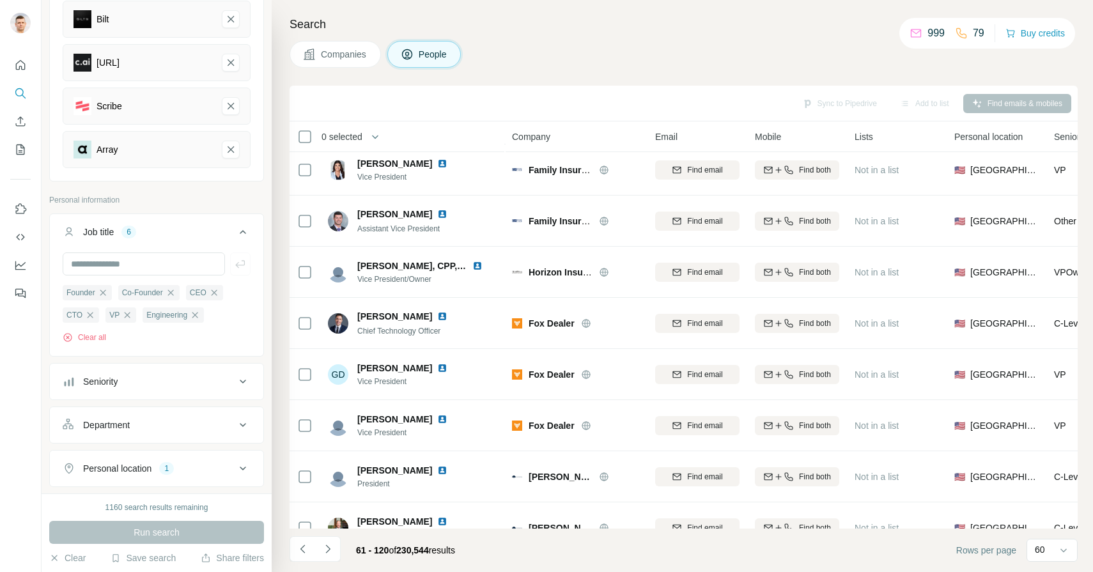
scroll to position [0, 0]
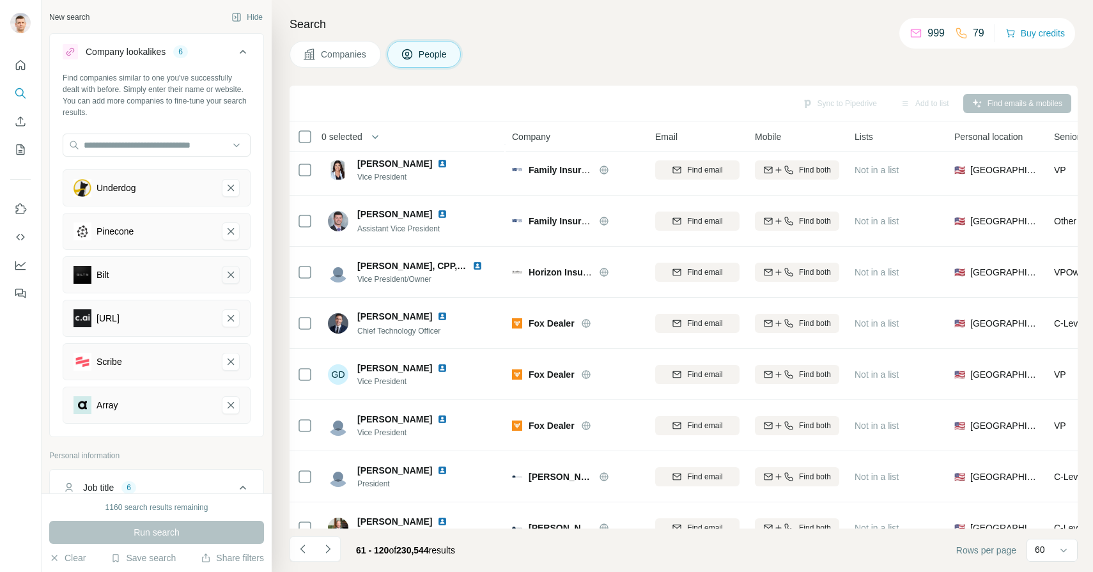
click at [232, 275] on icon "Bilt-remove-button" at bounding box center [231, 274] width 12 height 13
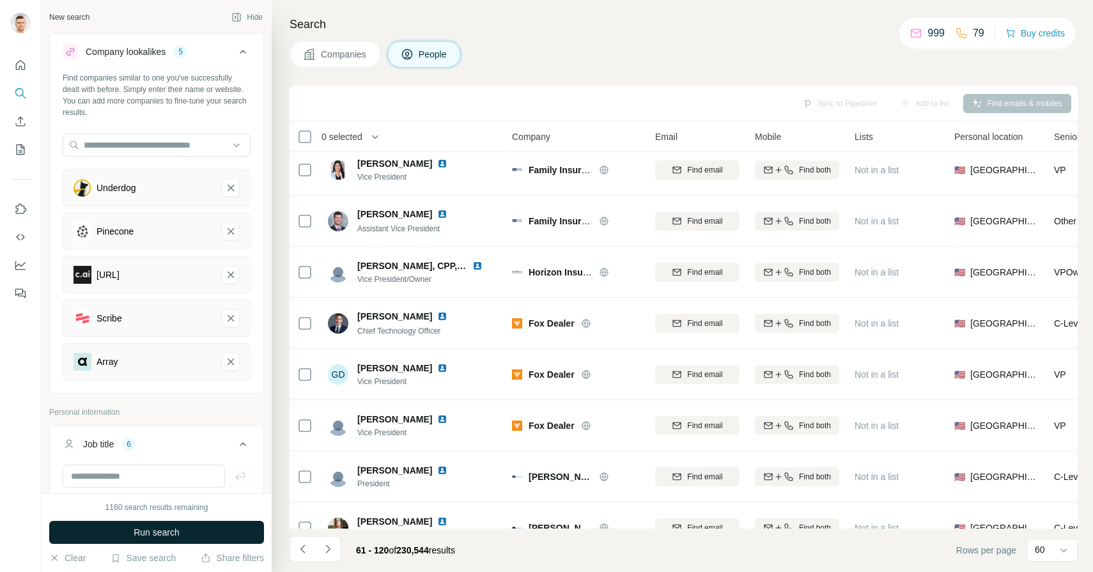
click at [172, 529] on span "Run search" at bounding box center [157, 532] width 46 height 13
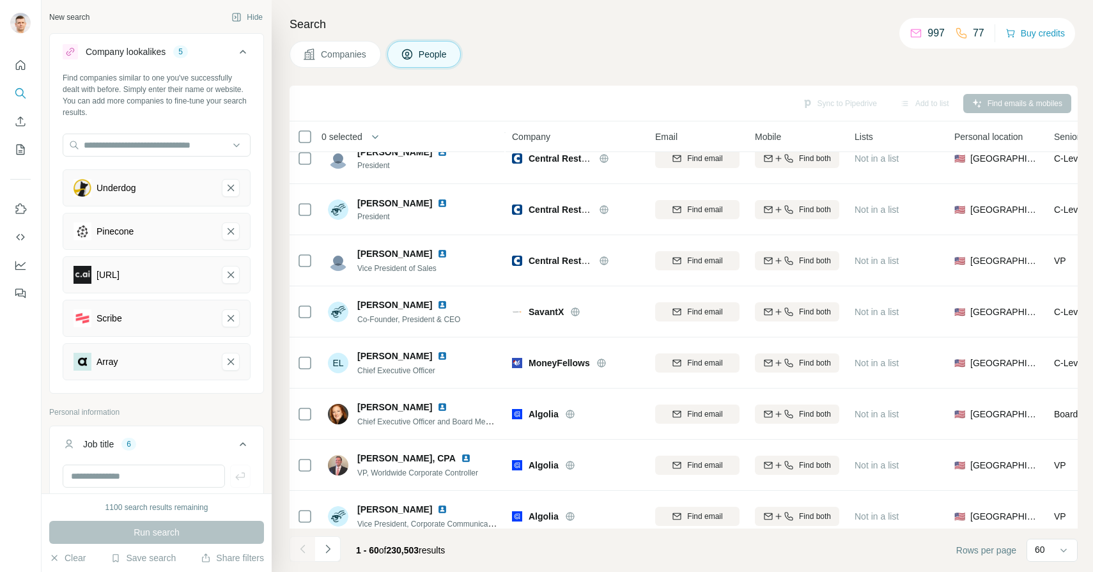
scroll to position [2629, 0]
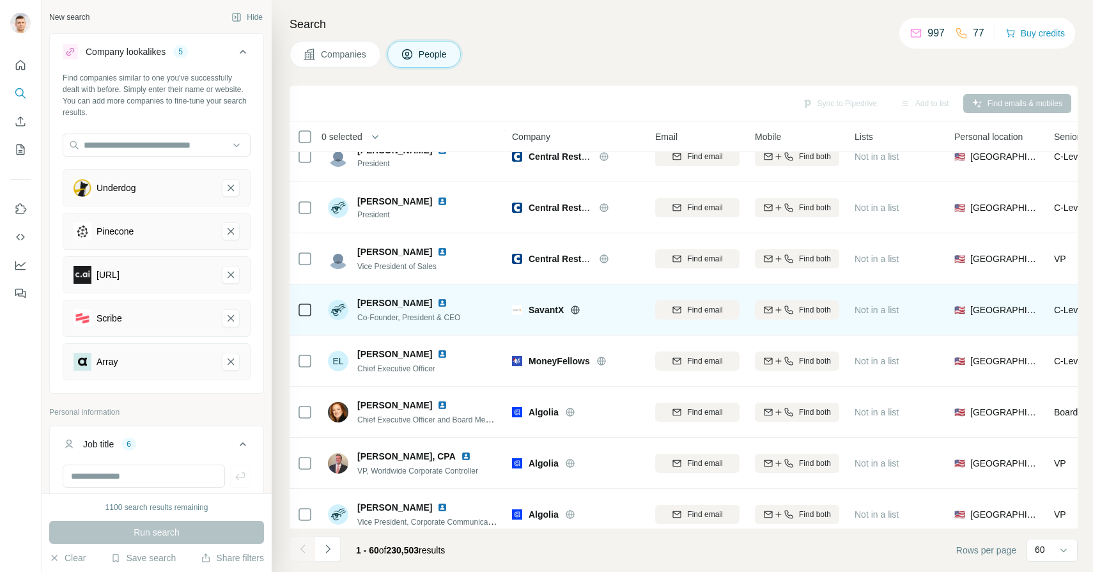
click at [437, 300] on img at bounding box center [442, 303] width 10 height 10
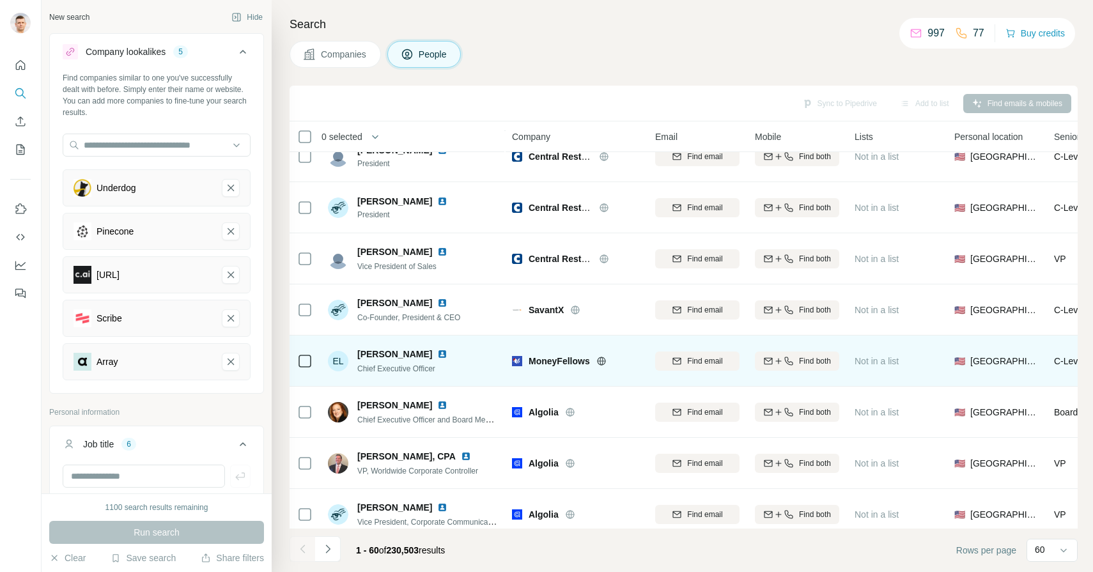
scroll to position [2691, 0]
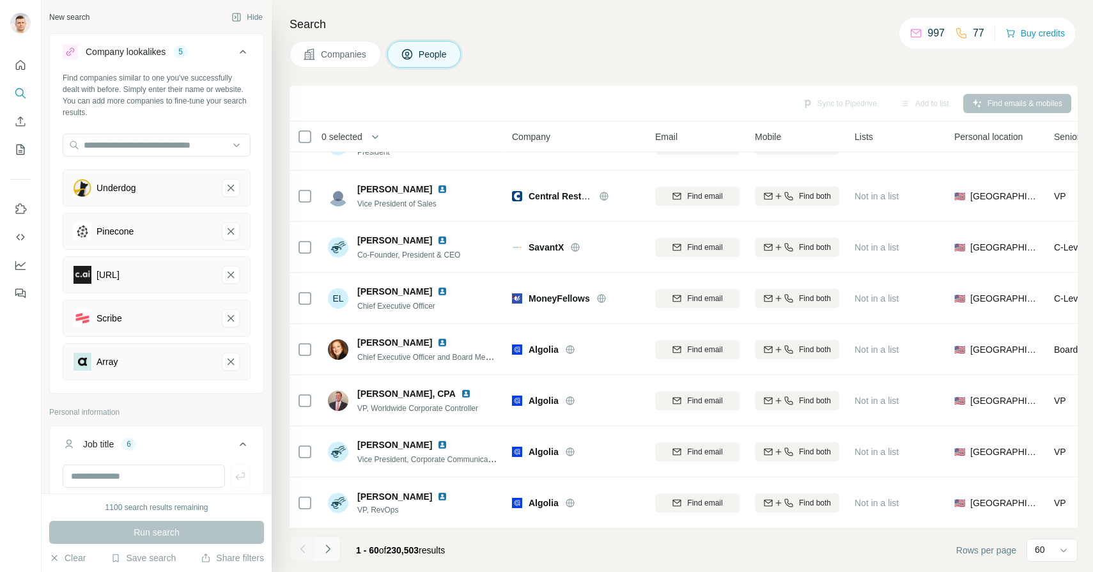
click at [328, 550] on icon "Navigate to next page" at bounding box center [327, 549] width 4 height 8
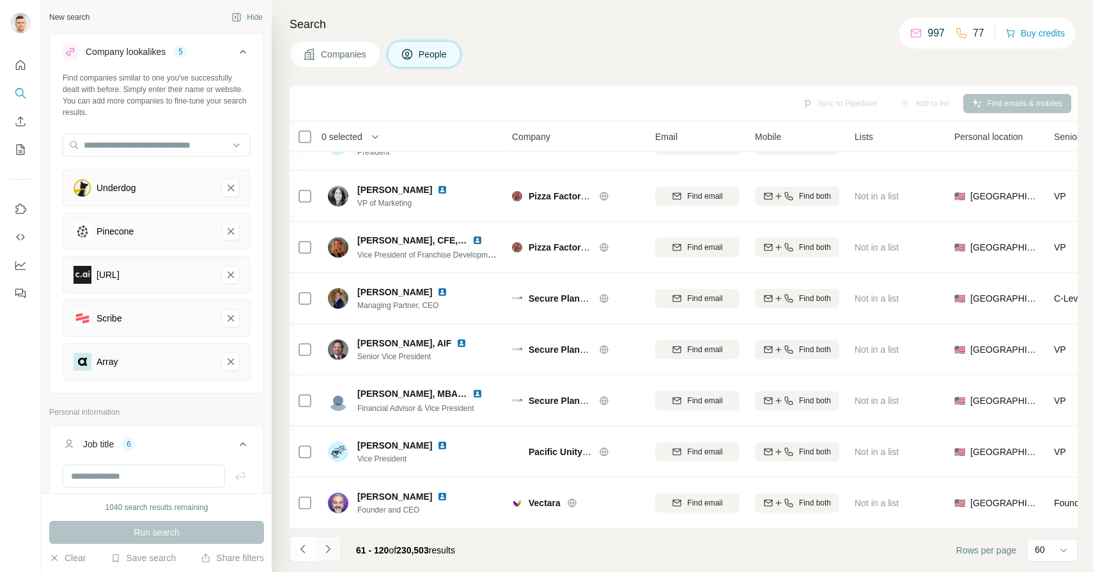
click at [331, 552] on icon "Navigate to next page" at bounding box center [327, 549] width 13 height 13
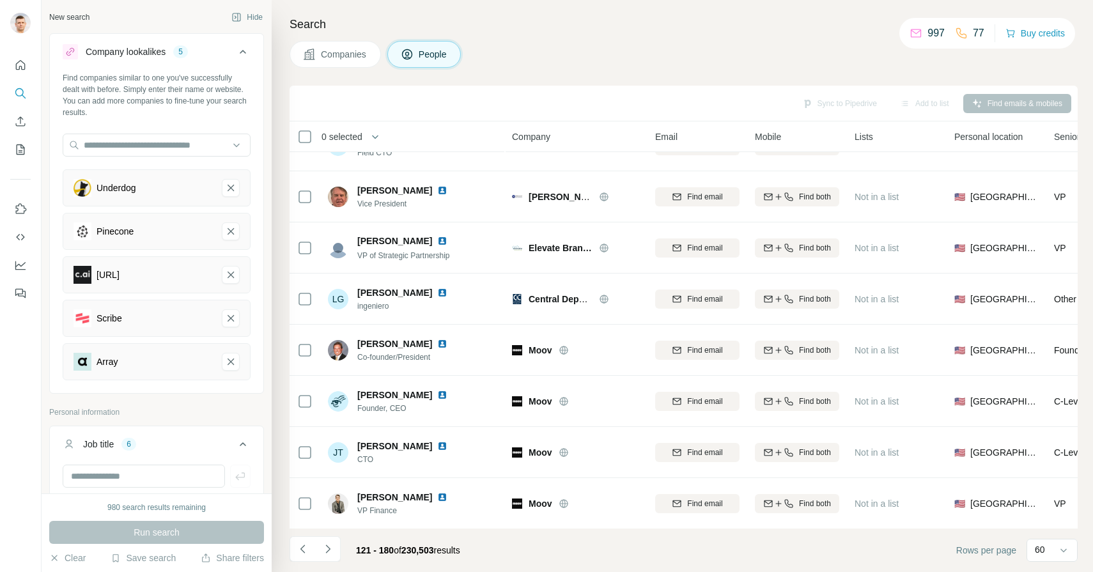
scroll to position [238, 0]
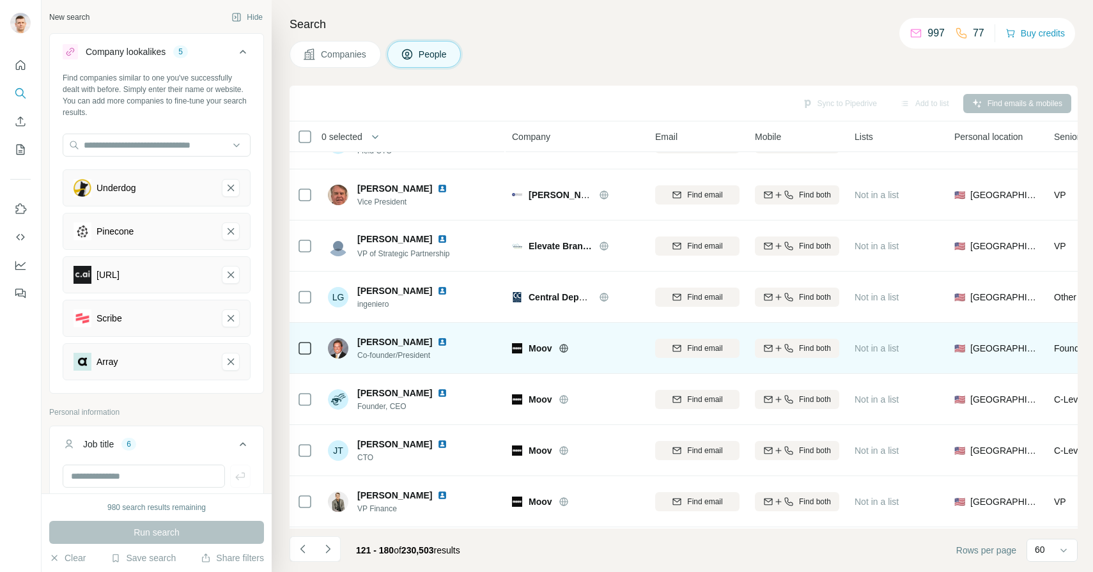
click at [437, 341] on img at bounding box center [442, 342] width 10 height 10
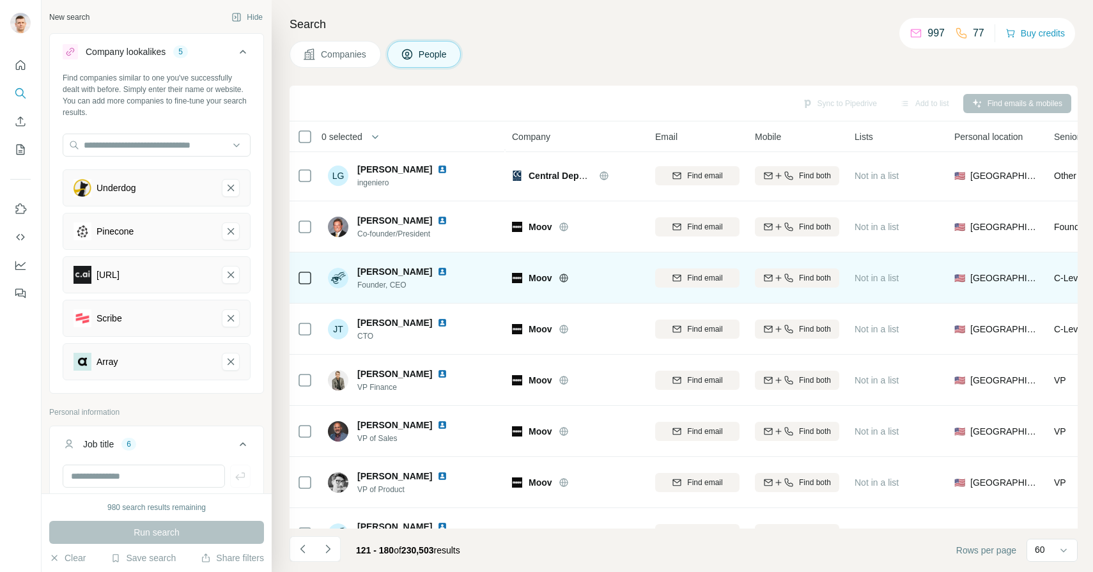
scroll to position [374, 0]
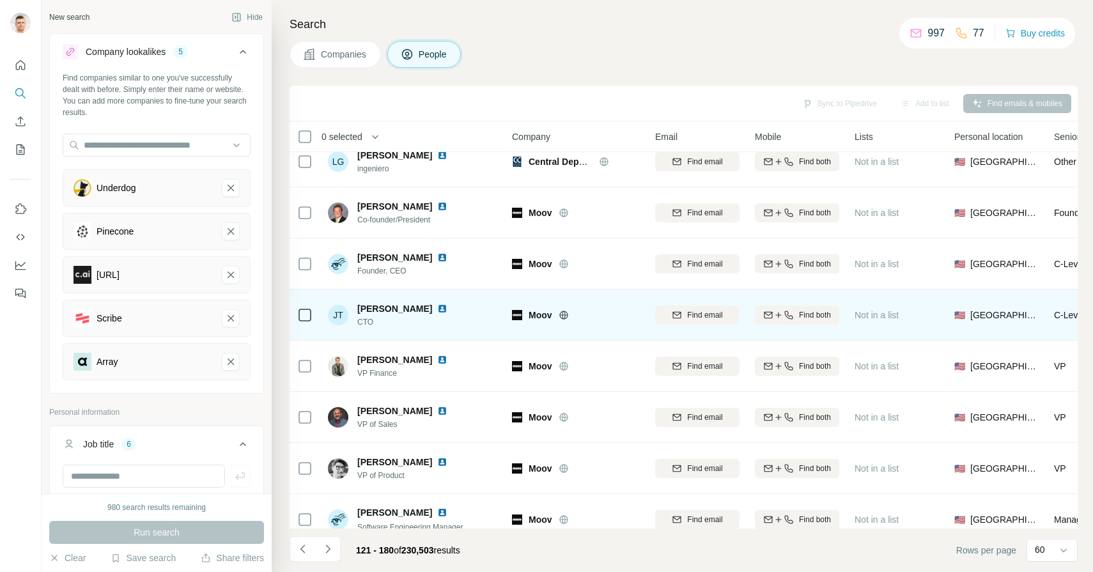
click at [437, 306] on img at bounding box center [442, 309] width 10 height 10
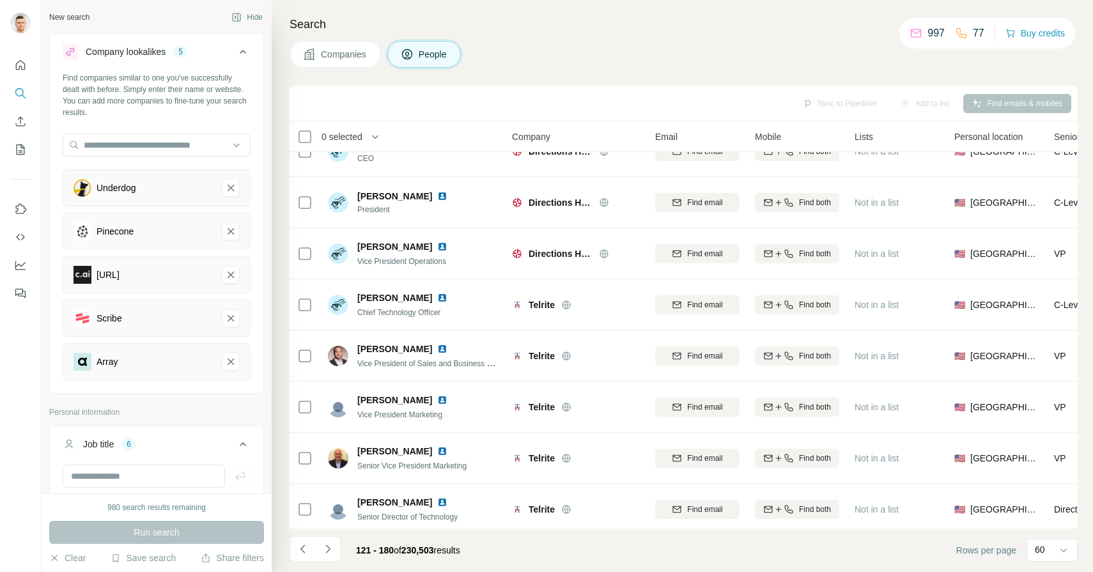
scroll to position [1255, 0]
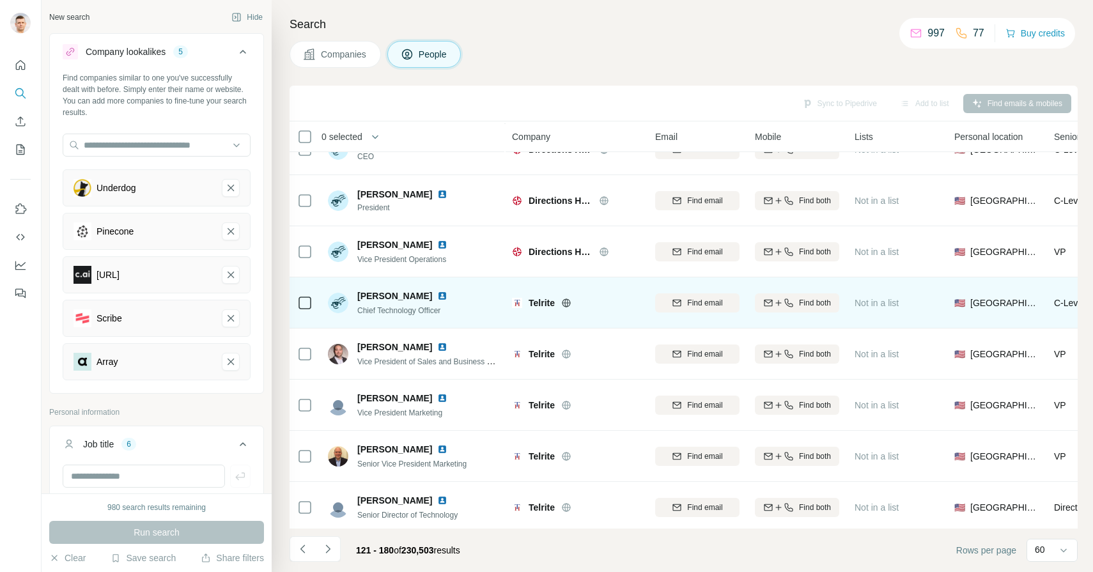
click at [437, 295] on img at bounding box center [442, 296] width 10 height 10
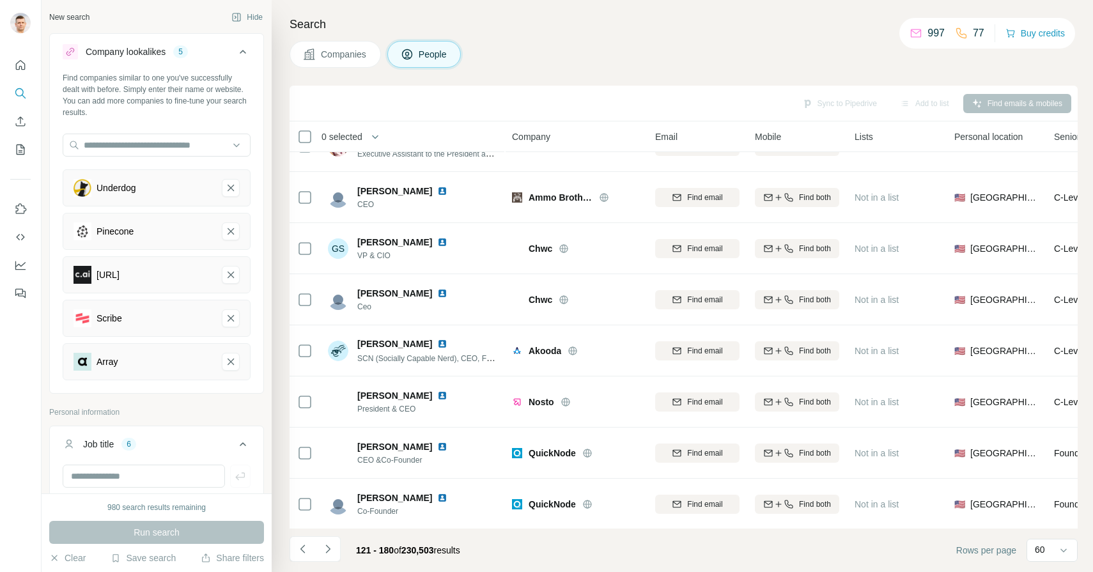
scroll to position [2691, 0]
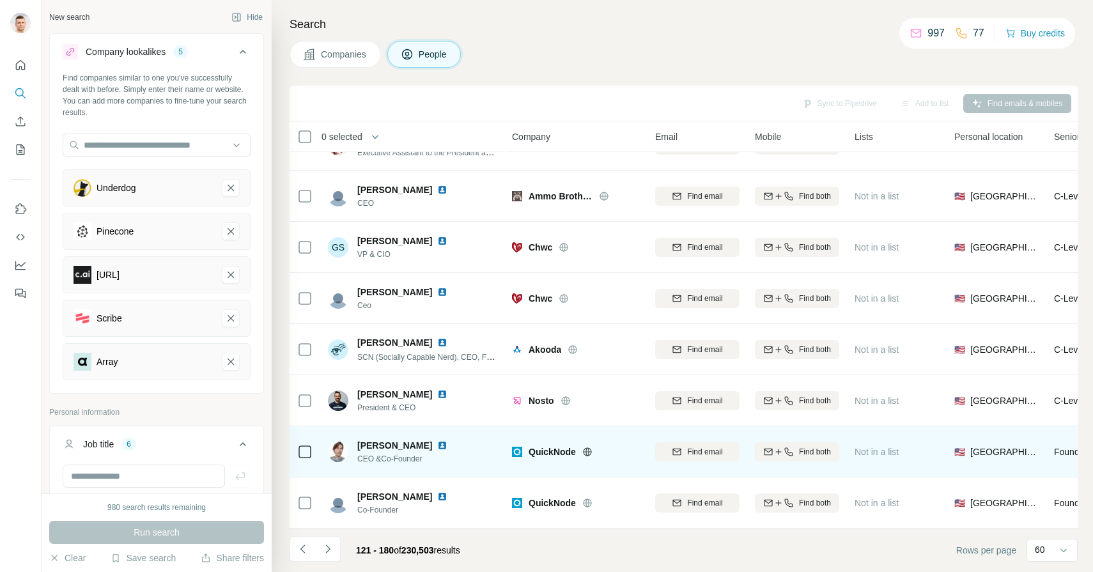
click at [447, 444] on img at bounding box center [442, 445] width 10 height 10
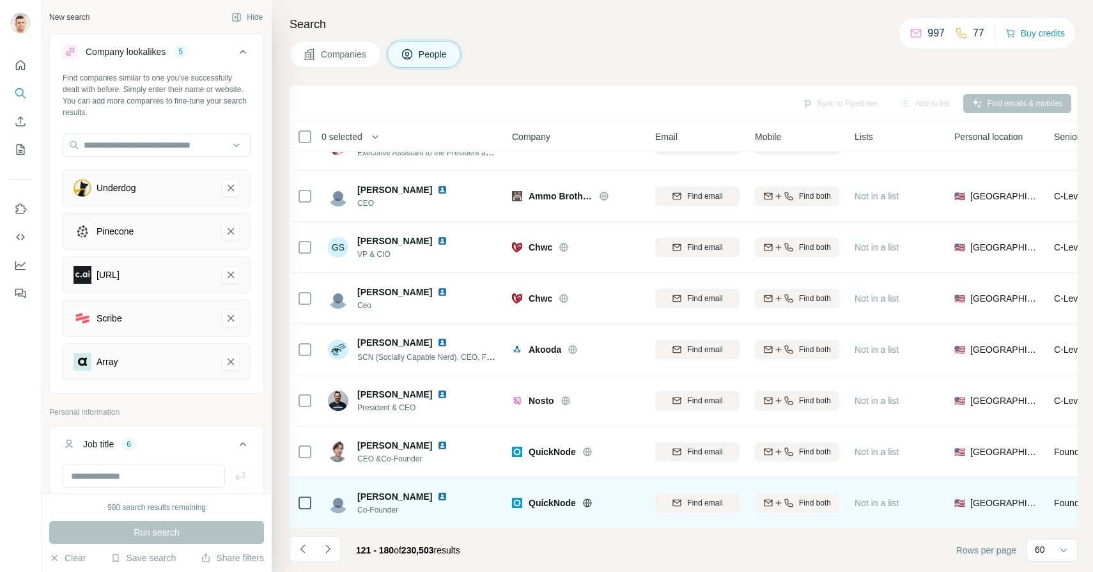
click at [440, 496] on img at bounding box center [442, 496] width 10 height 10
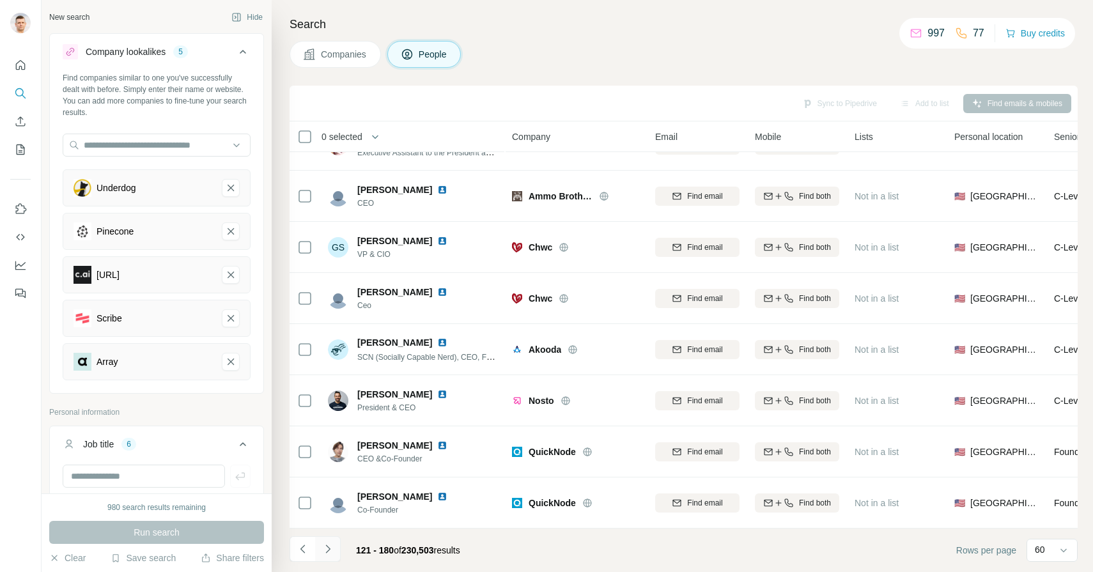
click at [328, 546] on icon "Navigate to next page" at bounding box center [327, 549] width 13 height 13
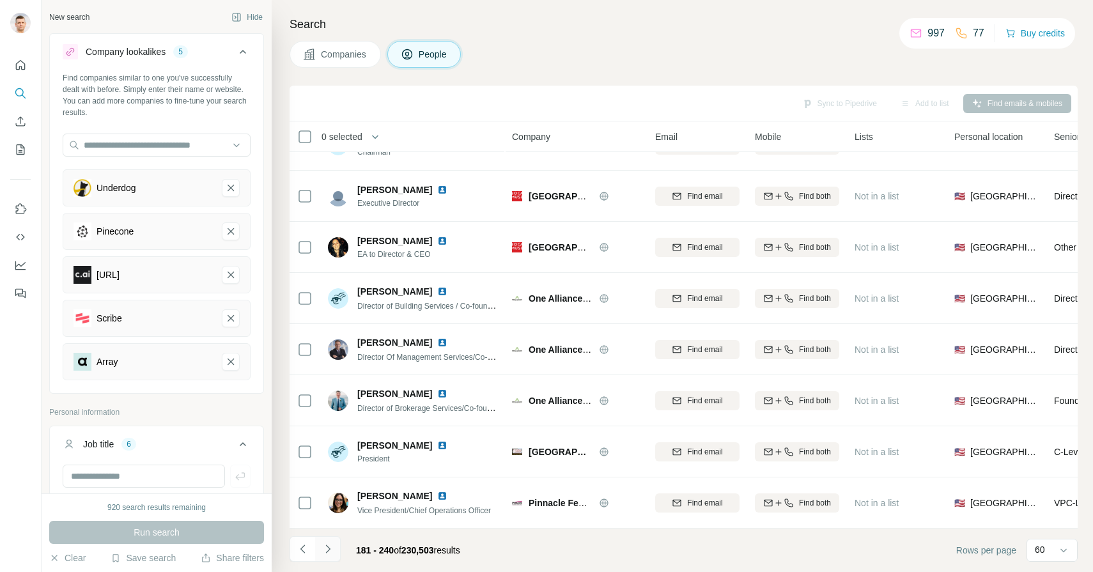
click at [331, 555] on icon "Navigate to next page" at bounding box center [327, 549] width 13 height 13
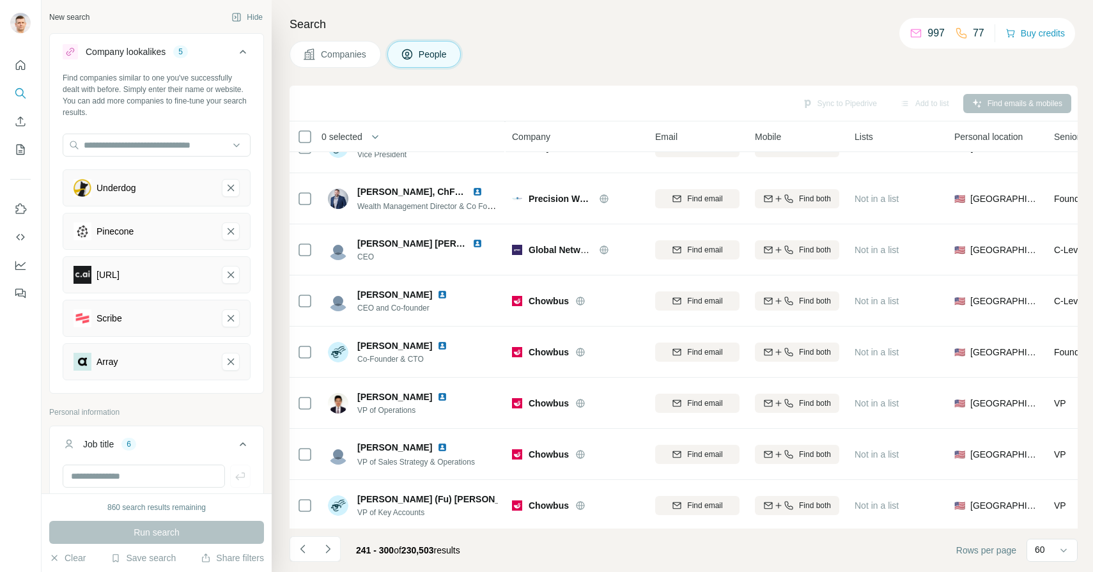
scroll to position [1054, 0]
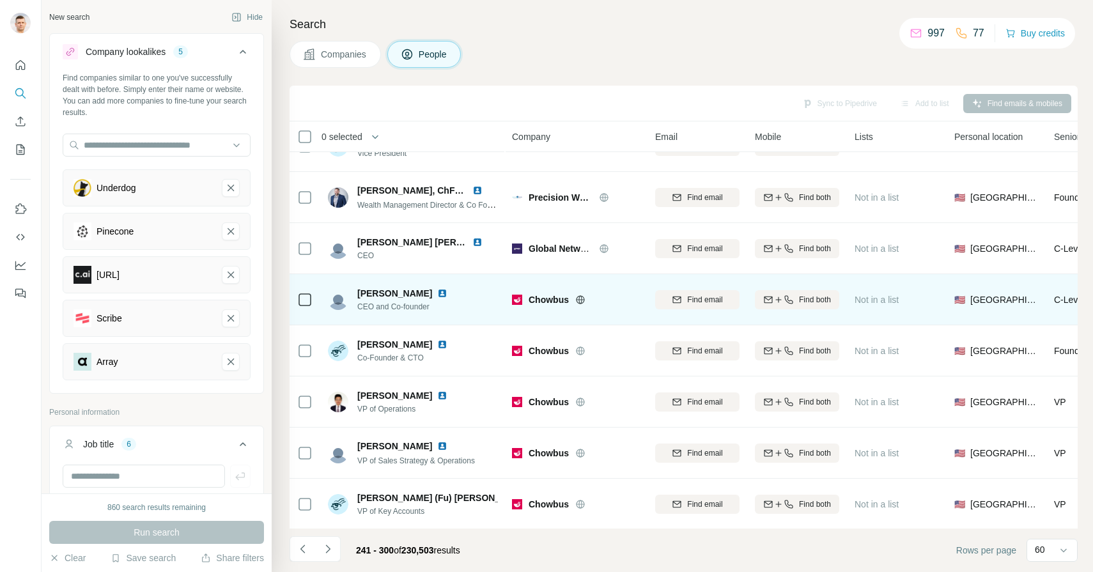
click at [437, 297] on img at bounding box center [442, 293] width 10 height 10
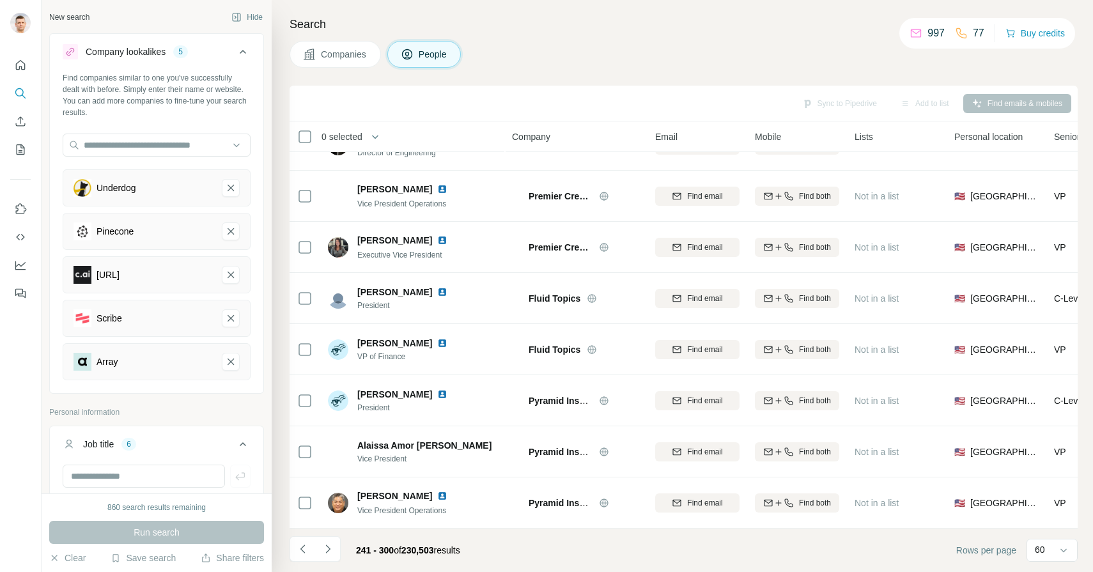
scroll to position [1465, 0]
